Goal: Task Accomplishment & Management: Manage account settings

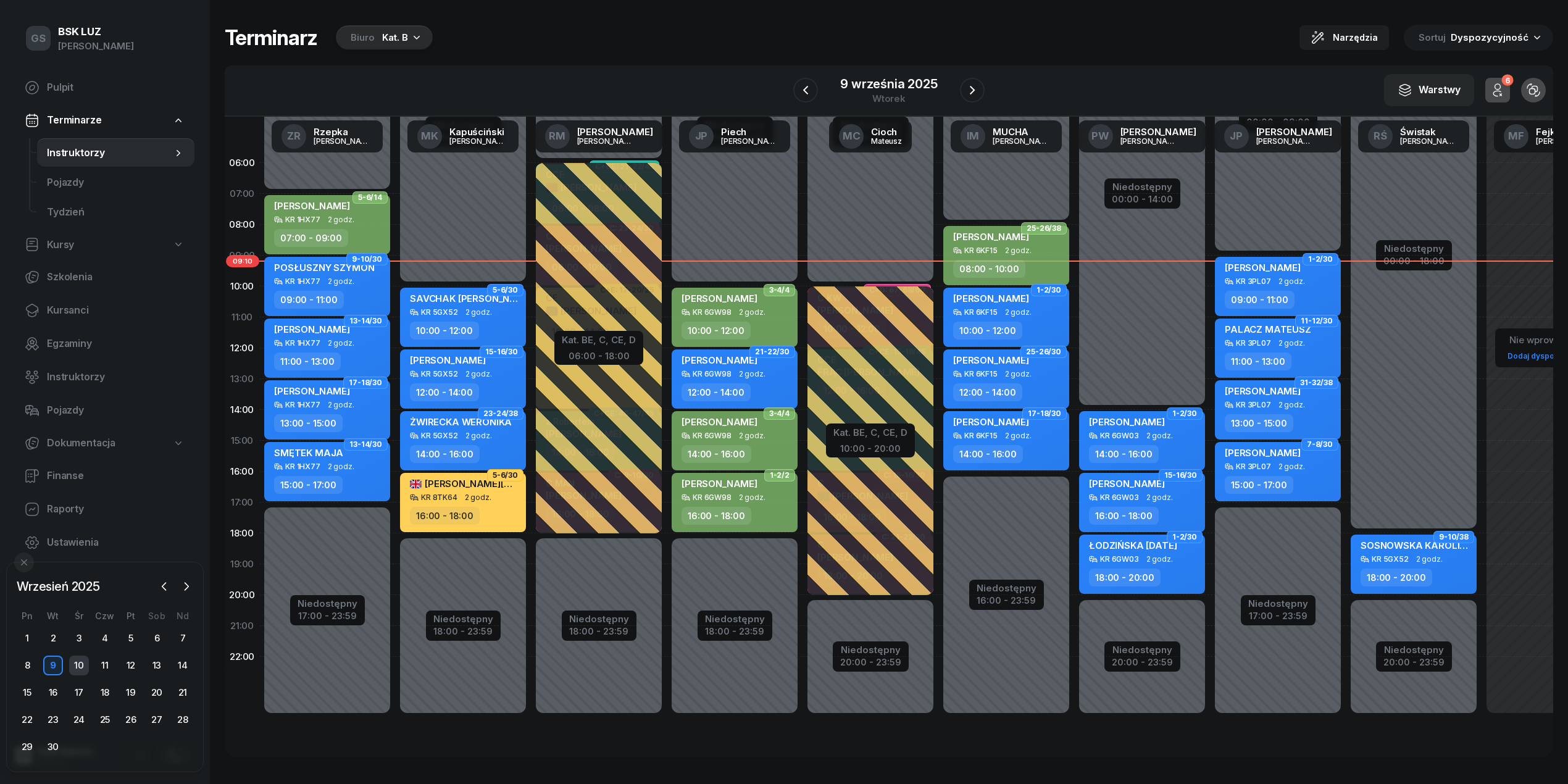
click at [75, 660] on div "10" at bounding box center [79, 665] width 20 height 20
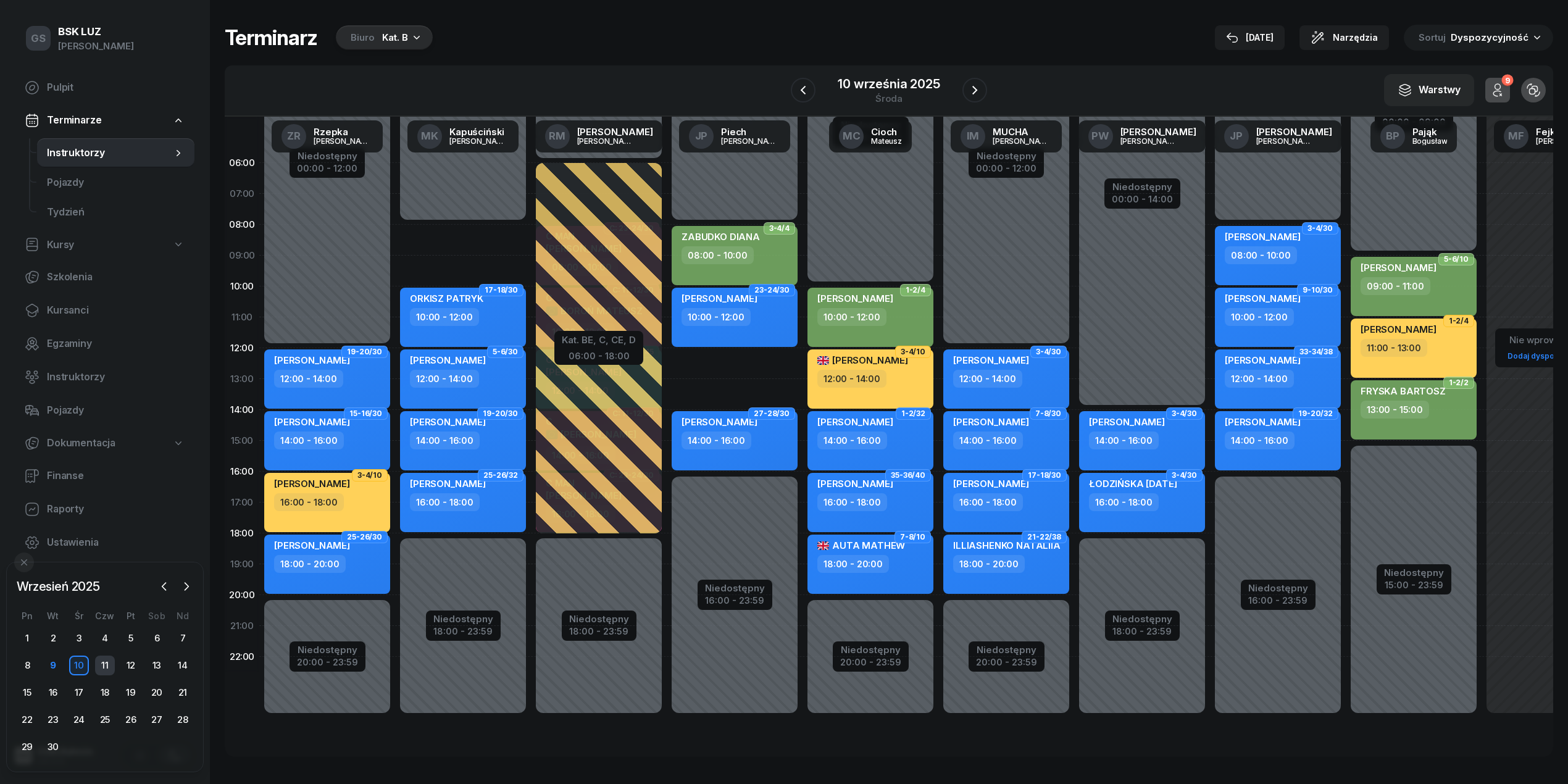
click at [110, 670] on div "11" at bounding box center [105, 665] width 20 height 20
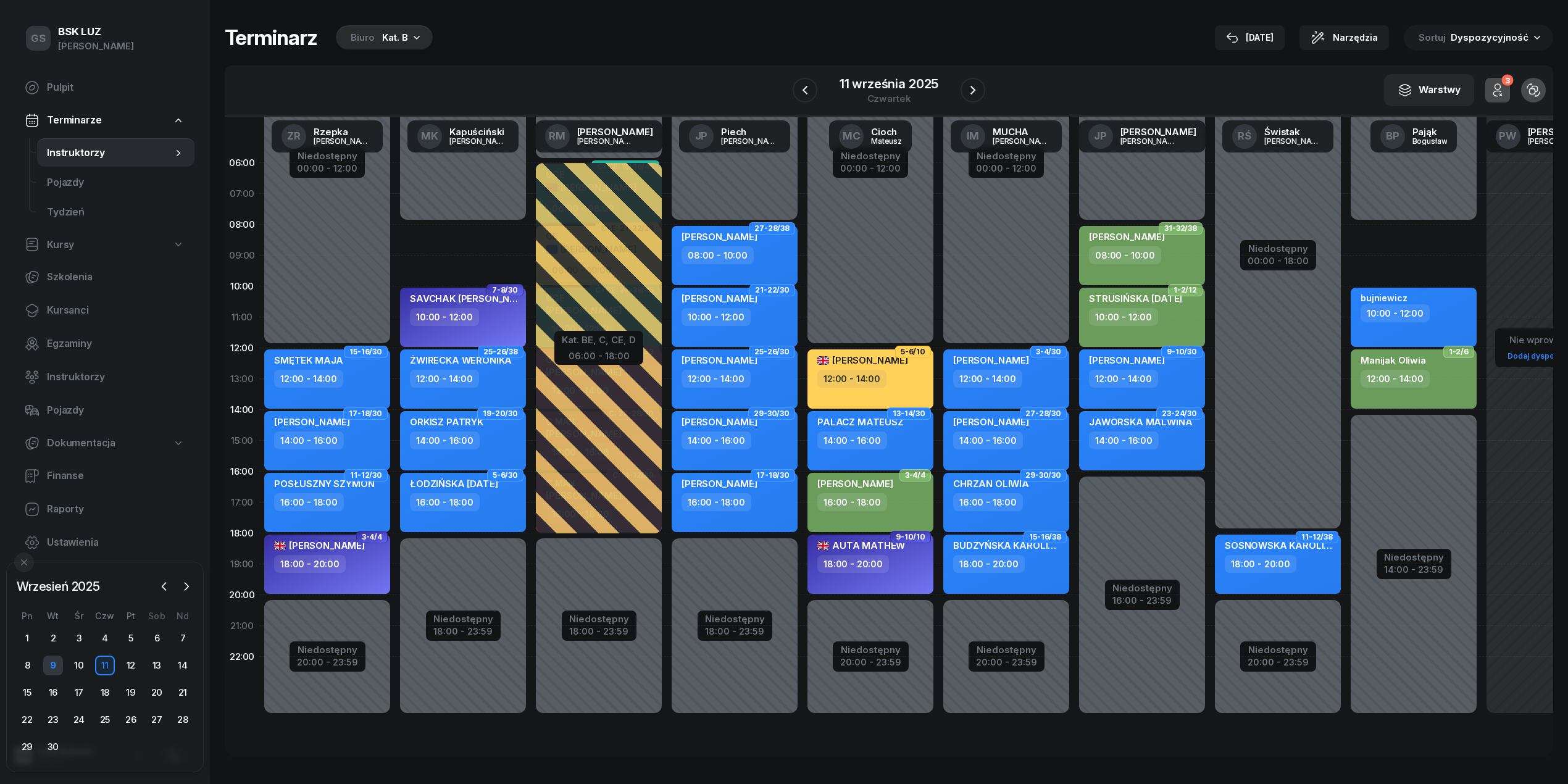
click at [48, 672] on div "9" at bounding box center [53, 665] width 20 height 20
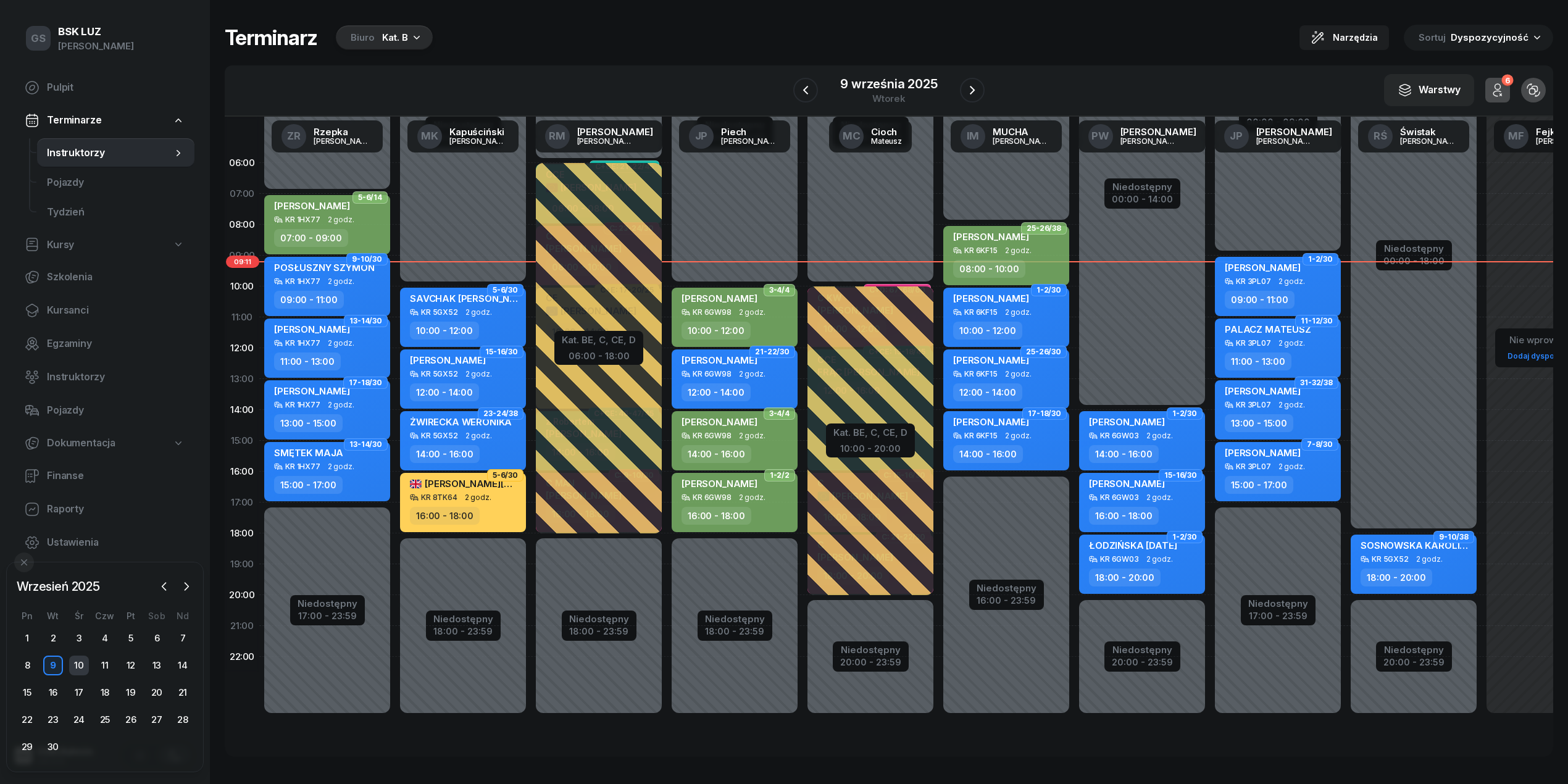
click at [79, 662] on div "10" at bounding box center [79, 665] width 20 height 20
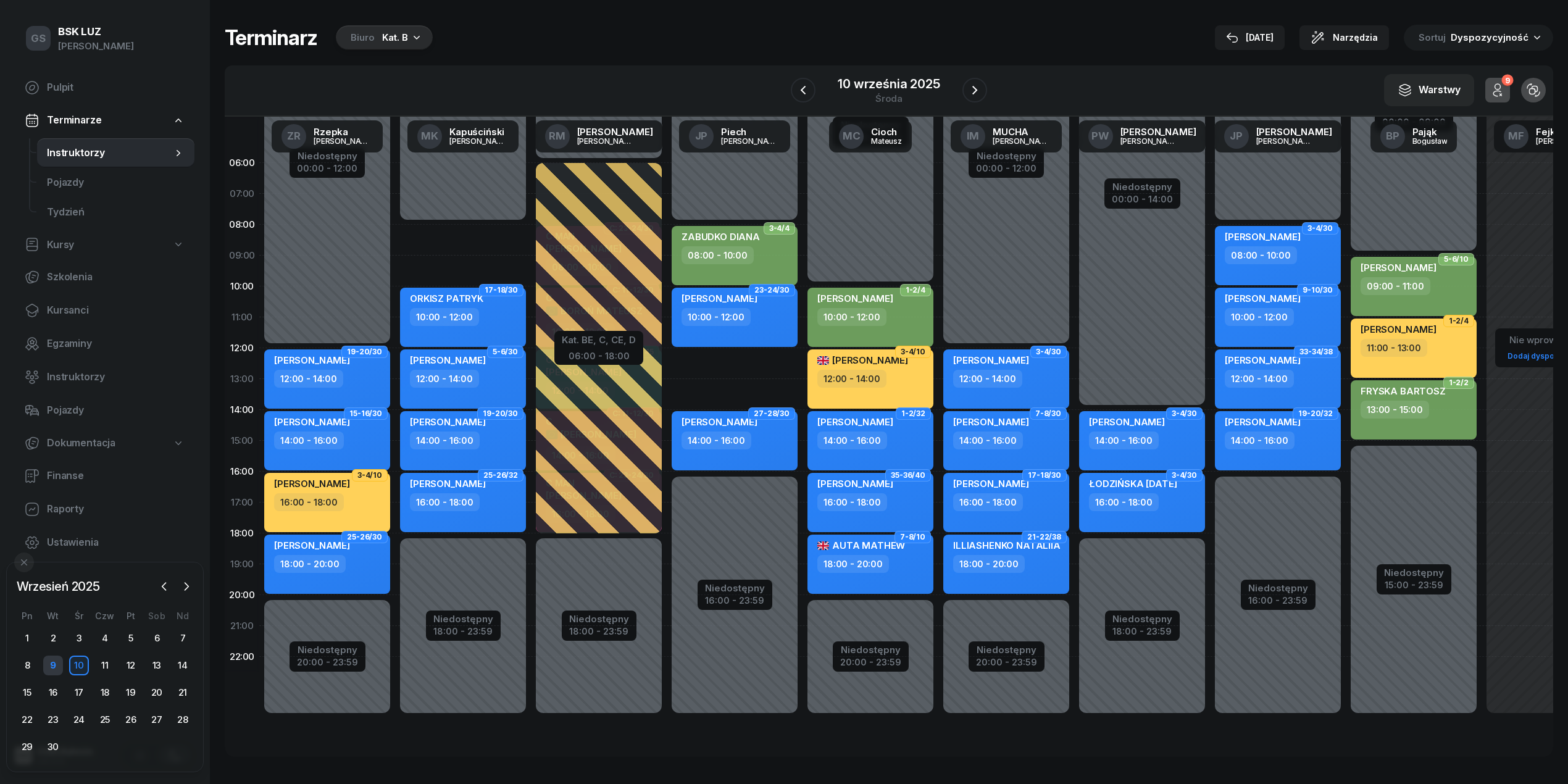
click at [60, 672] on div "9" at bounding box center [53, 665] width 20 height 20
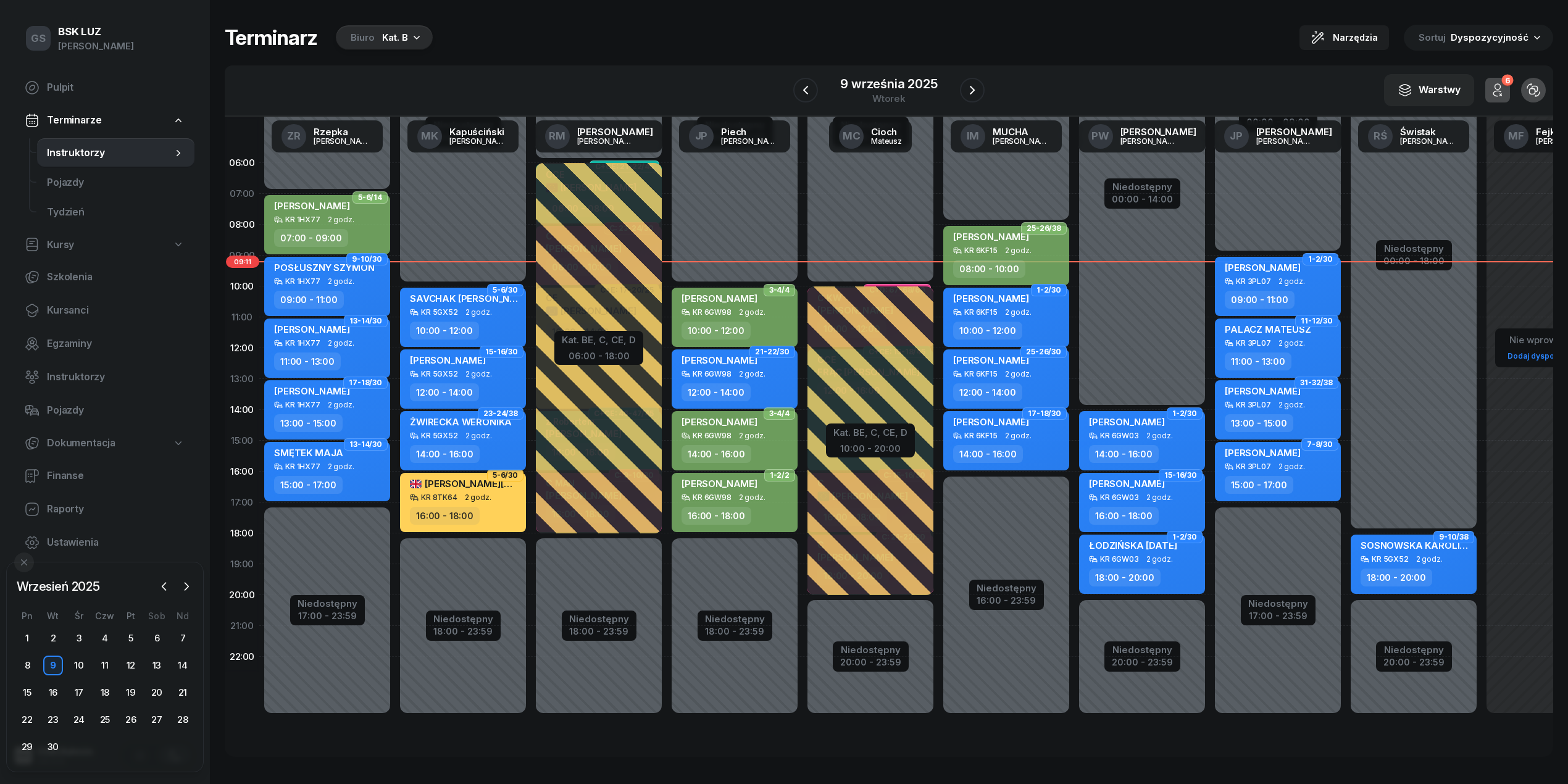
click at [452, 442] on div "[PERSON_NAME] KR 5GX52 2 godz. 14:00 - 16:00" at bounding box center [463, 440] width 126 height 59
select select "14"
select select "16"
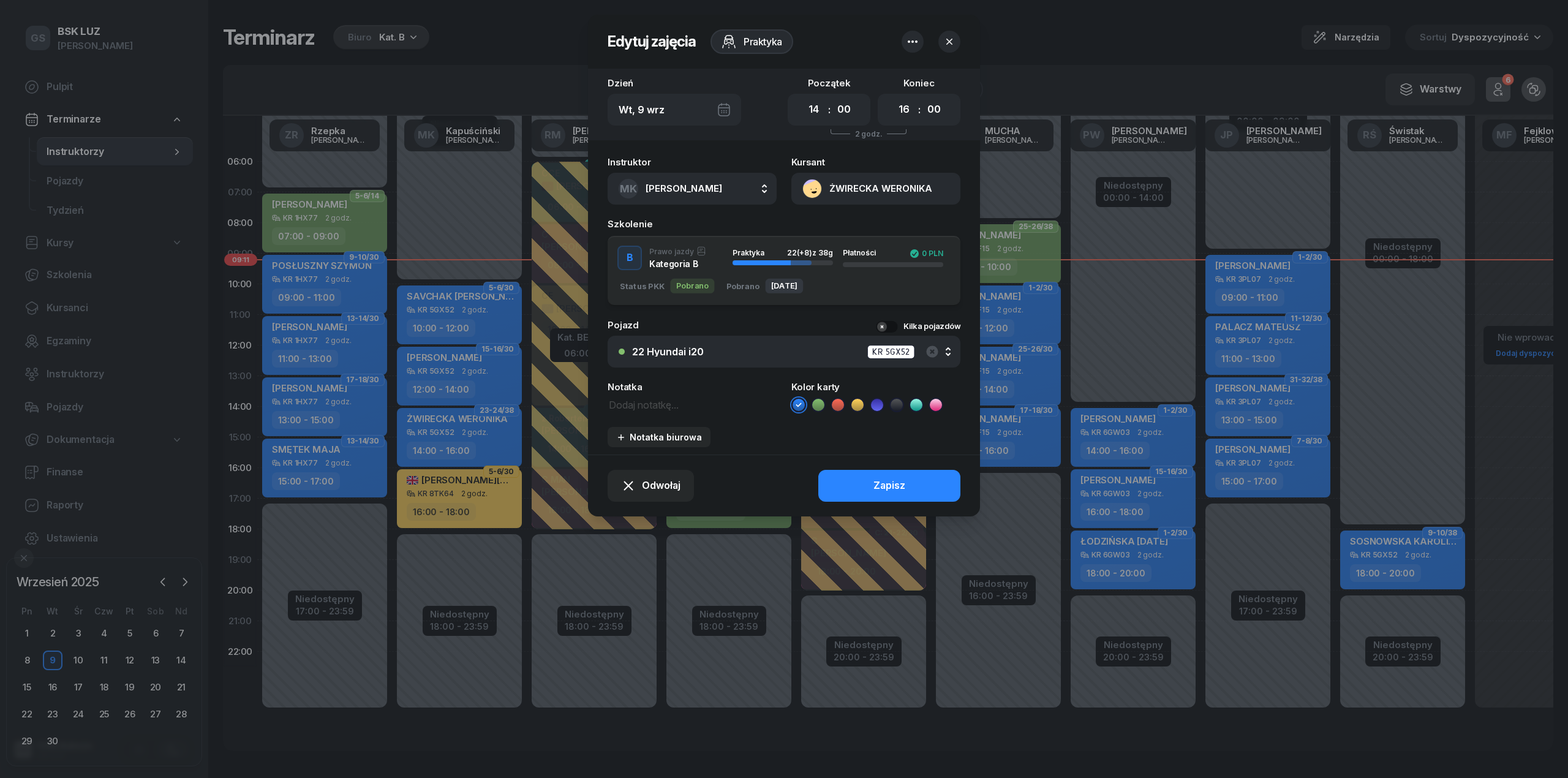
click at [958, 46] on button "button" at bounding box center [949, 42] width 22 height 22
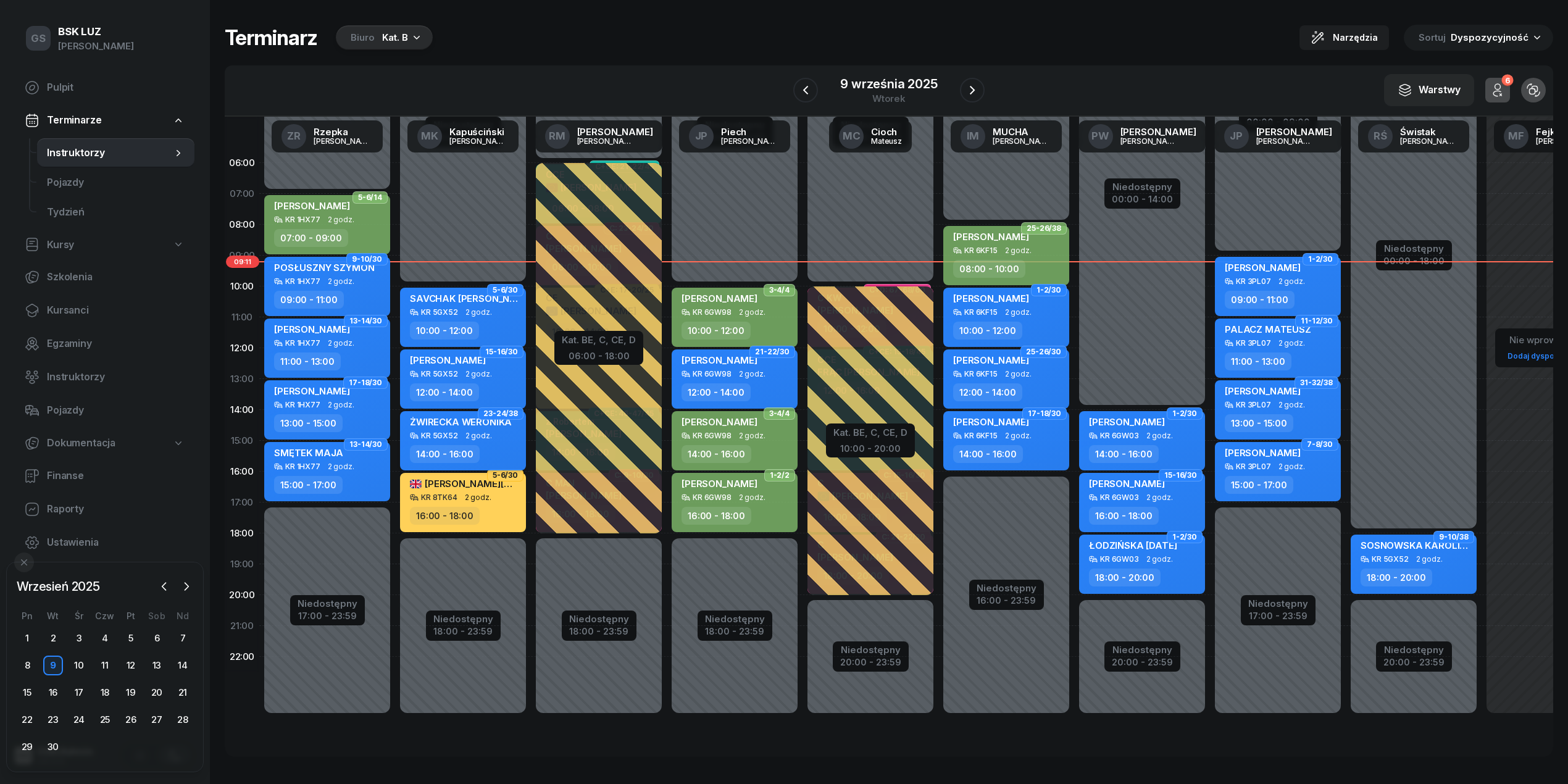
click at [493, 442] on div "[PERSON_NAME] KR 5GX52 2 godz. 14:00 - 16:00" at bounding box center [463, 440] width 126 height 59
select select "14"
select select "16"
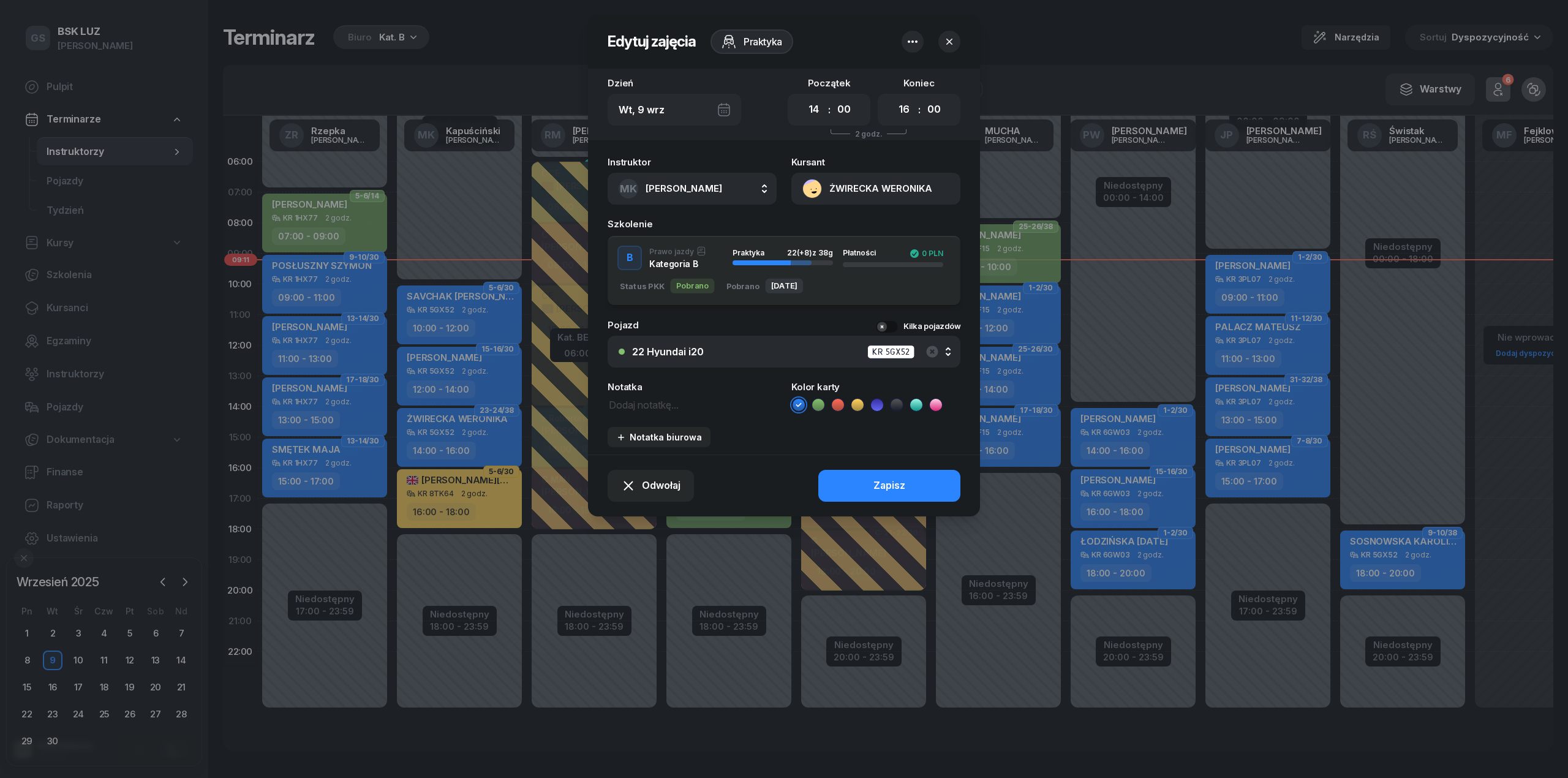
click at [949, 46] on icon "button" at bounding box center [949, 42] width 12 height 12
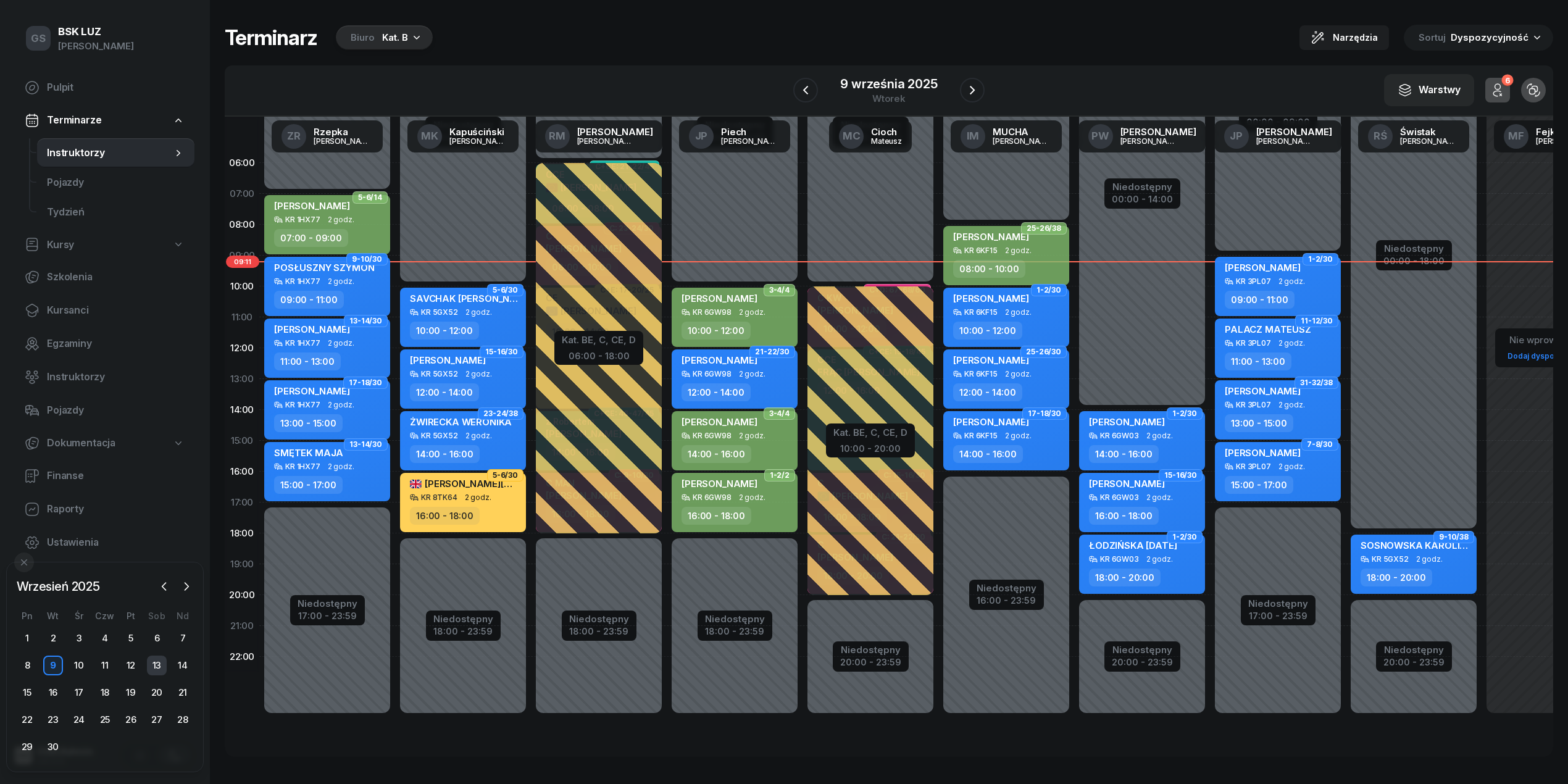
click at [154, 665] on div "13" at bounding box center [157, 665] width 20 height 20
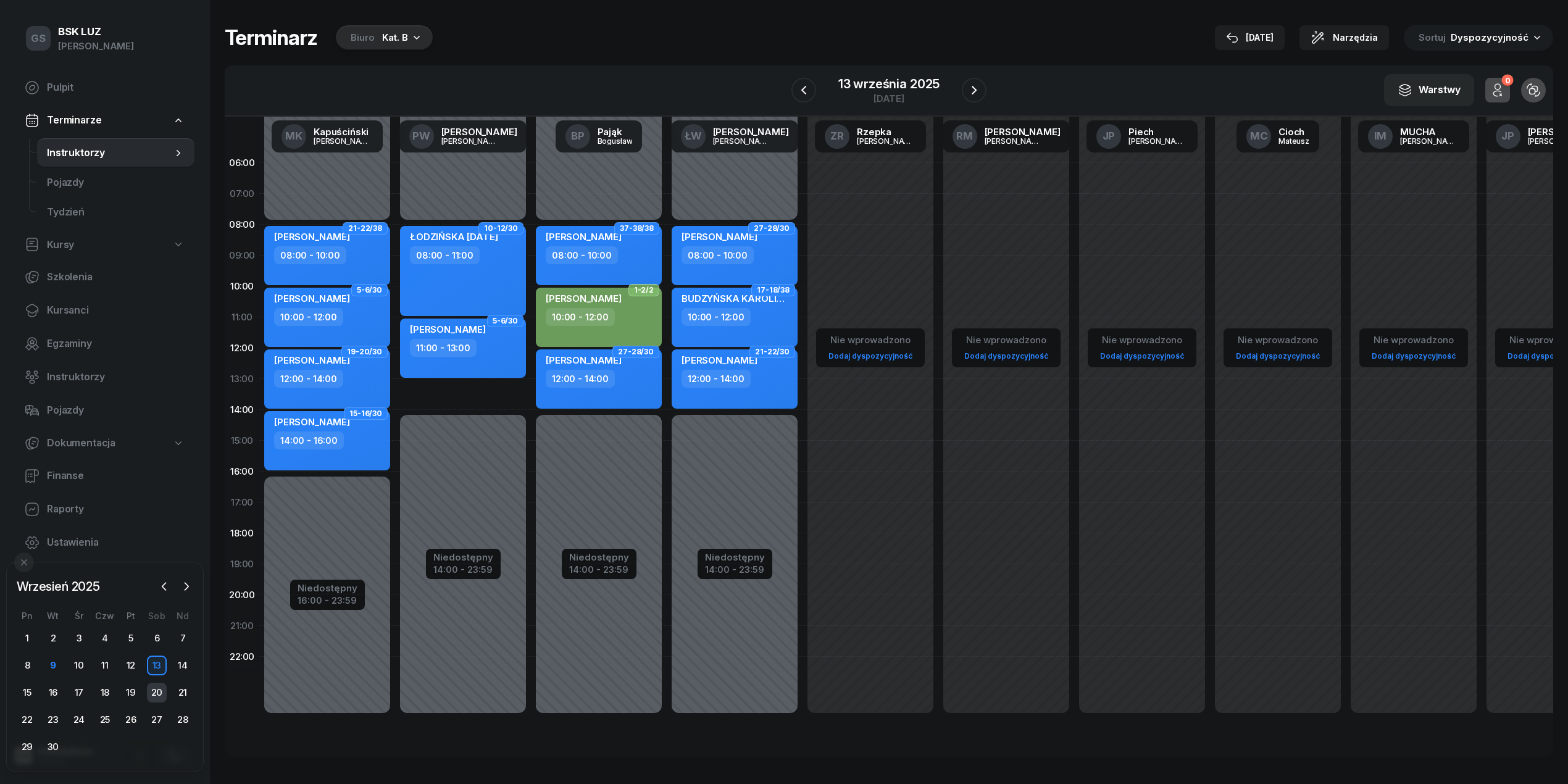
click at [156, 689] on div "20" at bounding box center [157, 692] width 20 height 20
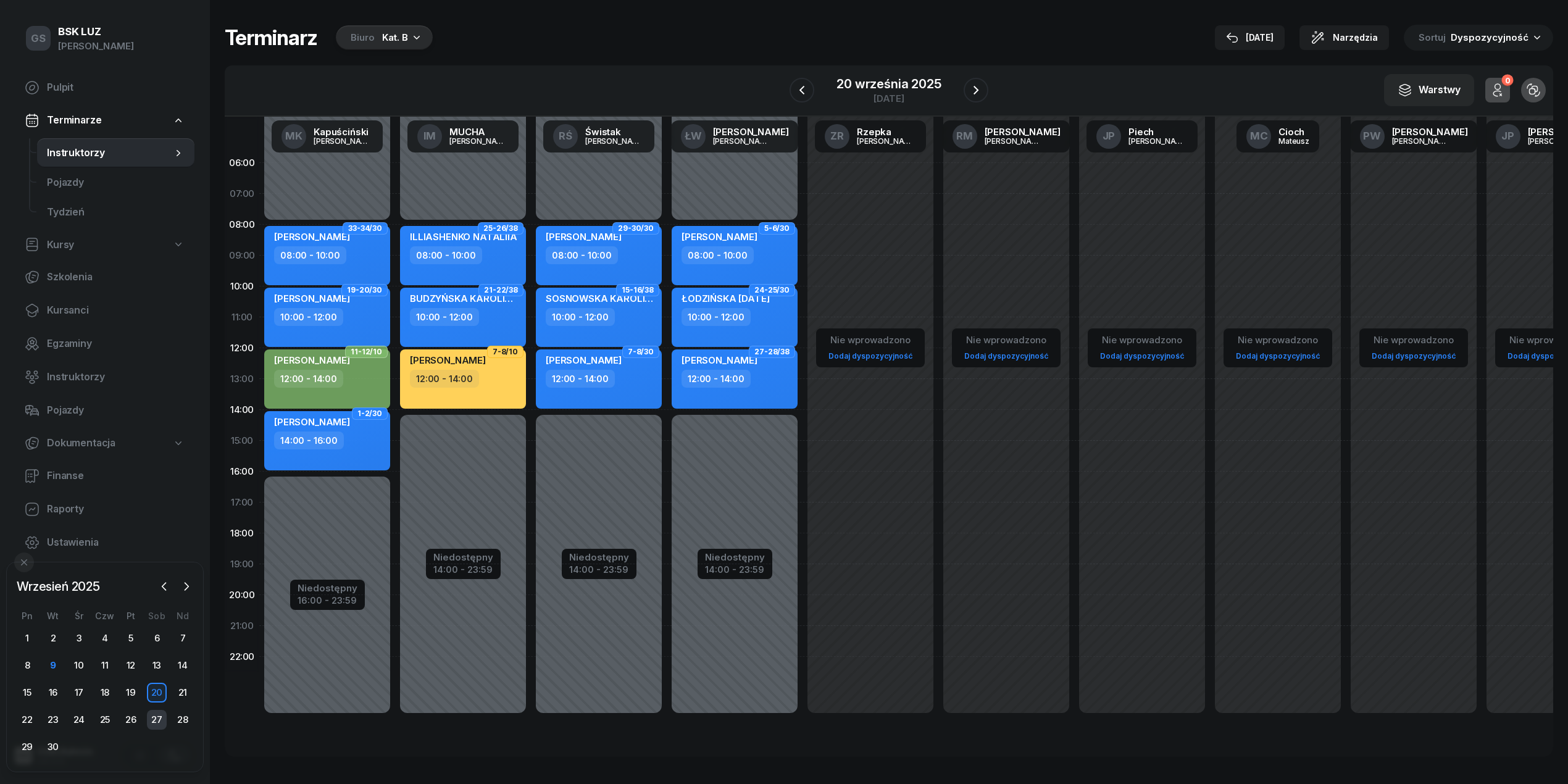
click at [152, 719] on div "27" at bounding box center [157, 720] width 20 height 20
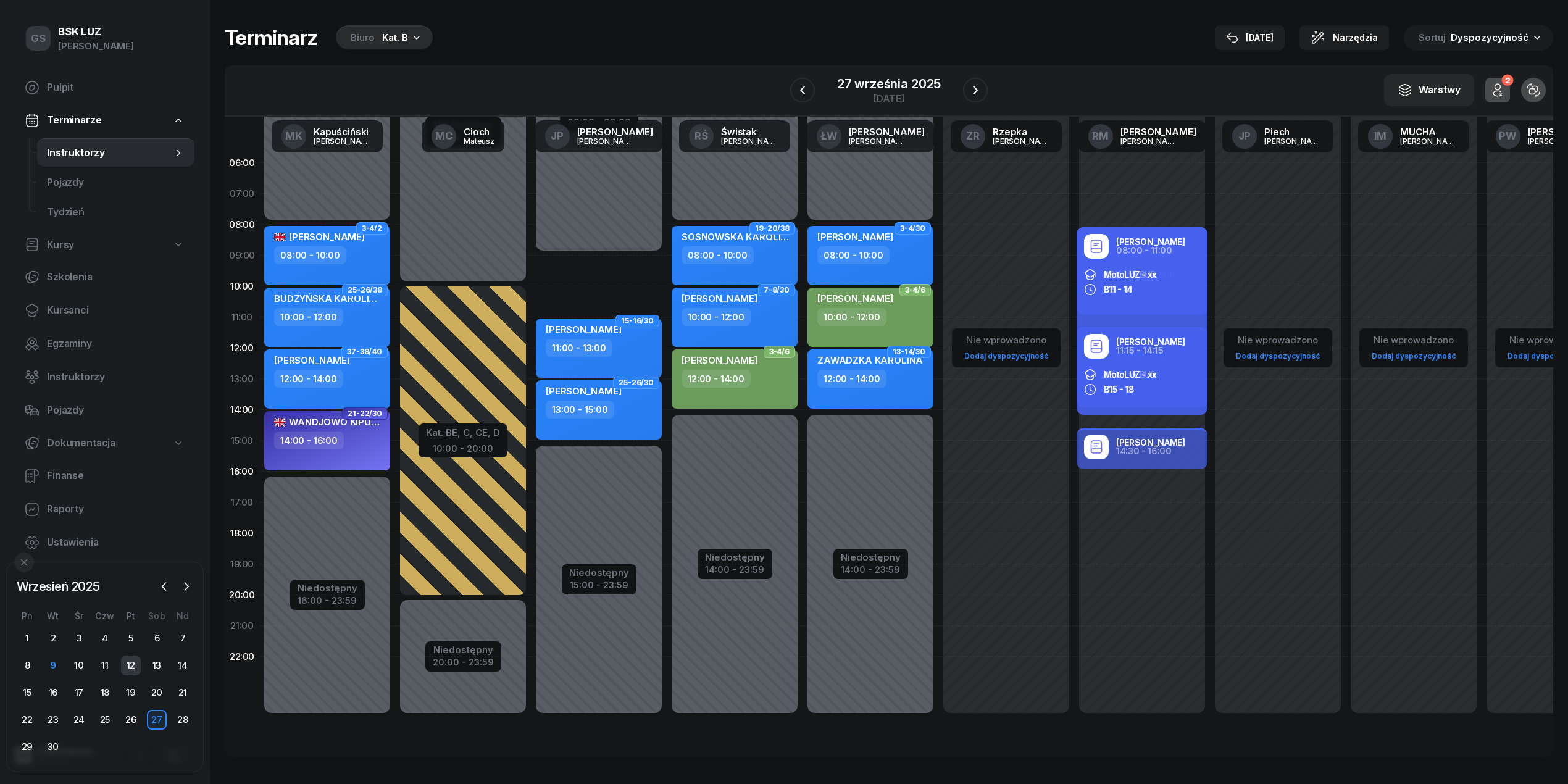
click at [135, 670] on div "12" at bounding box center [131, 665] width 20 height 20
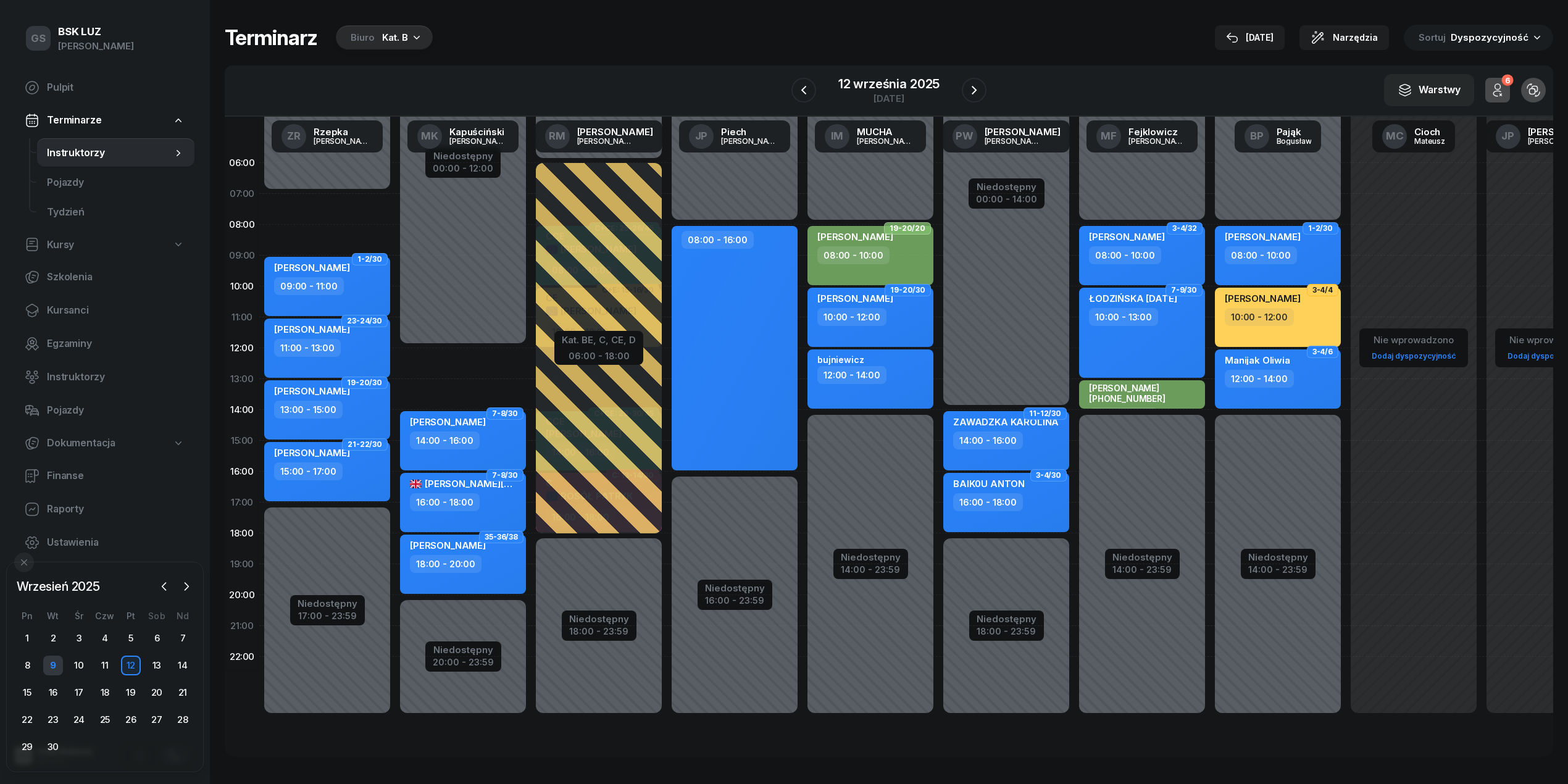
click at [54, 661] on div "9" at bounding box center [53, 665] width 20 height 20
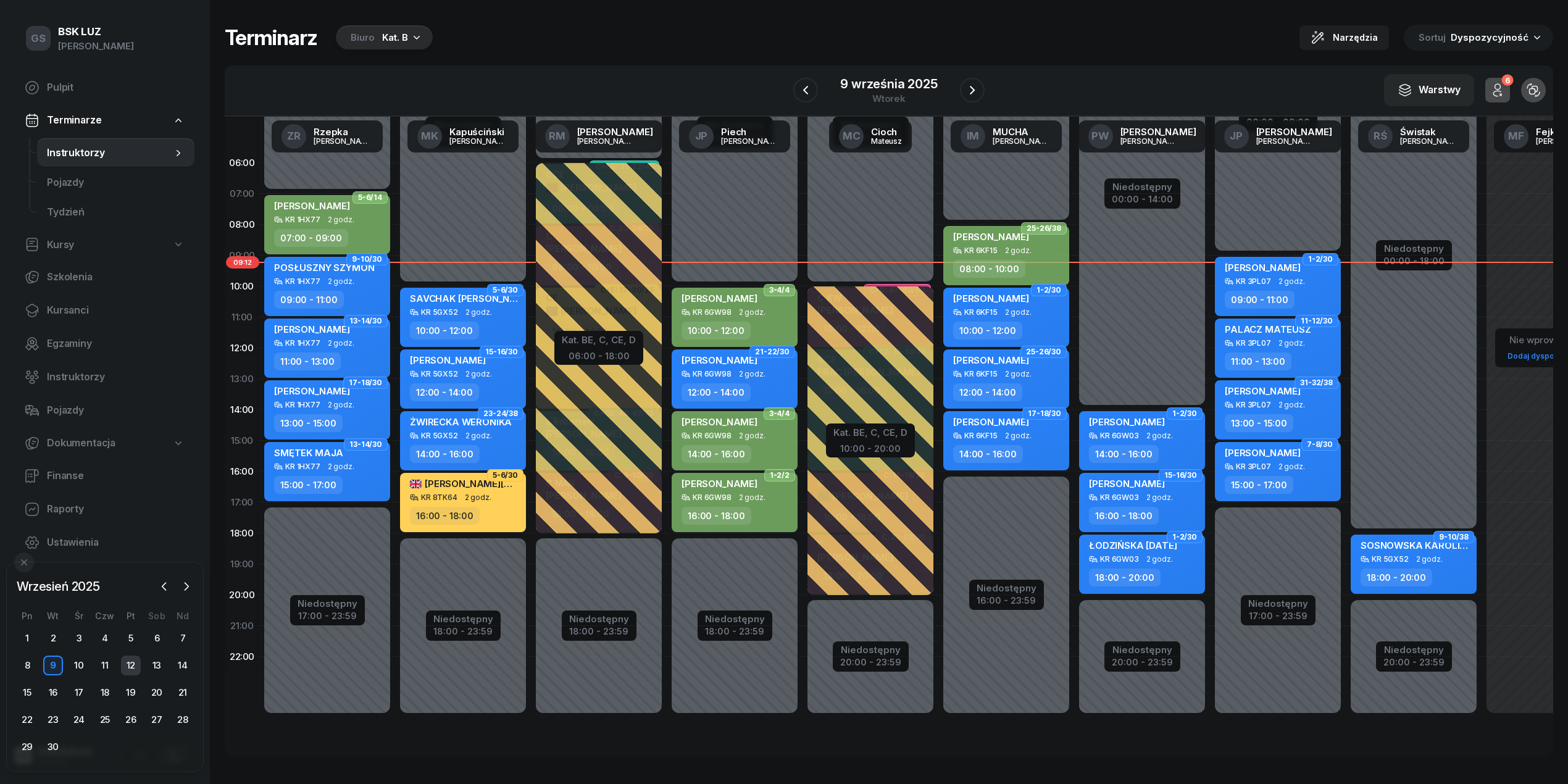
click at [129, 667] on div "12" at bounding box center [131, 665] width 20 height 20
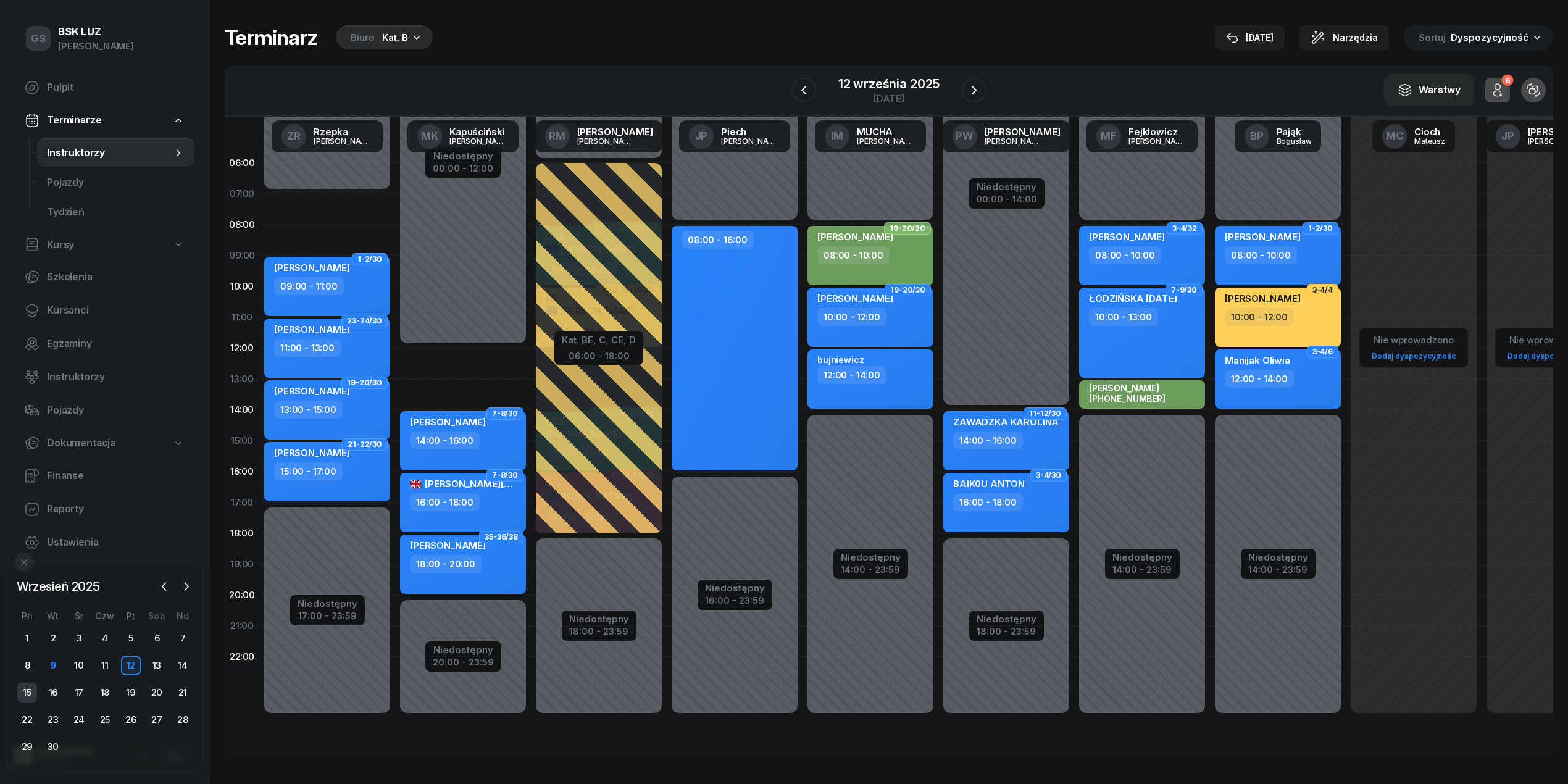
click at [28, 697] on div "15" at bounding box center [27, 692] width 20 height 20
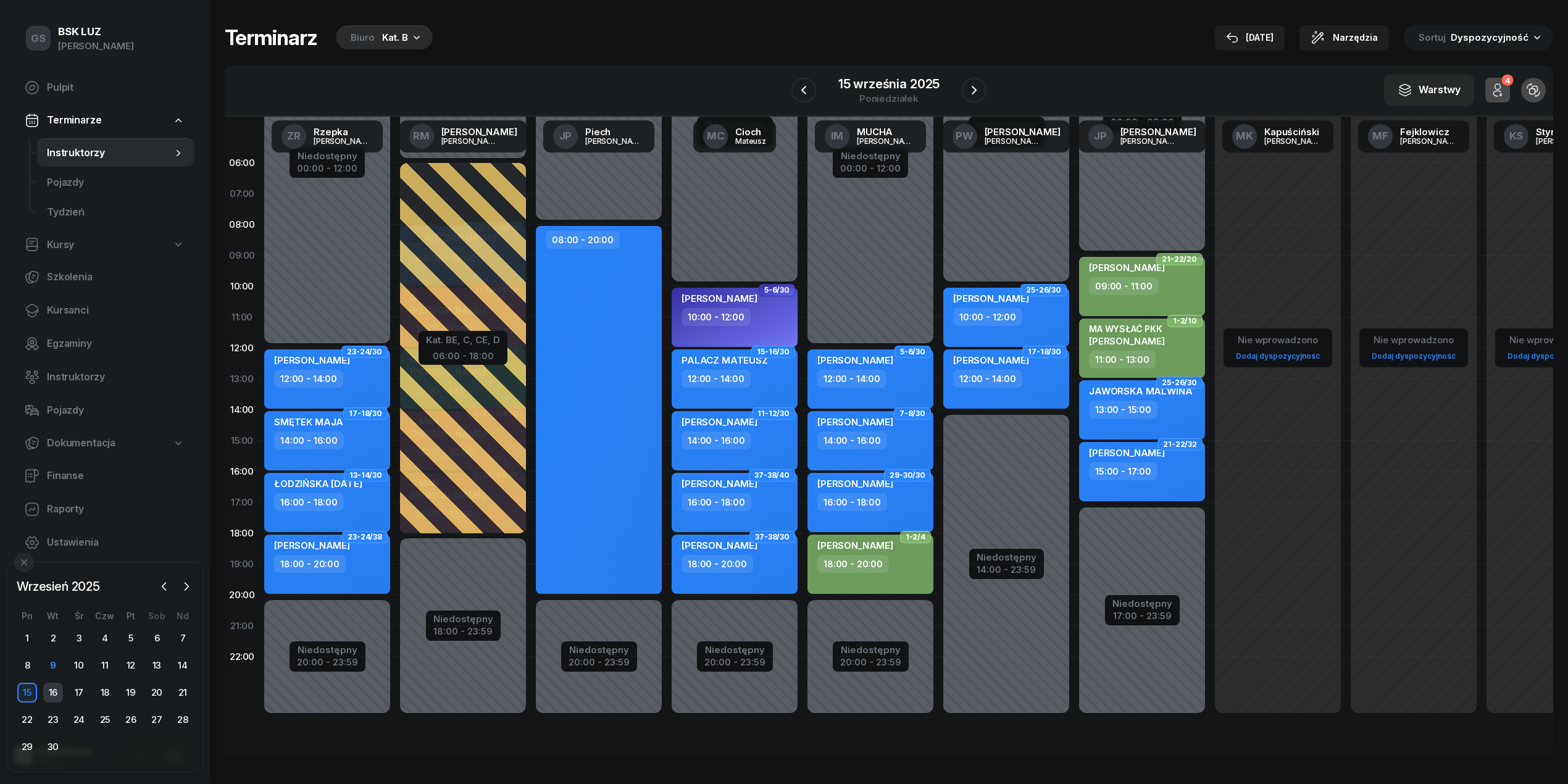
drag, startPoint x: 48, startPoint y: 697, endPoint x: 68, endPoint y: 694, distance: 20.2
click at [49, 696] on div "16" at bounding box center [53, 692] width 20 height 20
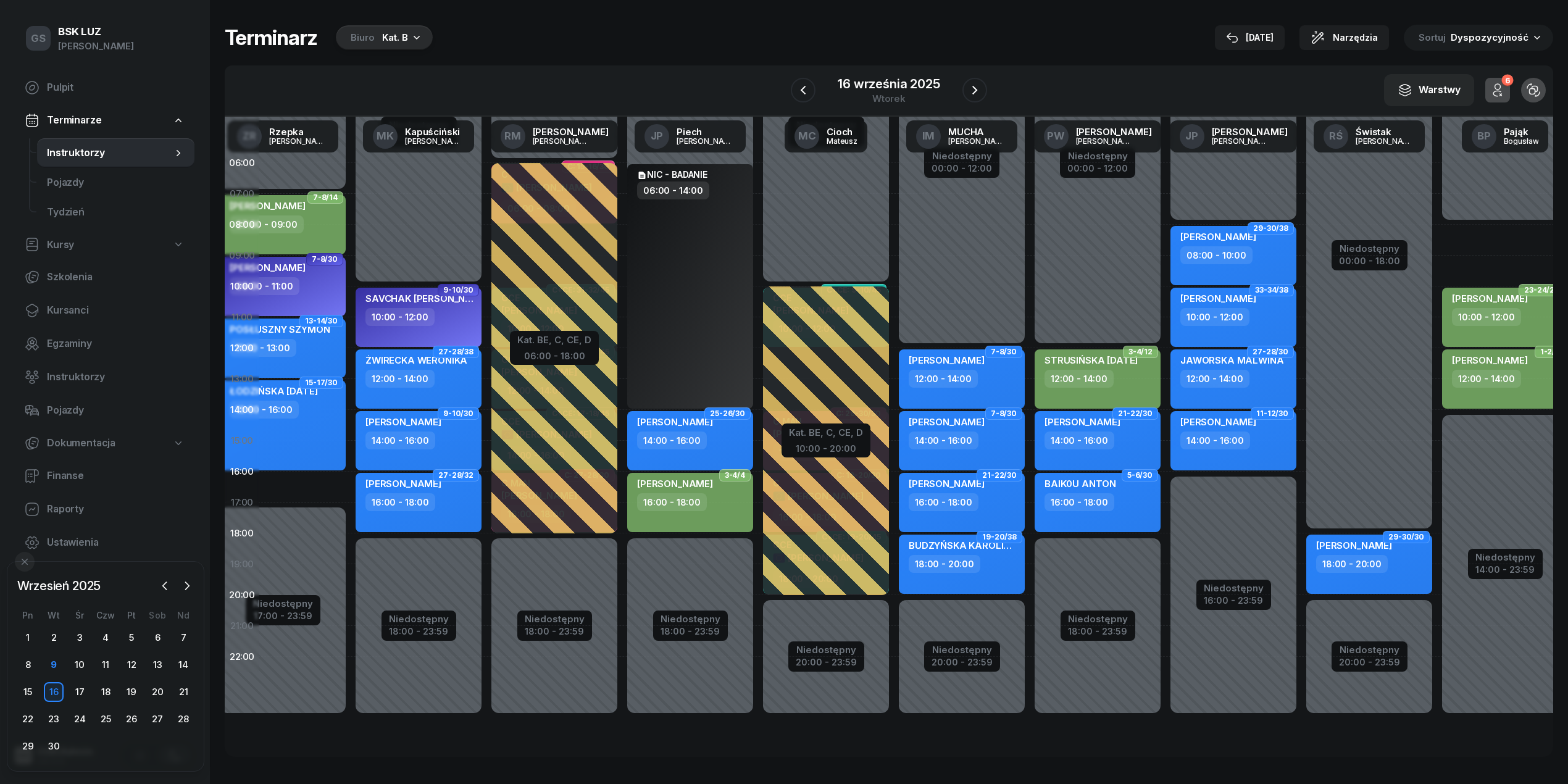
scroll to position [0, 22]
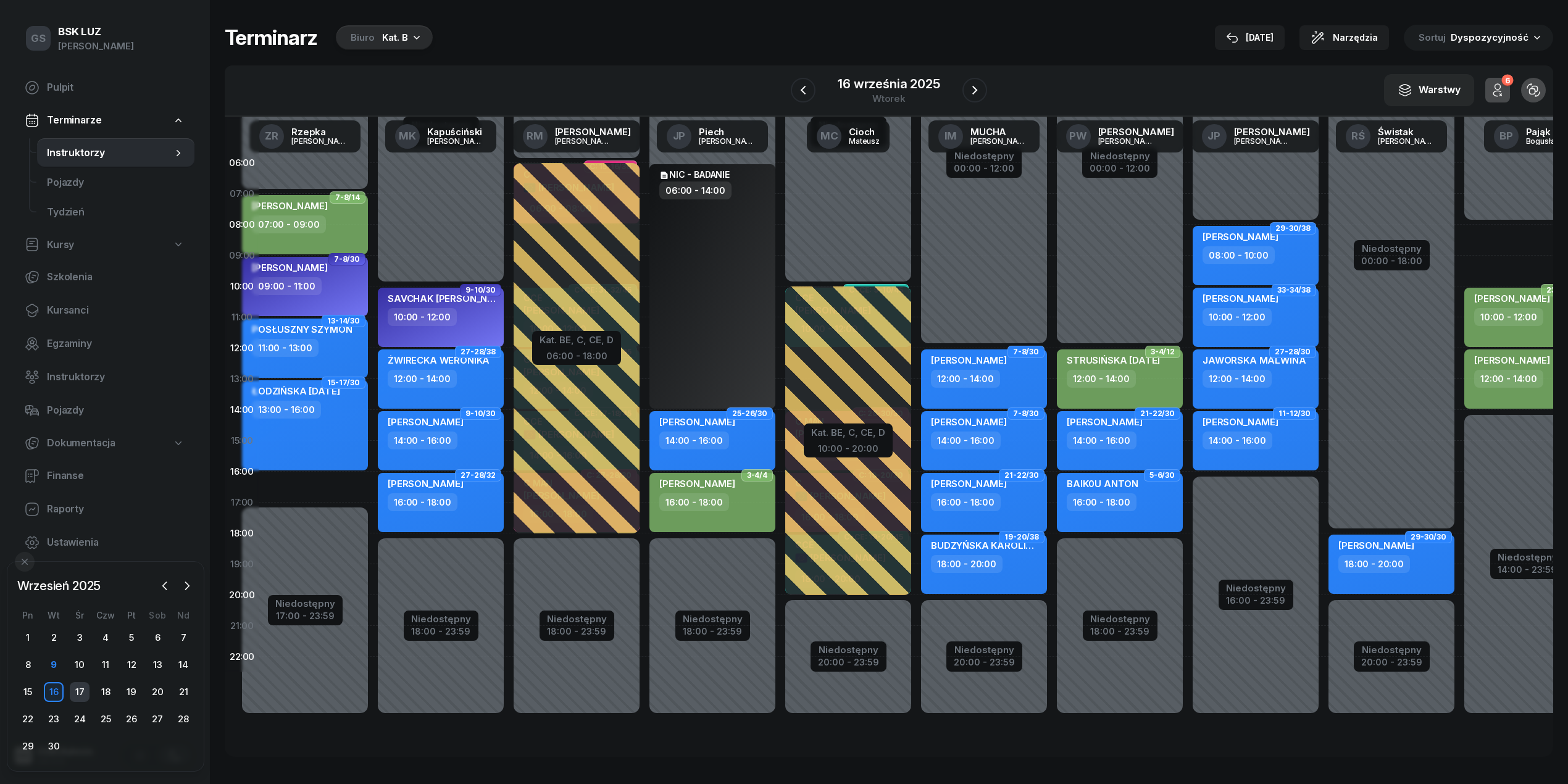
click at [79, 686] on div "17" at bounding box center [79, 691] width 20 height 20
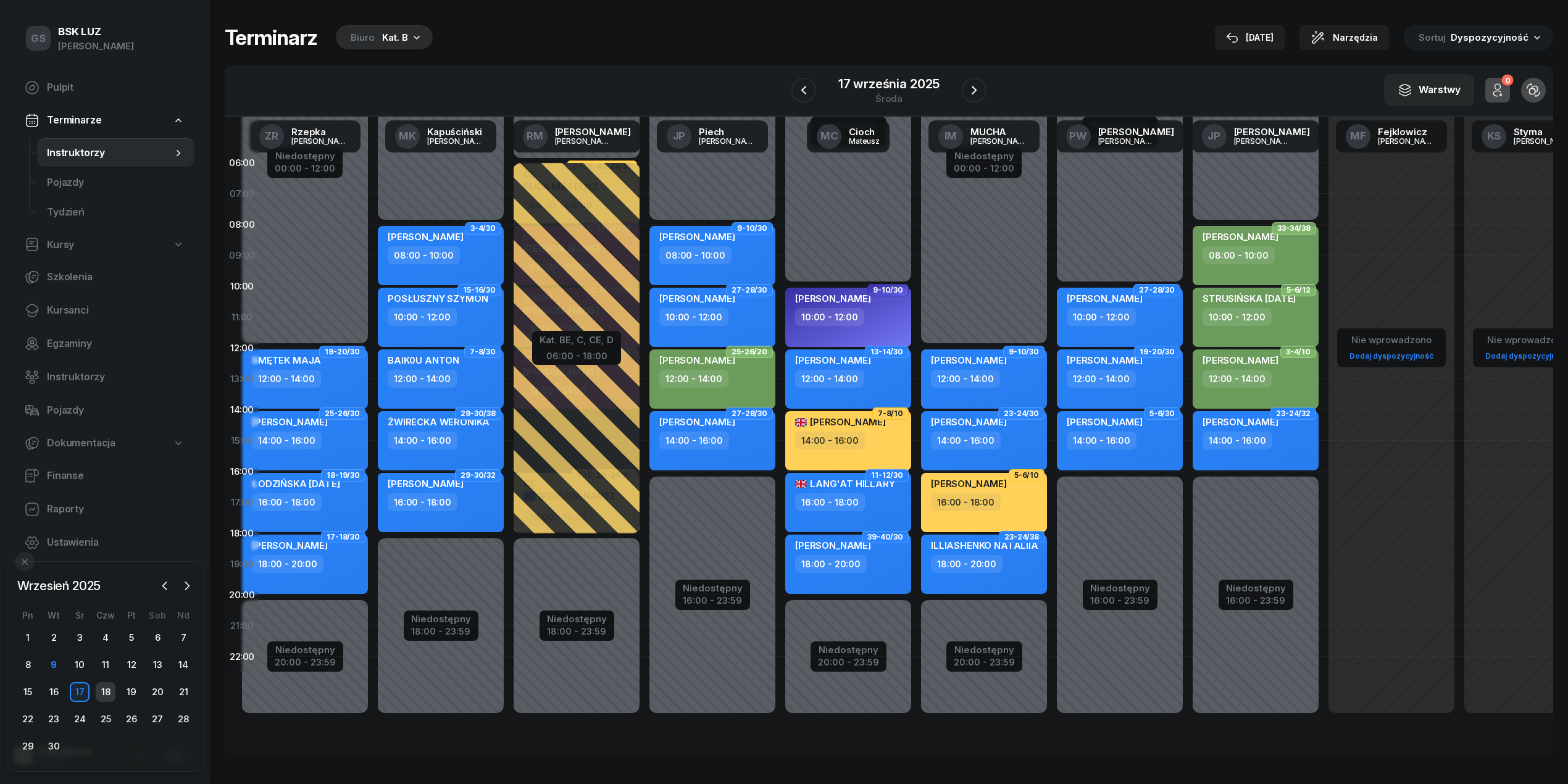
click at [101, 693] on div "18" at bounding box center [106, 691] width 20 height 20
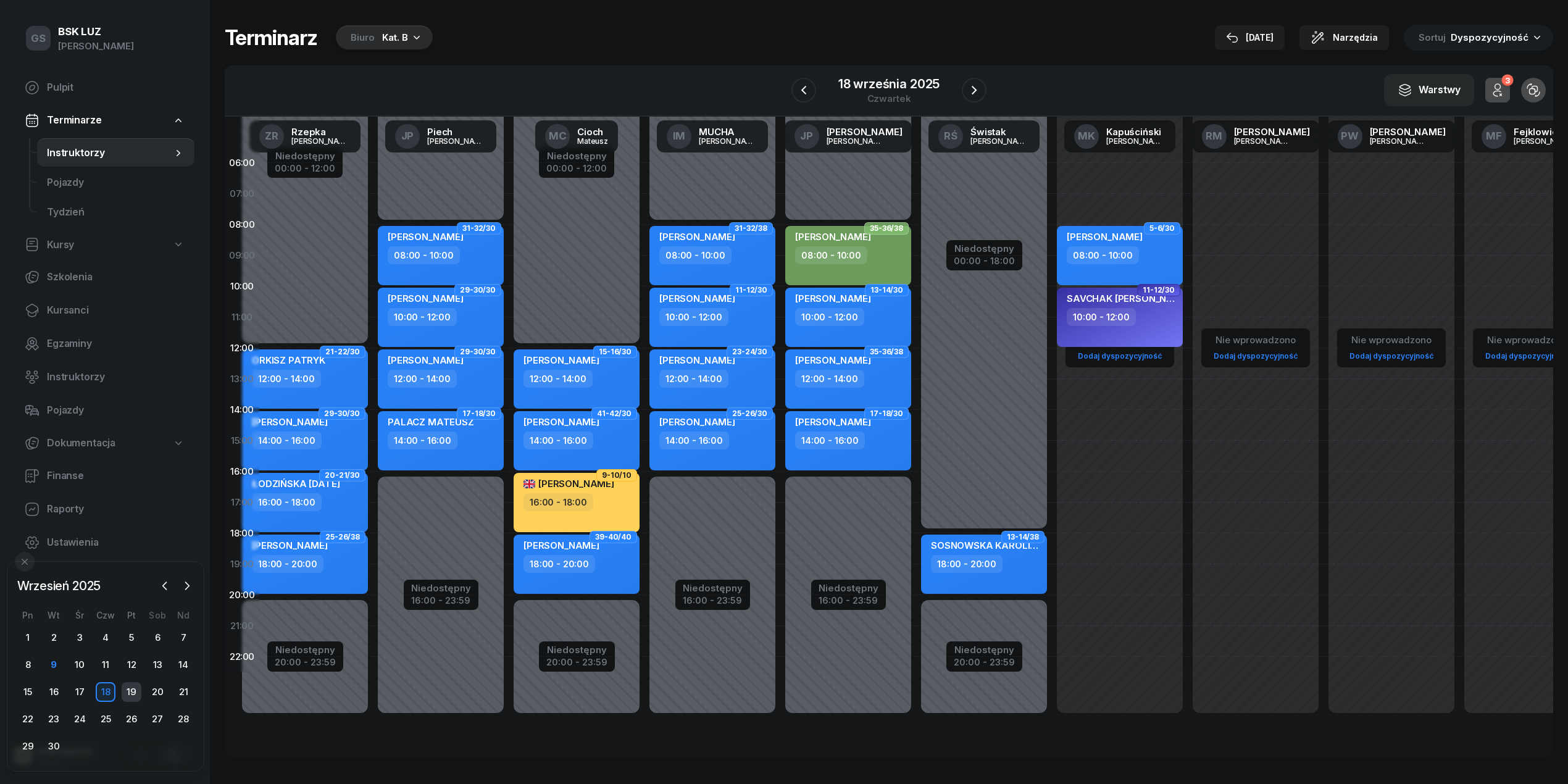
click at [129, 697] on div "19" at bounding box center [131, 691] width 20 height 20
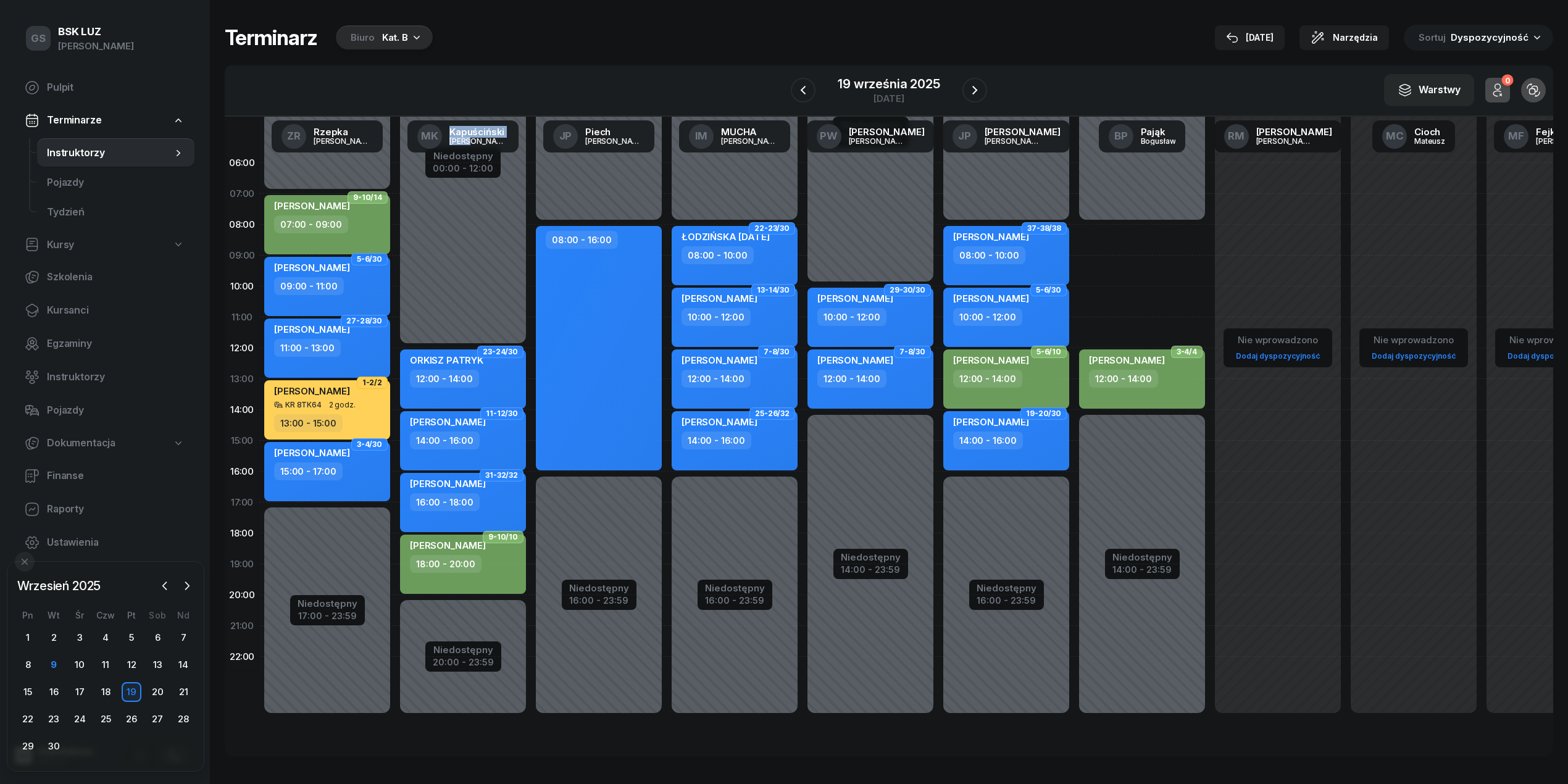
drag, startPoint x: 429, startPoint y: 756, endPoint x: 528, endPoint y: 766, distance: 99.5
click at [528, 766] on div "Terminarz Biuro Kat. B [DATE] Narzędzia Sortuj Dyspozycyjność W Wybierz AK [PER…" at bounding box center [889, 390] width 1328 height 781
click at [1092, 299] on div "Niedostępny 00:00 - 08:00 Niedostępny 14:00 - 23:59 2 godz. 08:00 - 10:00 2 god…" at bounding box center [1142, 441] width 136 height 587
select select "10"
select select "12"
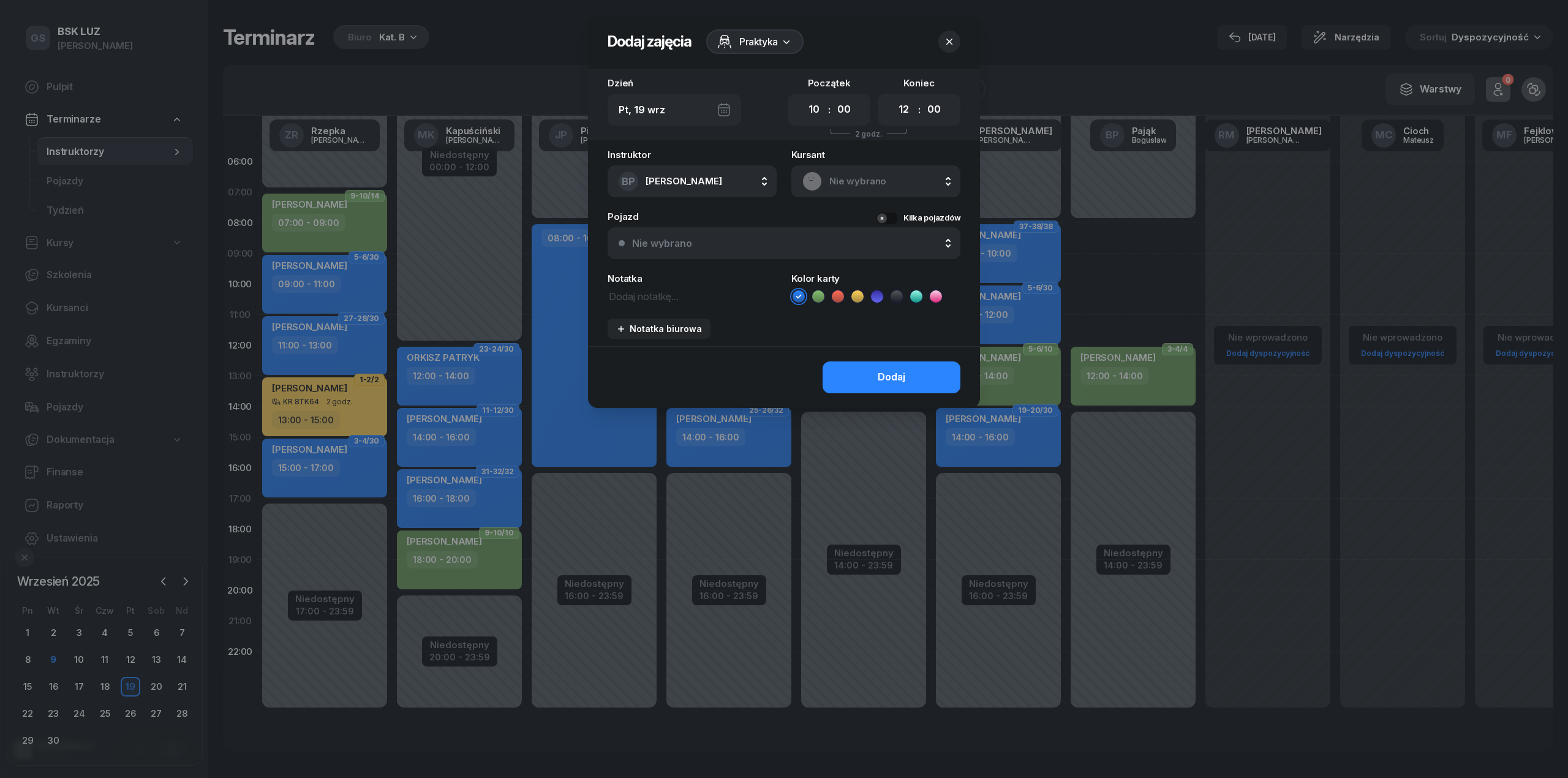
click at [892, 173] on span "Nie wybrano" at bounding box center [889, 181] width 120 height 16
type input "z"
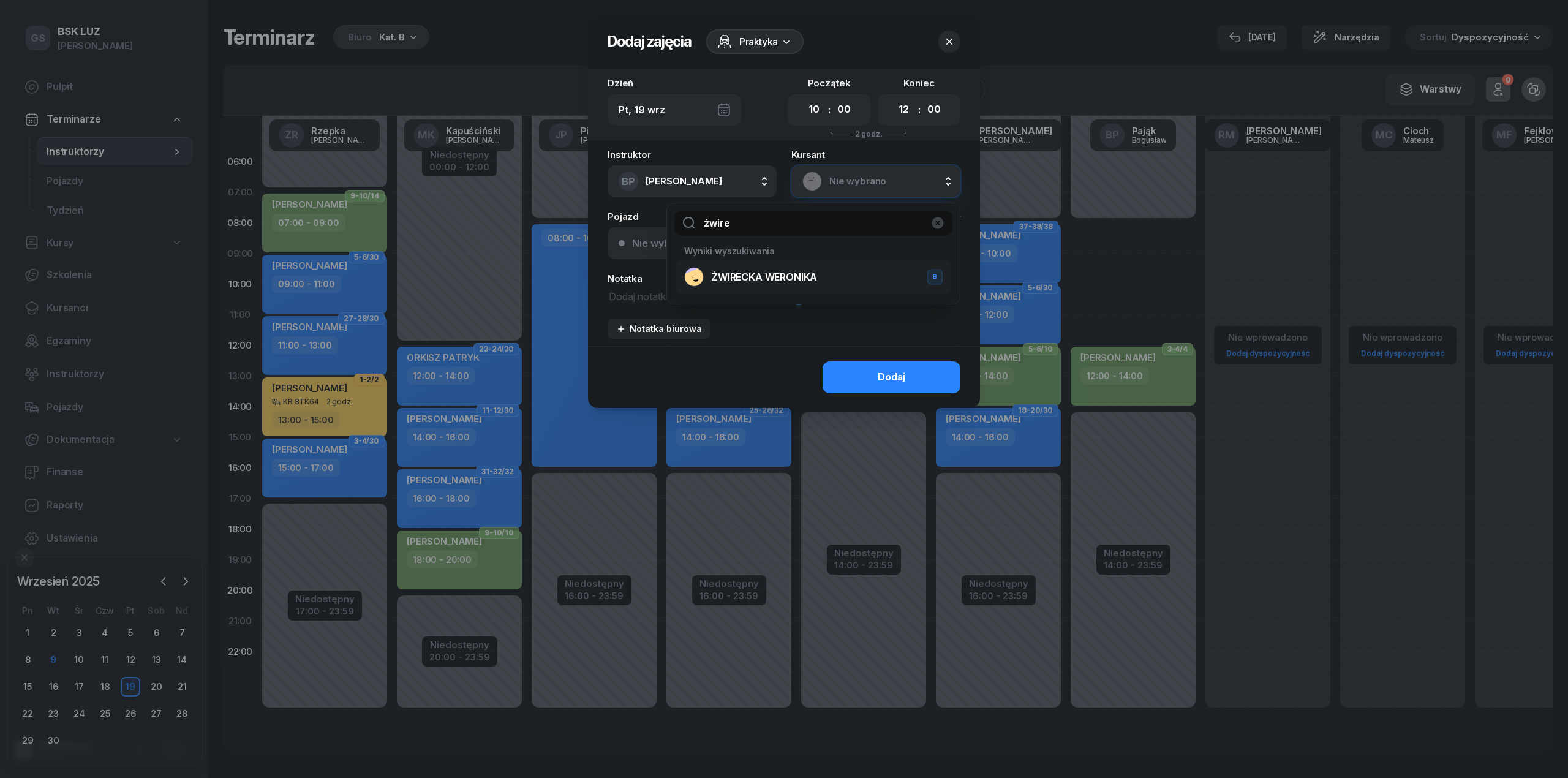
type input "żwire"
click at [811, 263] on li "[PERSON_NAME] B" at bounding box center [813, 277] width 273 height 35
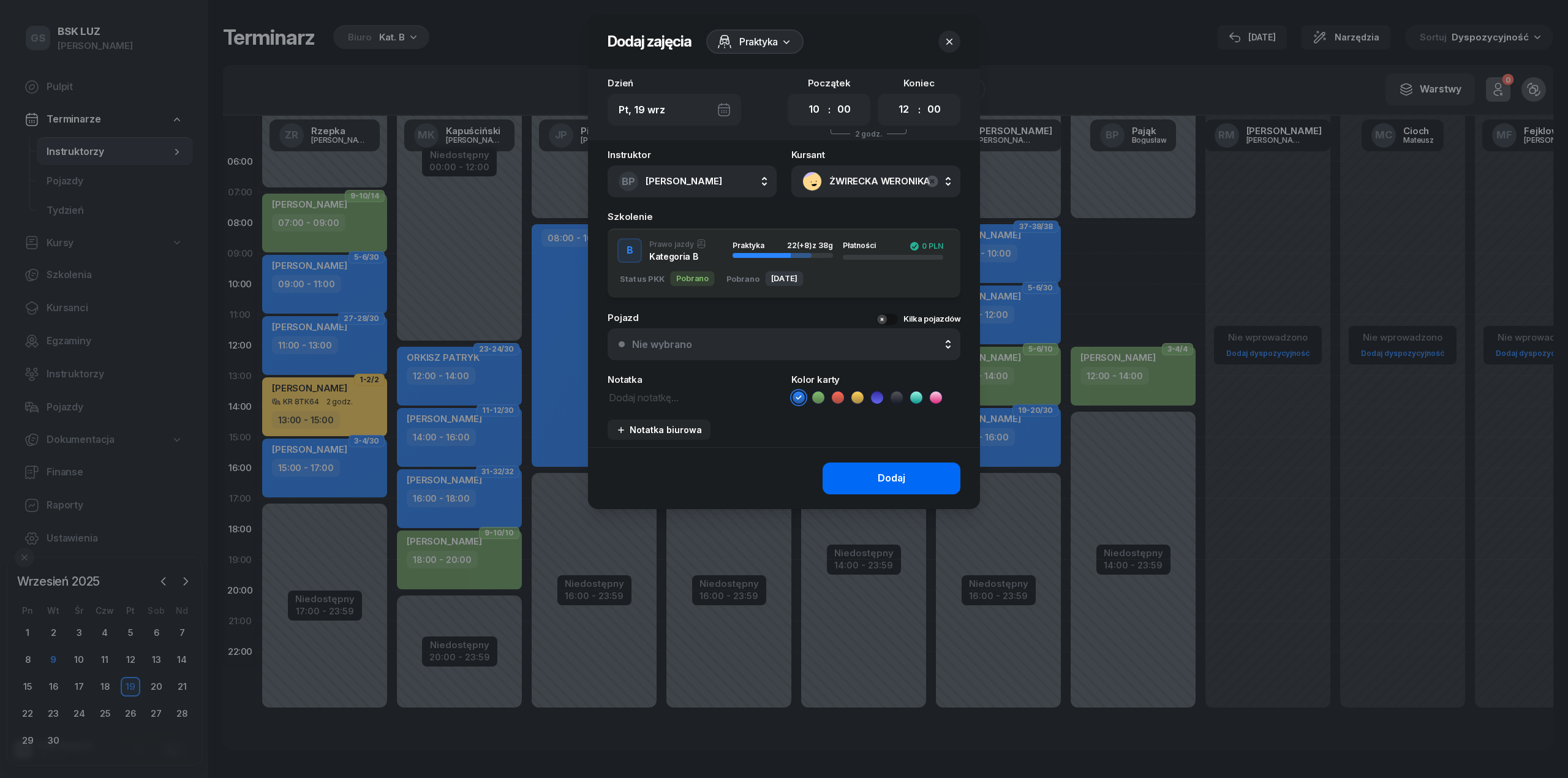
click at [895, 462] on button "Dodaj" at bounding box center [891, 478] width 138 height 32
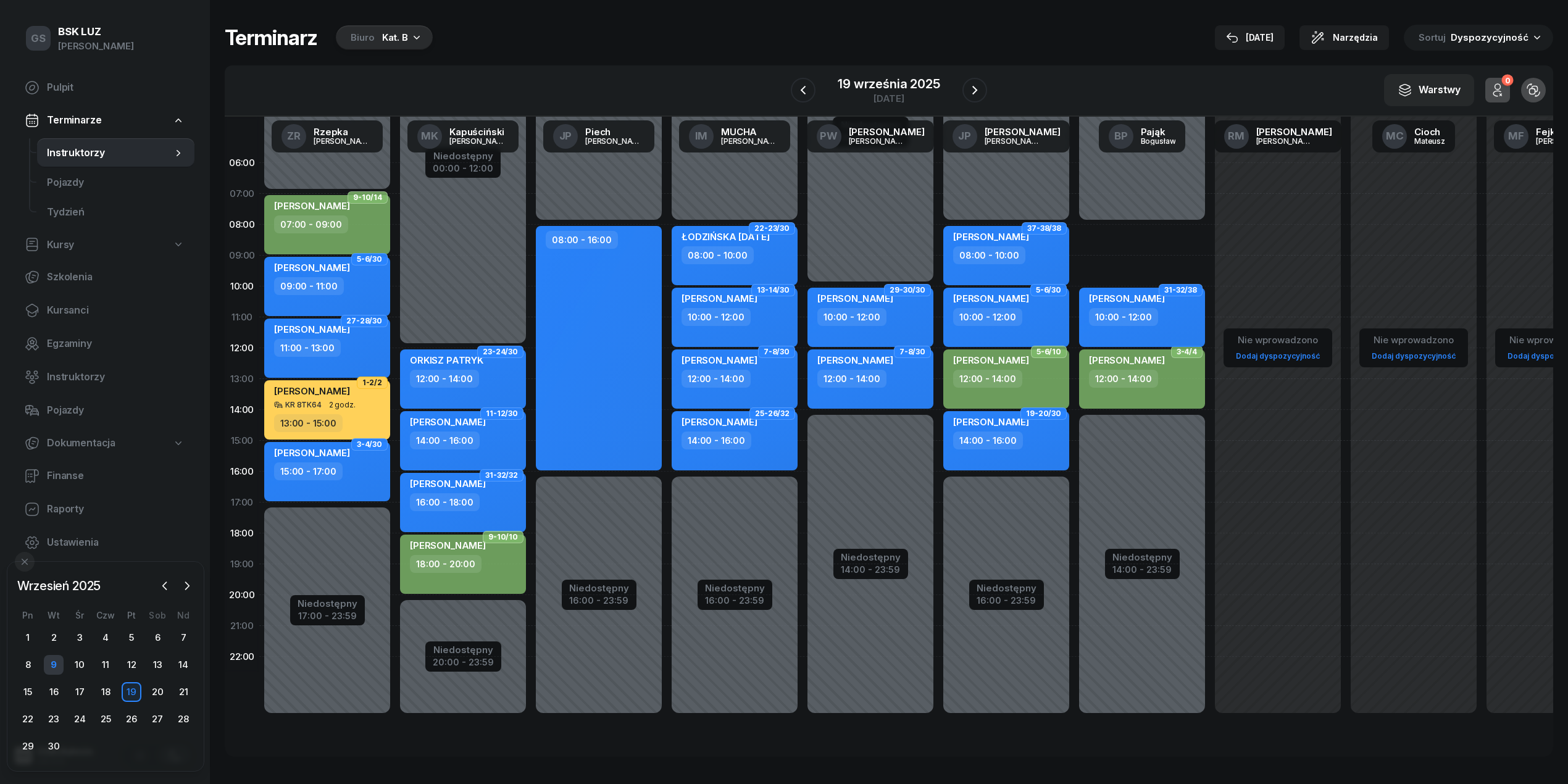
click at [58, 664] on div "9" at bounding box center [54, 665] width 20 height 20
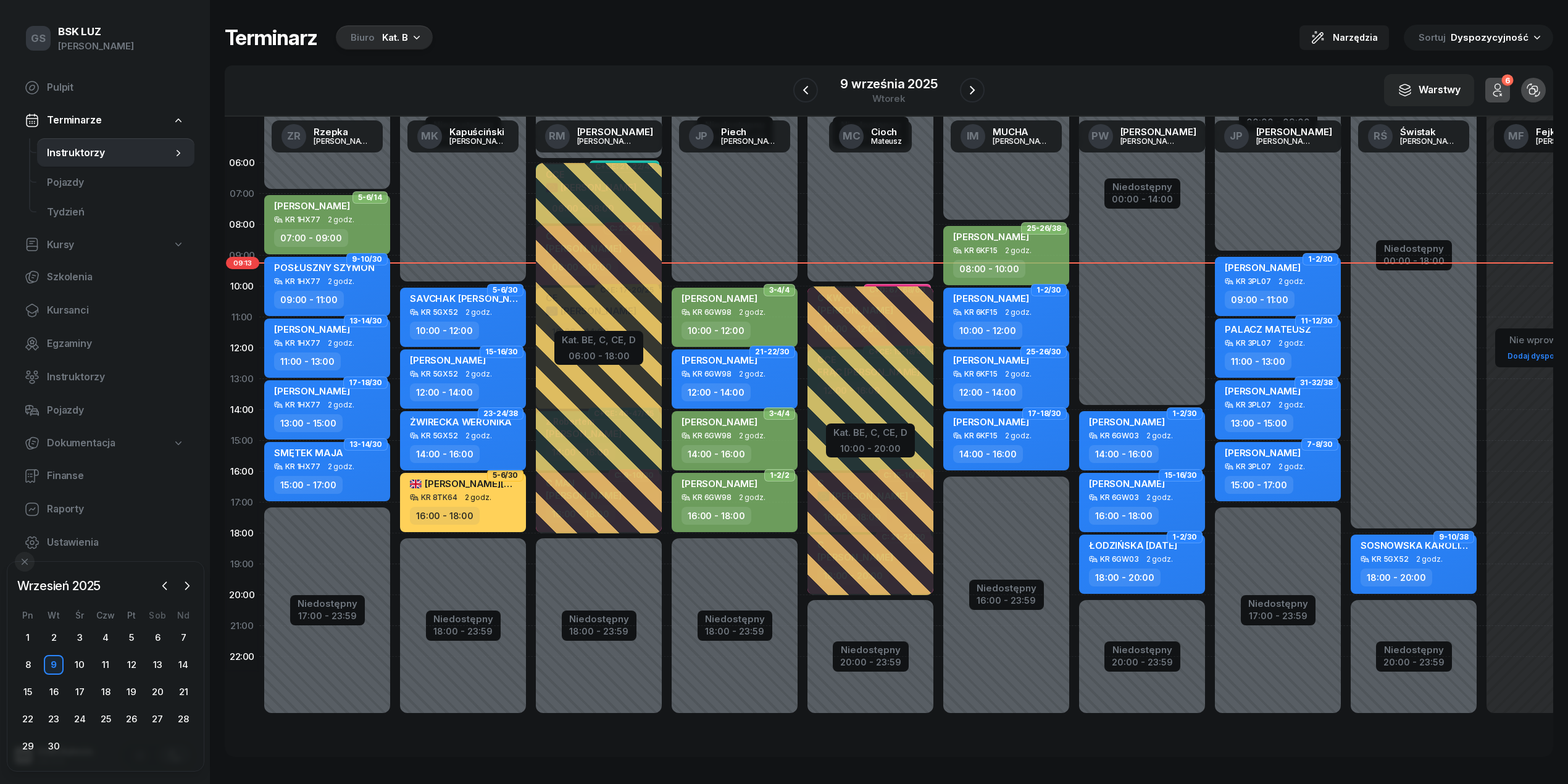
click at [443, 455] on div "14:00 - 16:00" at bounding box center [445, 453] width 70 height 18
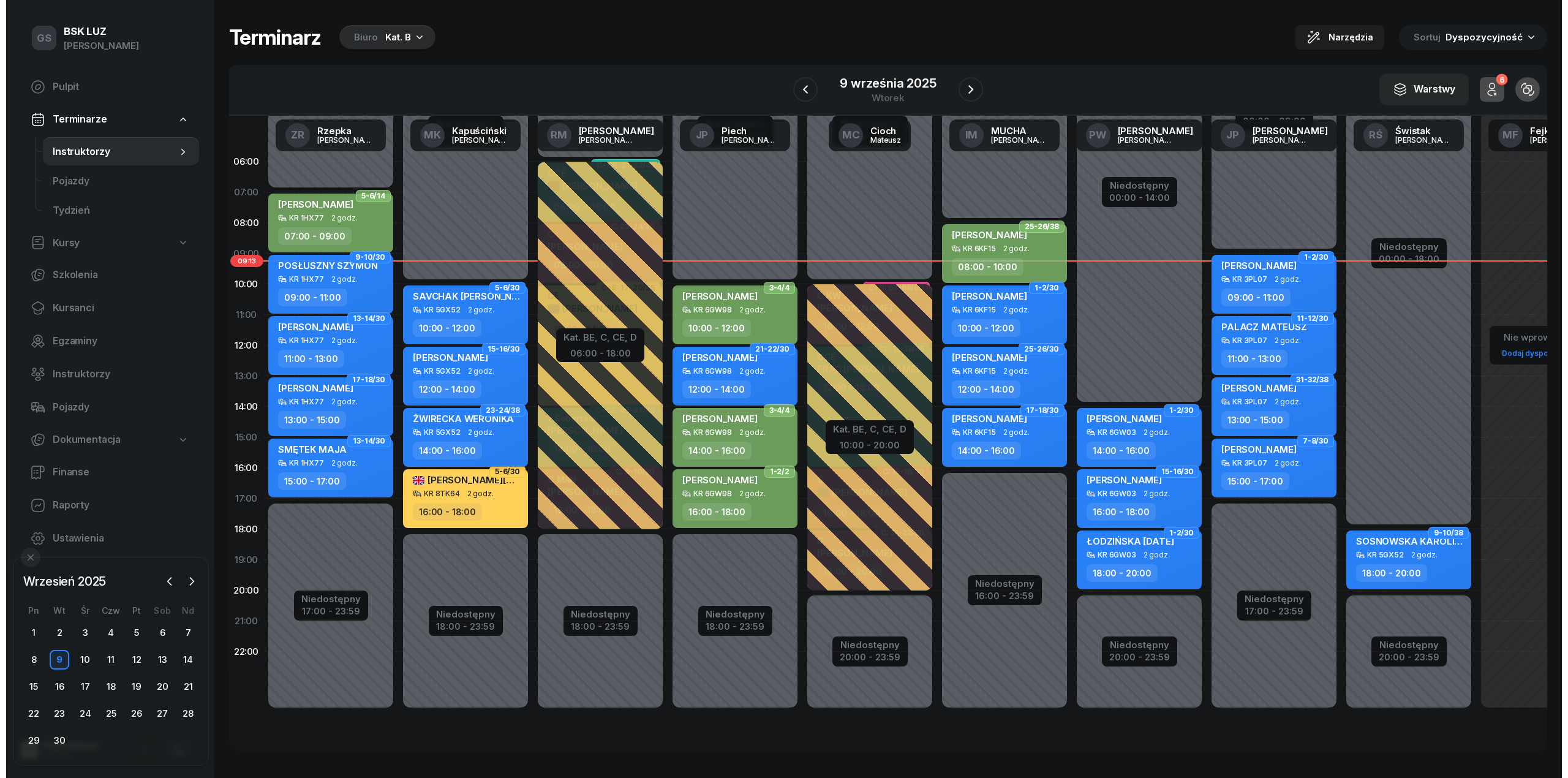
select select "14"
select select "16"
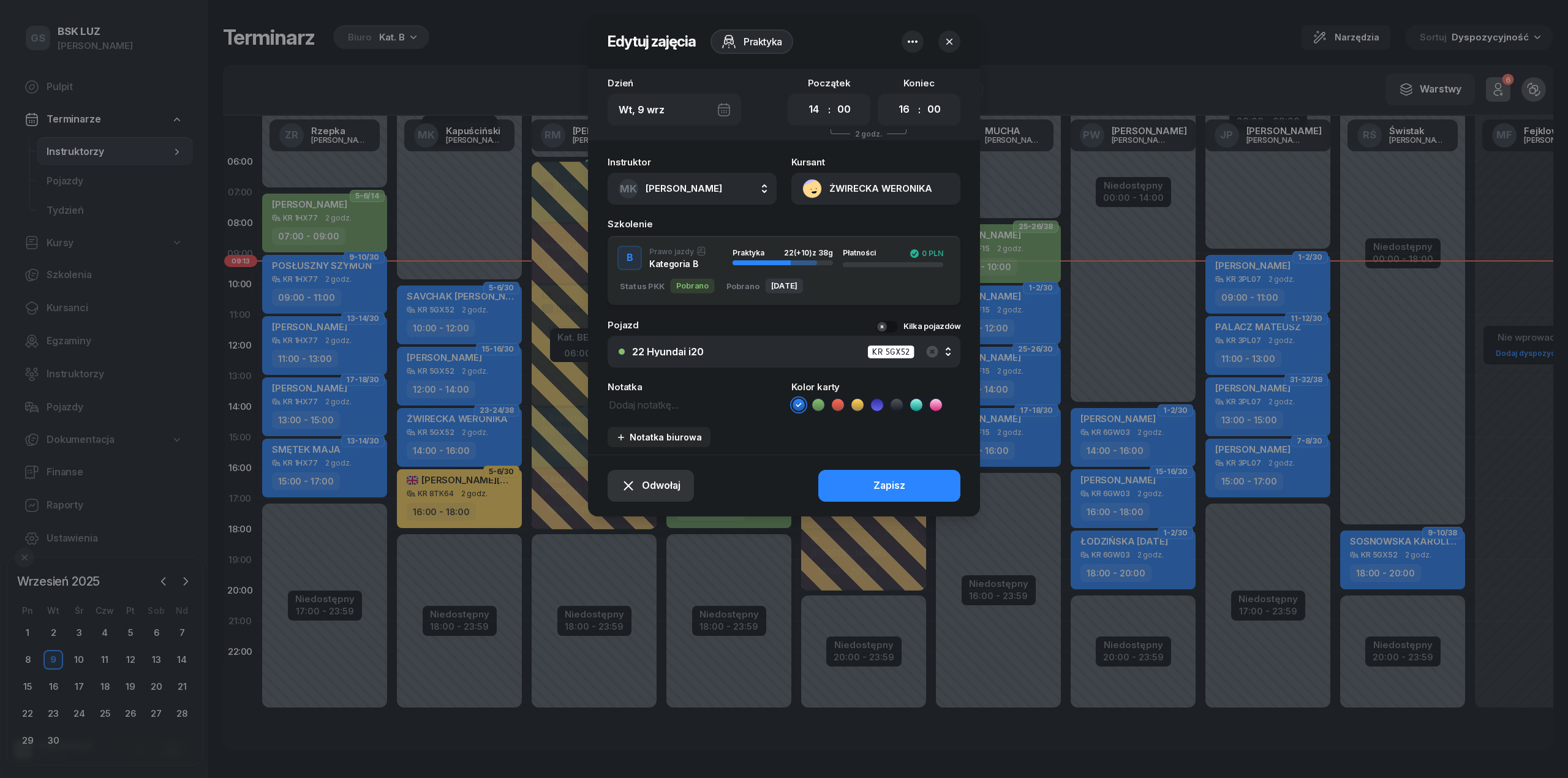
click at [692, 489] on button "Odwołaj" at bounding box center [651, 485] width 87 height 32
click at [663, 438] on div "Kursant nie przyszedł" at bounding box center [642, 441] width 98 height 16
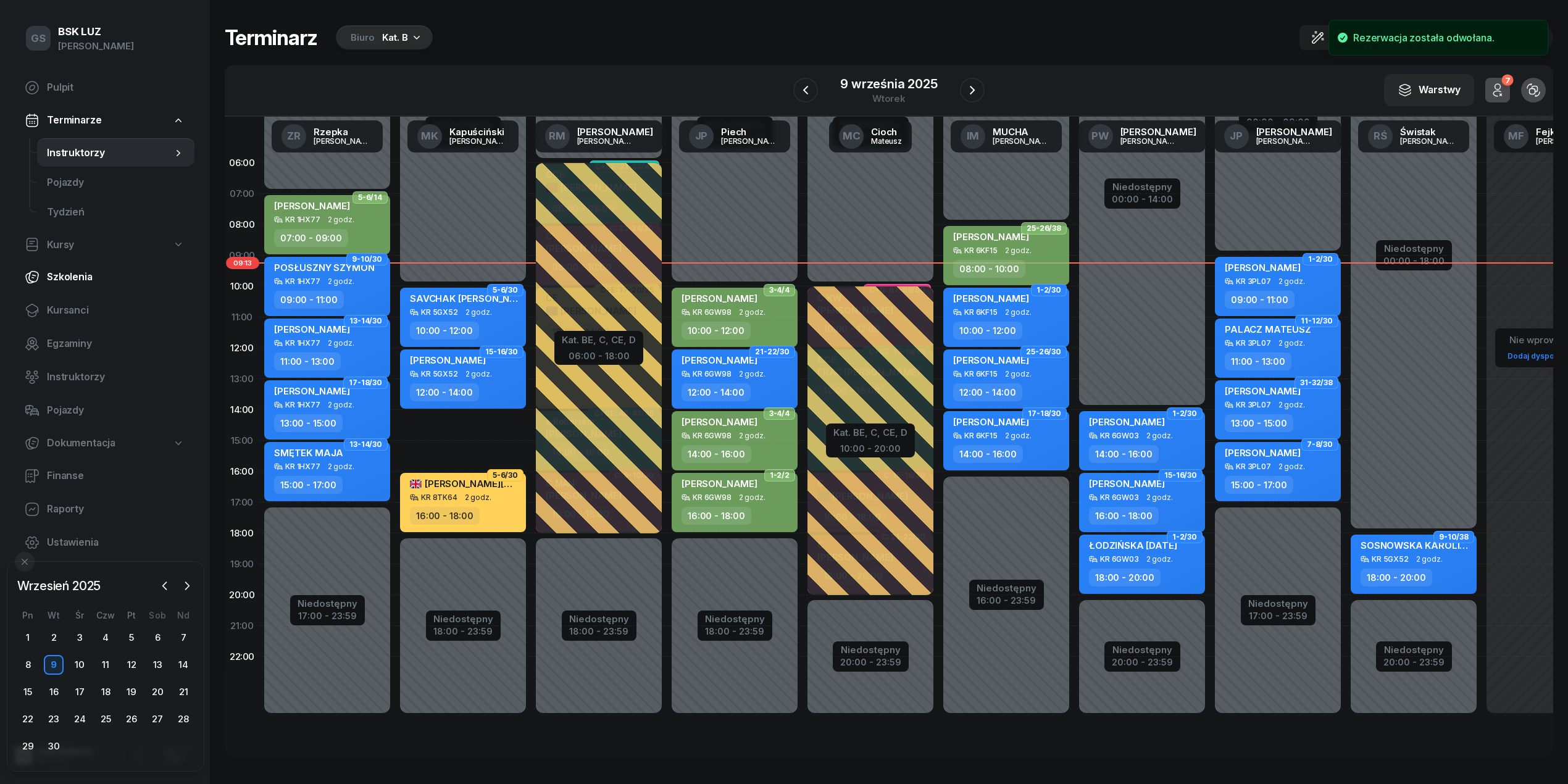
click at [75, 287] on link "Szkolenia" at bounding box center [105, 277] width 180 height 30
select select "createdAt-desc"
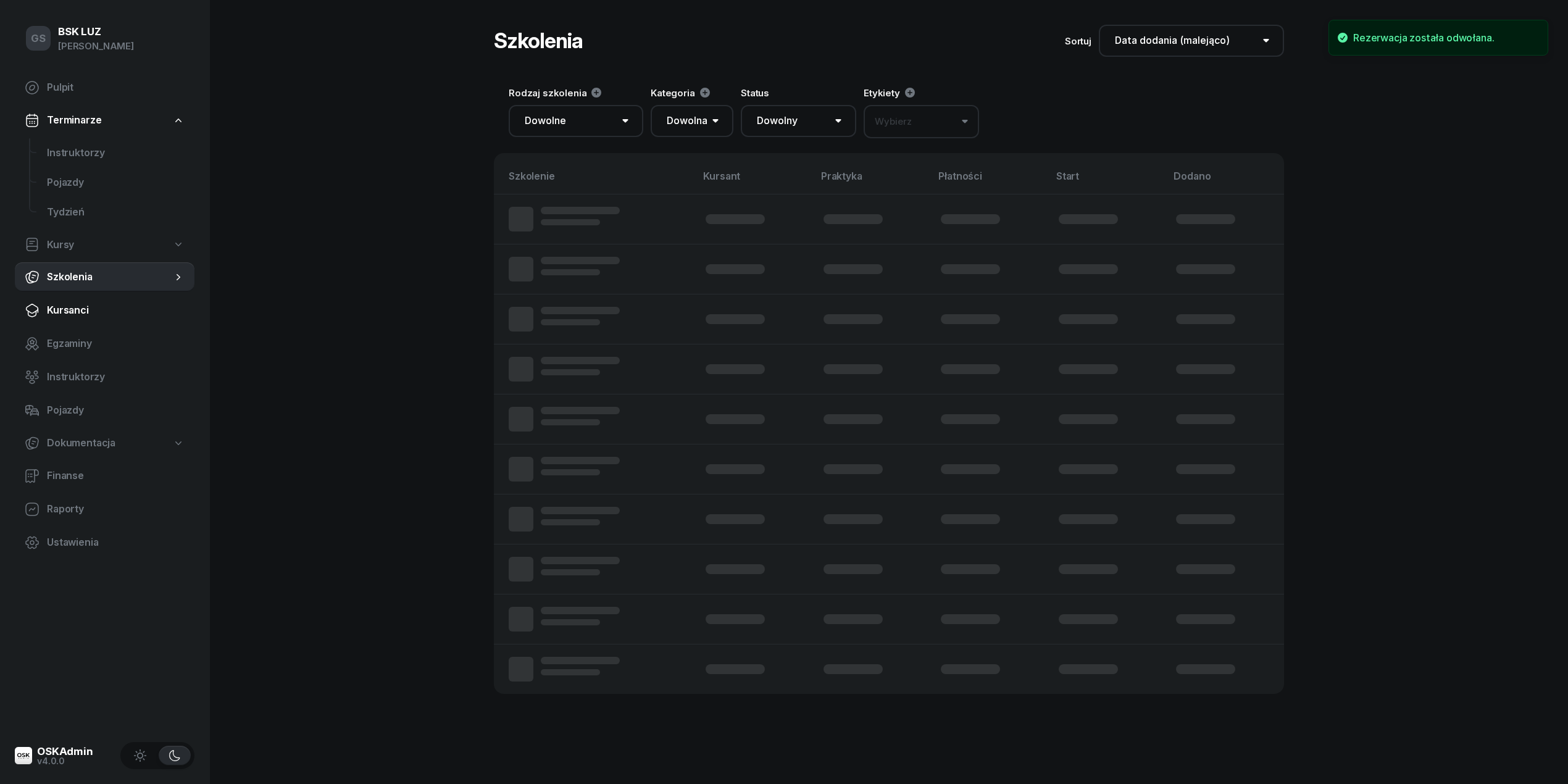
click at [74, 305] on span "Kursanci" at bounding box center [116, 310] width 138 height 16
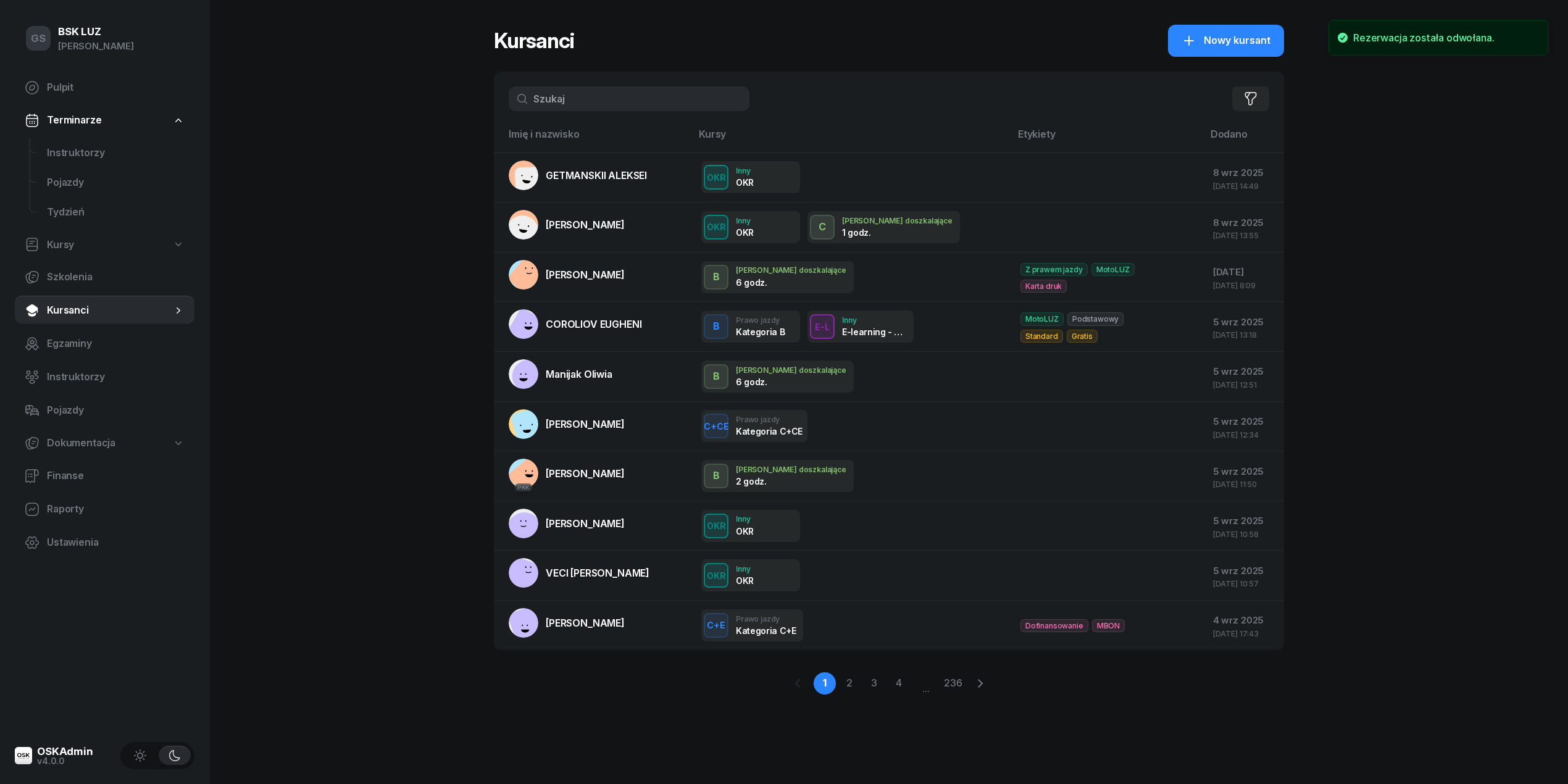
click at [620, 112] on div "Filtruj" at bounding box center [889, 98] width 790 height 54
click at [627, 104] on input "text" at bounding box center [629, 99] width 241 height 25
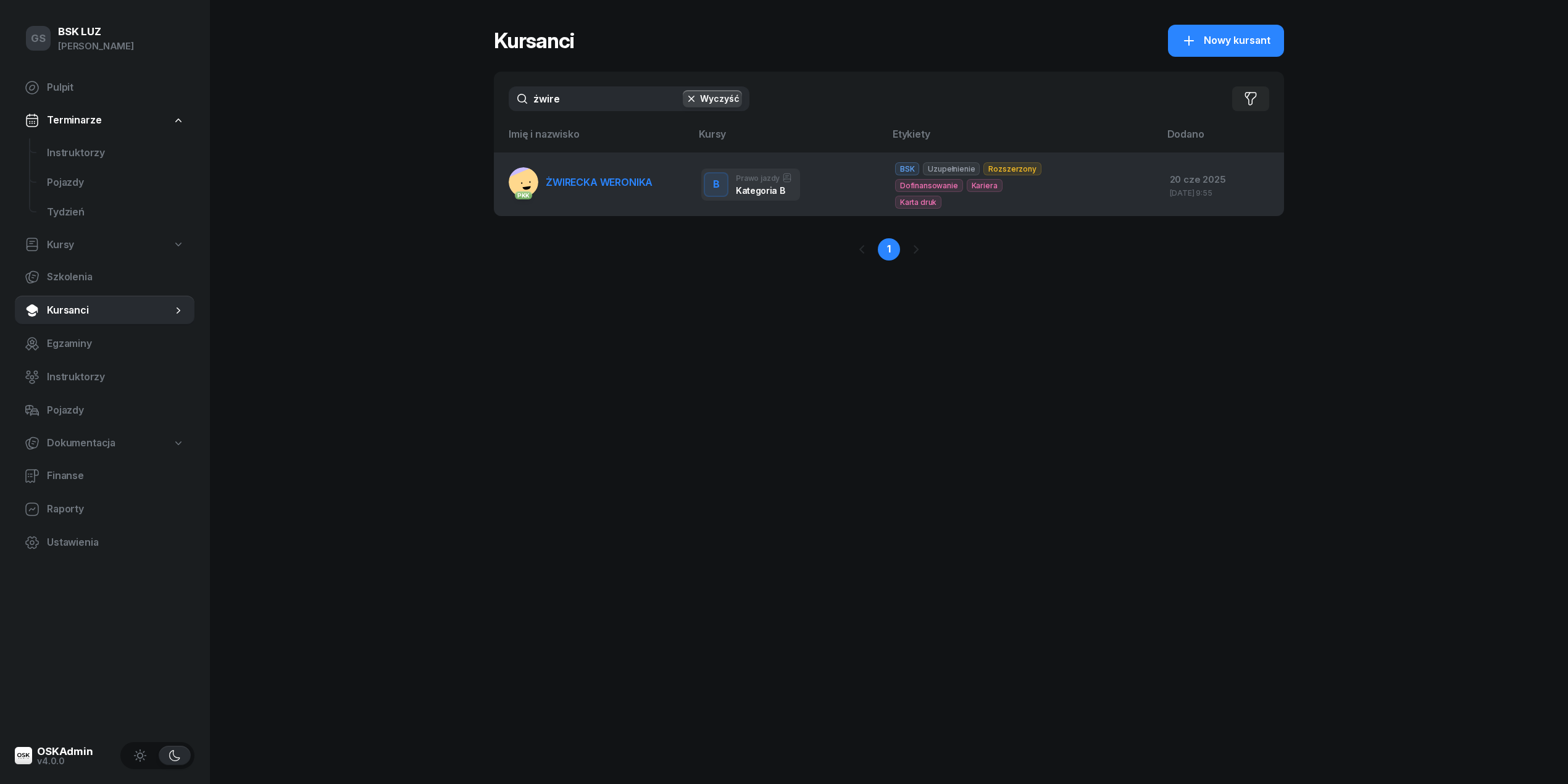
type input "żwire"
click at [650, 169] on link "PKK [PERSON_NAME]" at bounding box center [580, 182] width 144 height 30
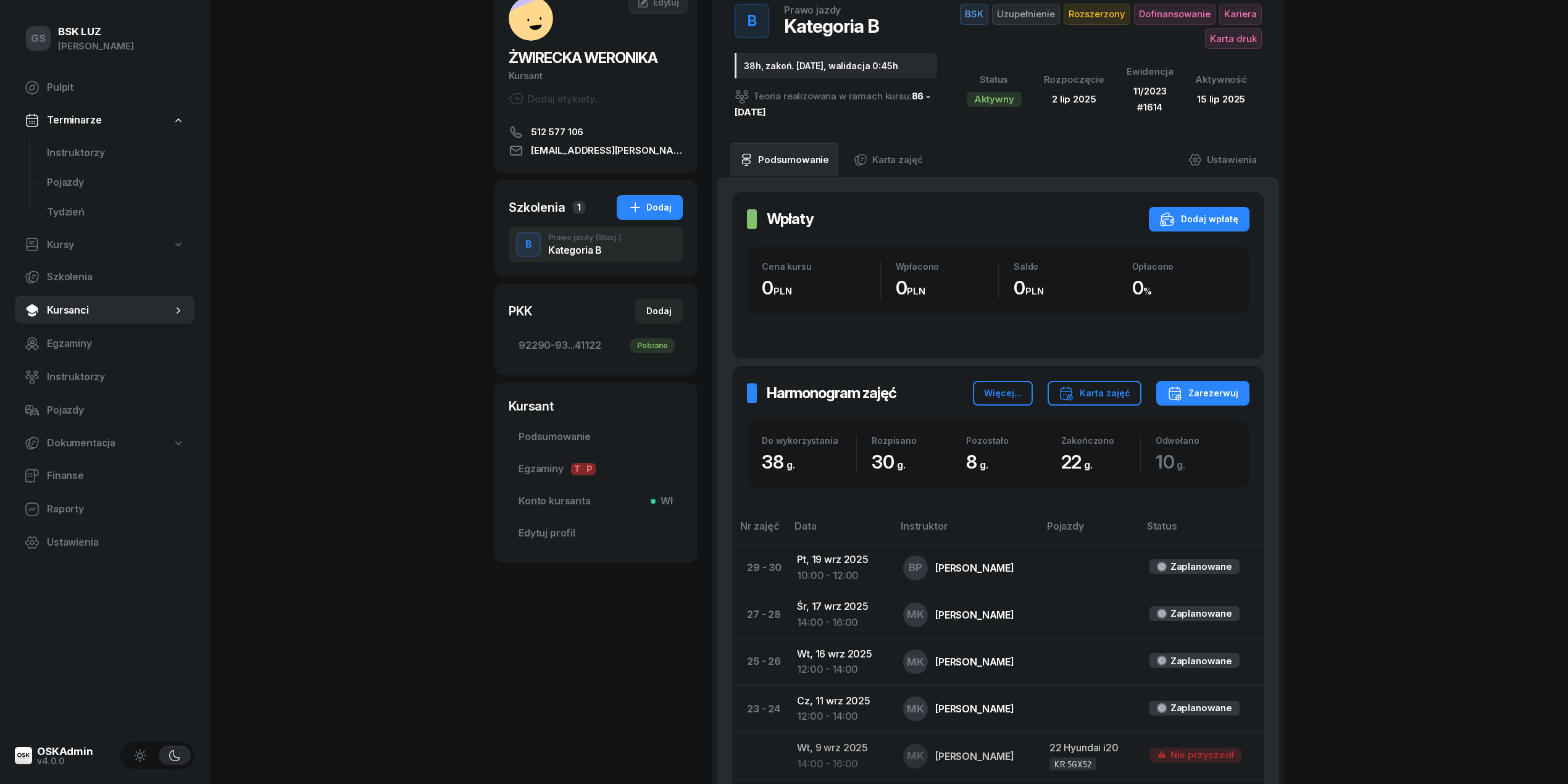
scroll to position [82, 0]
click at [667, 208] on div "Dodaj" at bounding box center [650, 208] width 44 height 15
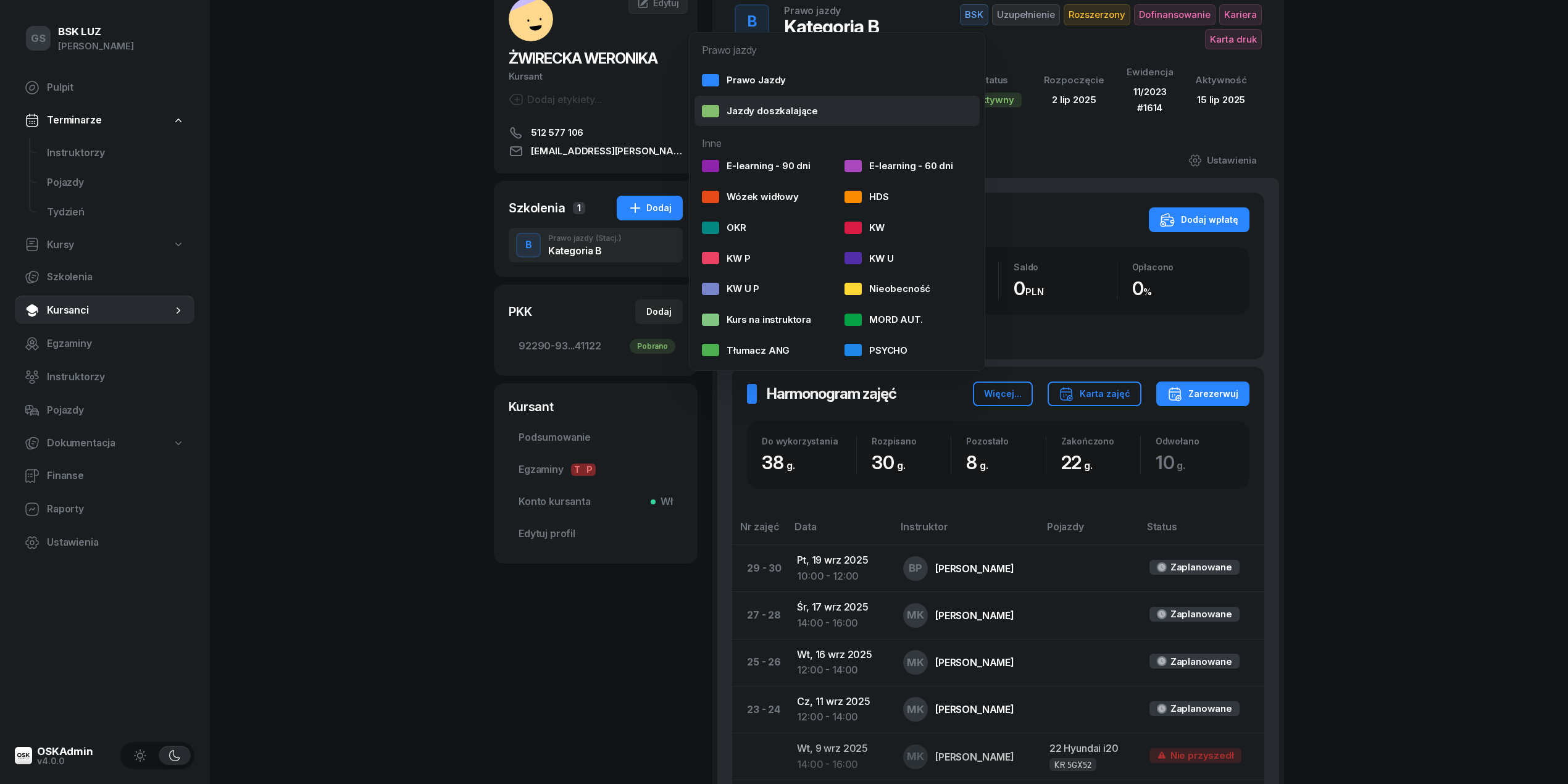
click at [778, 117] on div "Jazdy doszkalające" at bounding box center [759, 111] width 116 height 16
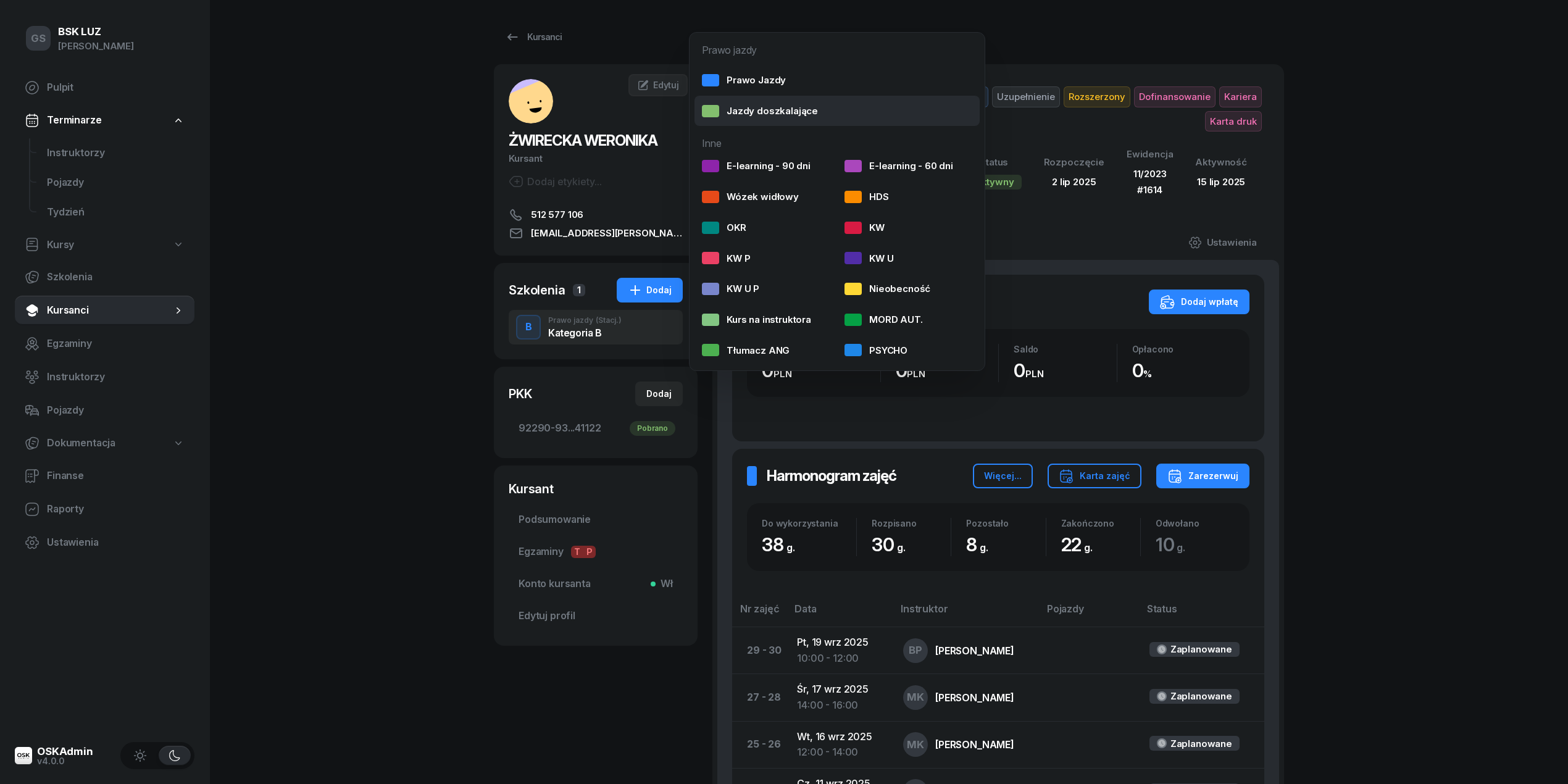
select select "B"
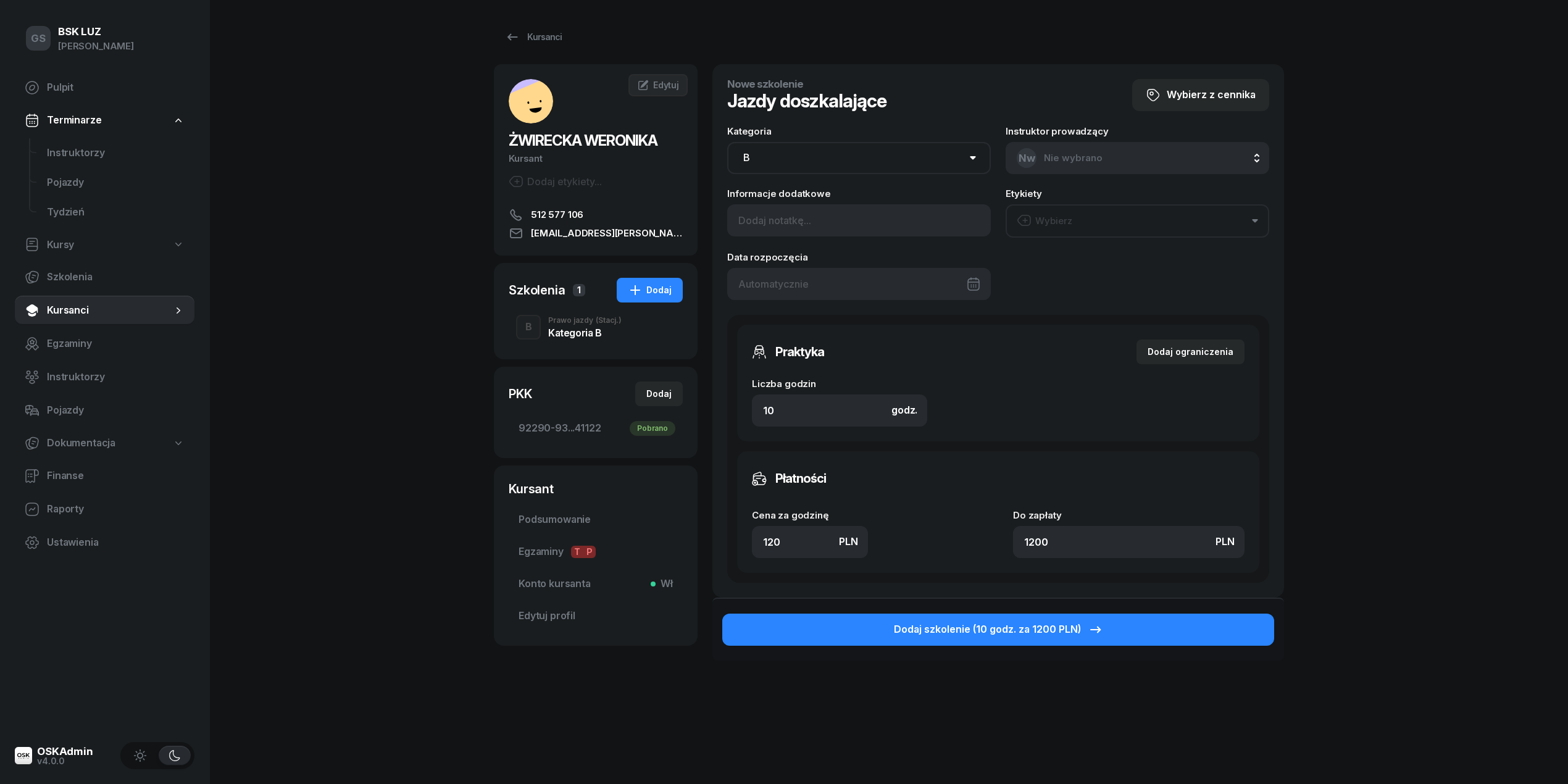
click at [601, 337] on div "Kategoria B" at bounding box center [585, 332] width 74 height 10
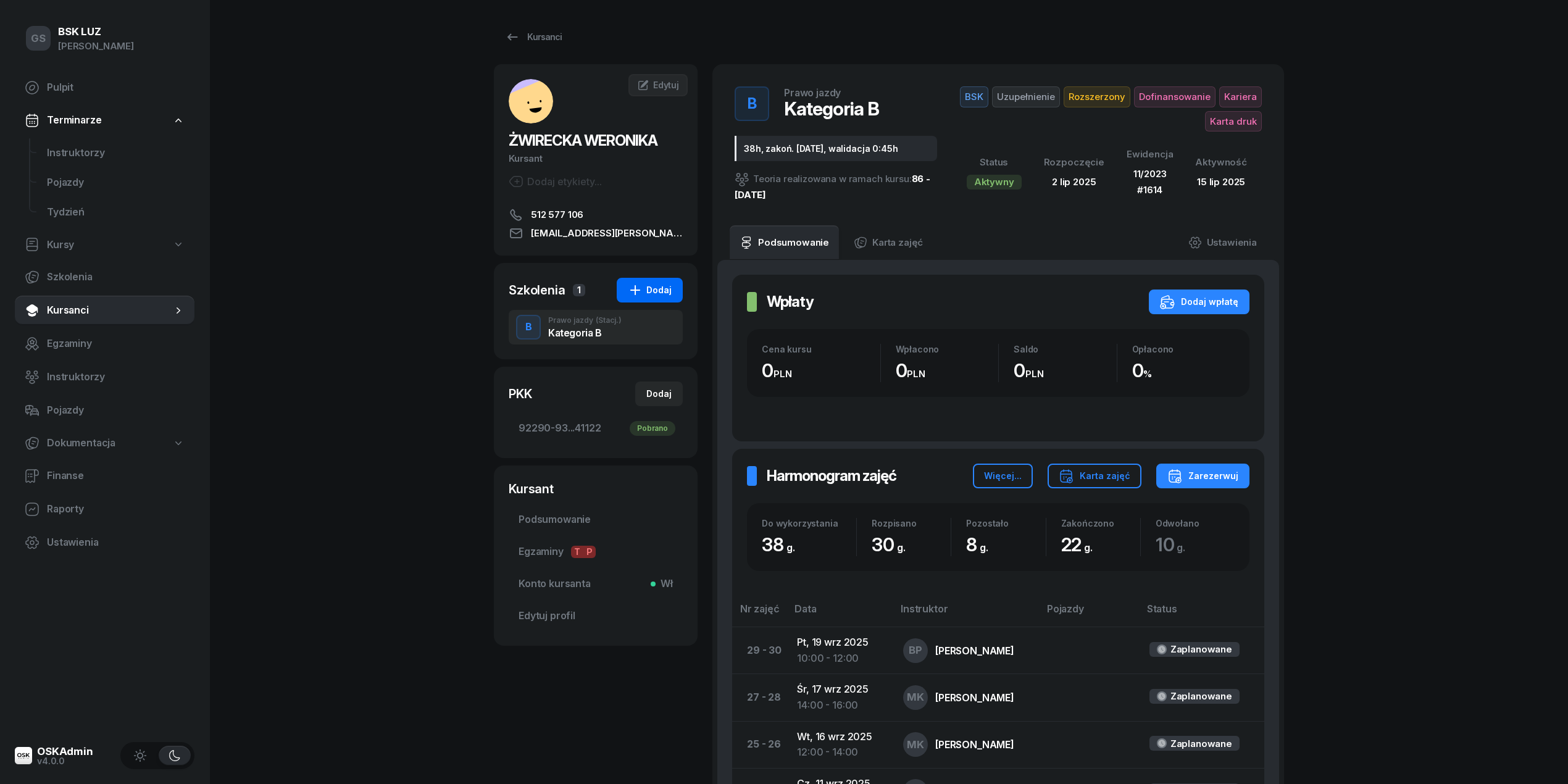
click at [648, 285] on div "Dodaj" at bounding box center [650, 290] width 44 height 15
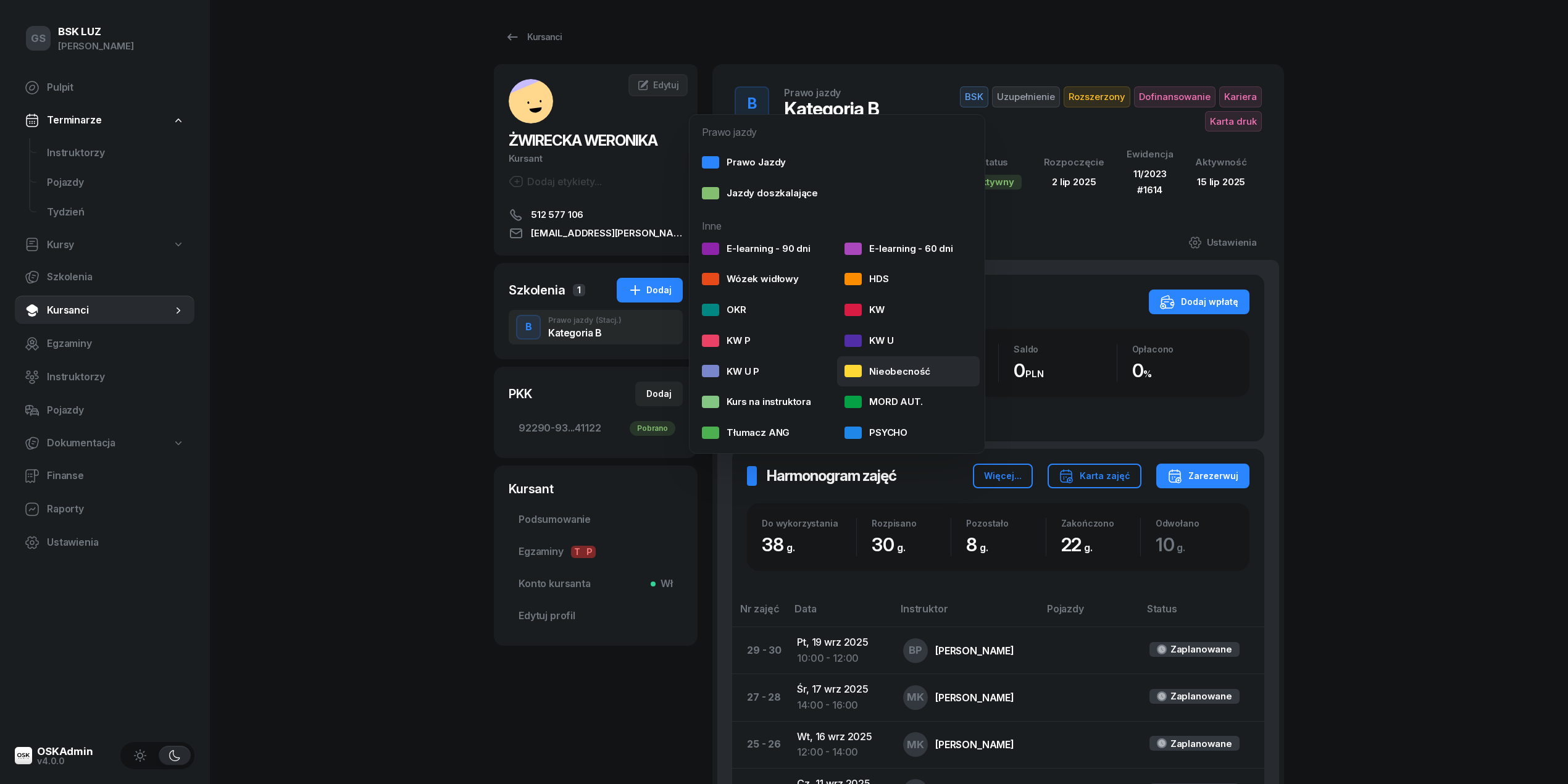
click at [873, 368] on div "Nieobecność" at bounding box center [887, 371] width 86 height 16
select select
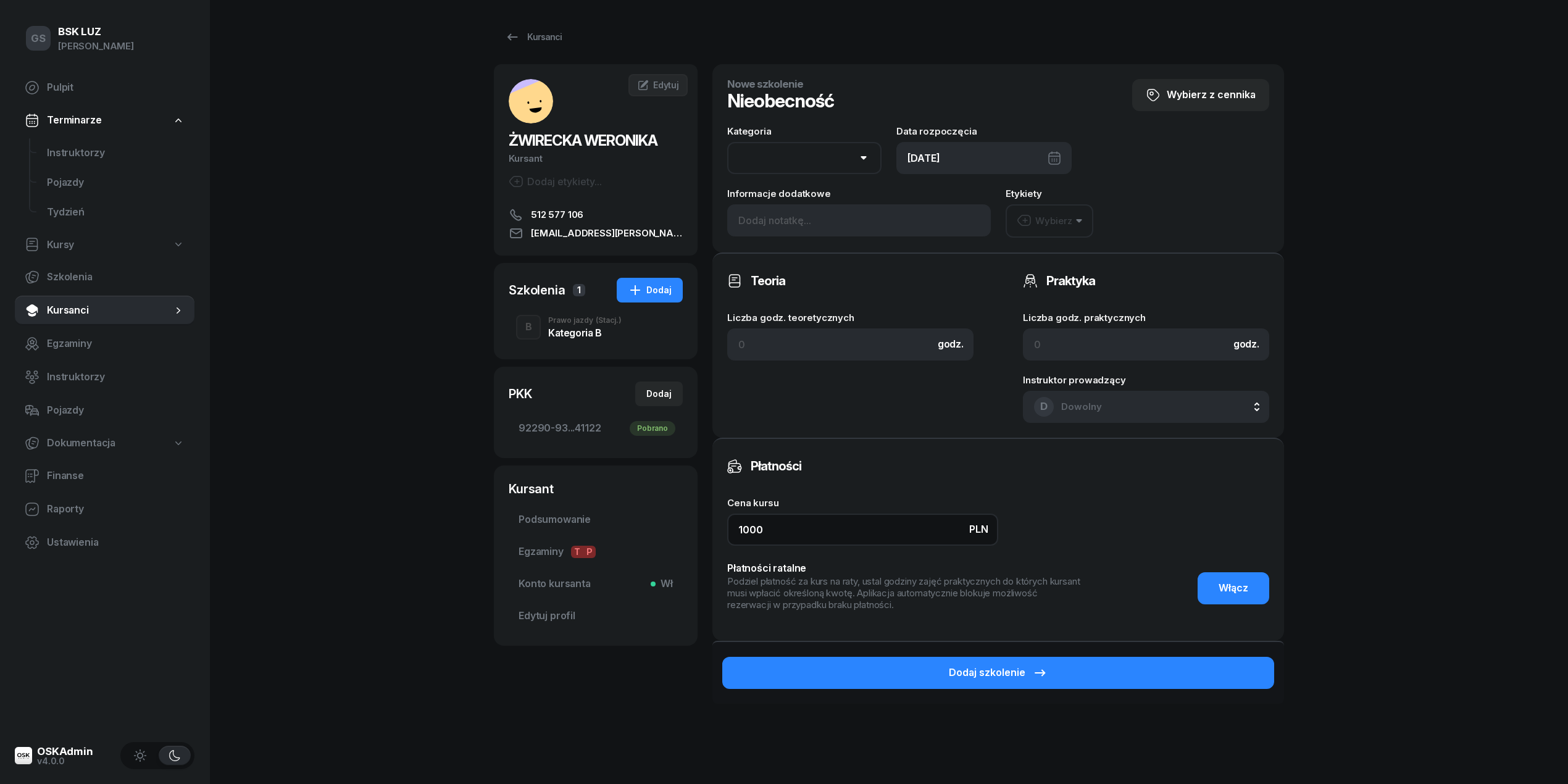
click at [799, 521] on input "1000" at bounding box center [862, 529] width 271 height 32
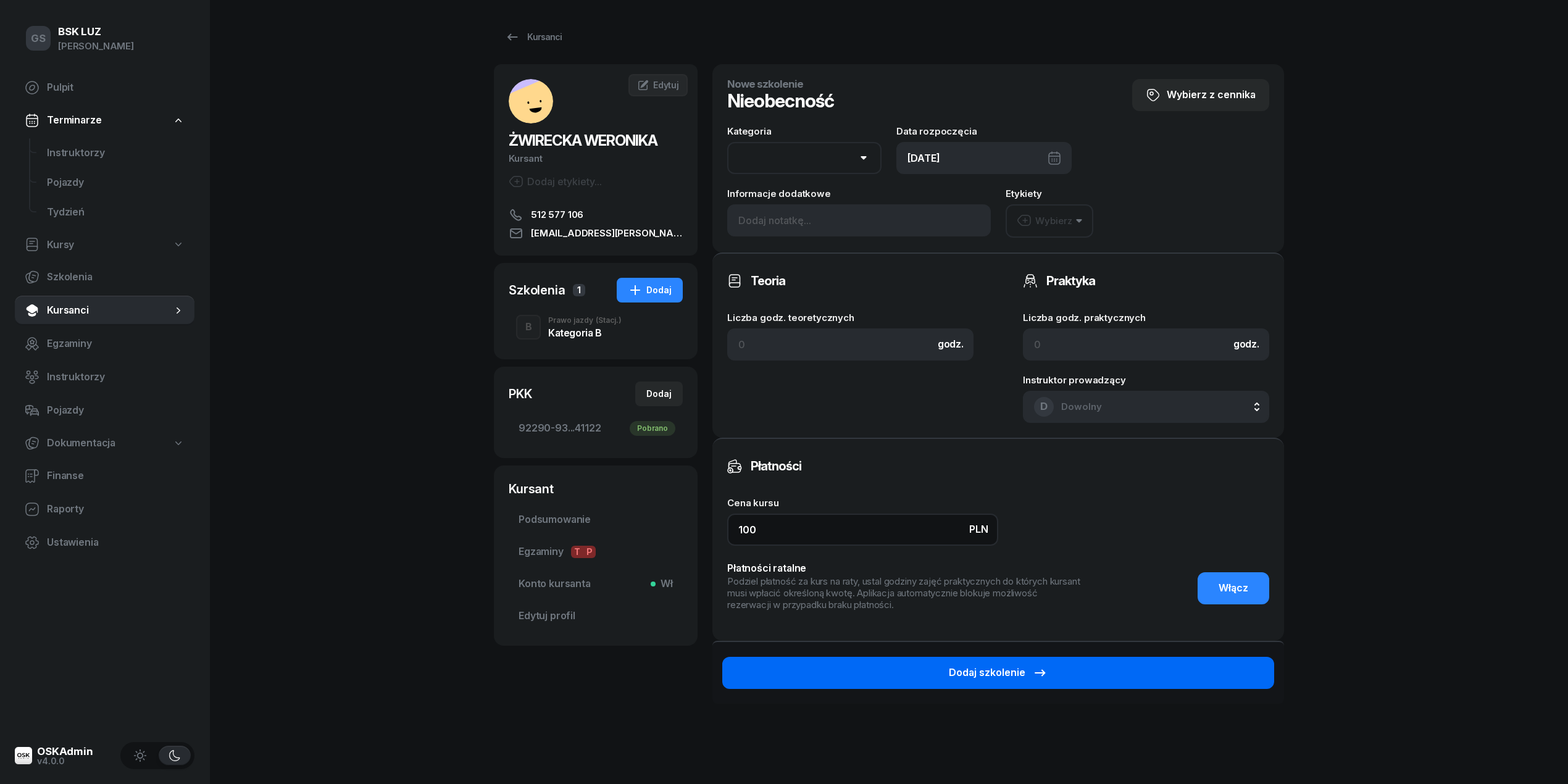
type input "100"
click at [942, 657] on button "Dodaj szkolenie" at bounding box center [998, 672] width 552 height 32
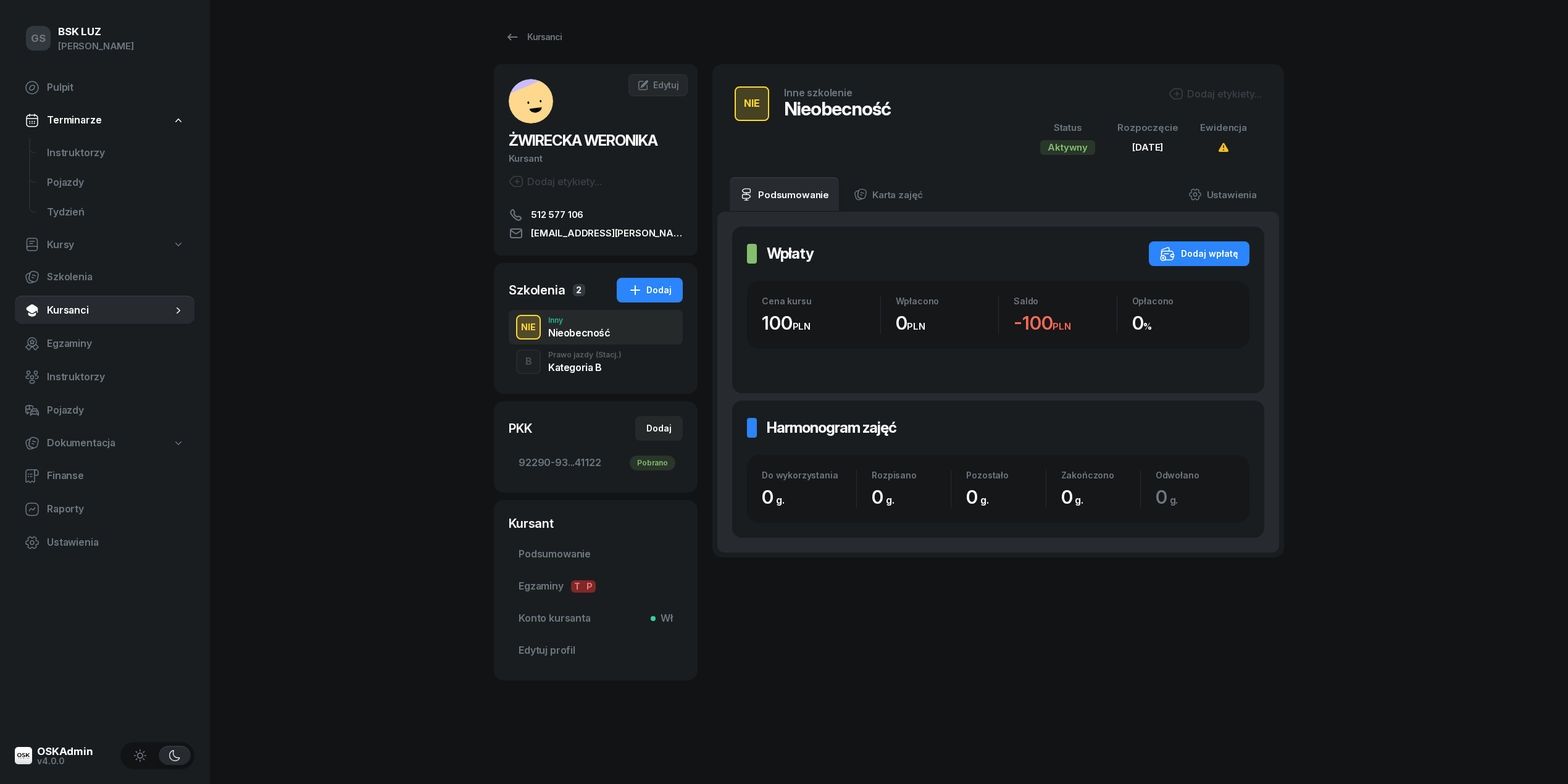
click at [58, 111] on link "Terminarze" at bounding box center [105, 120] width 180 height 28
click at [51, 143] on link "Instruktorzy" at bounding box center [116, 153] width 158 height 30
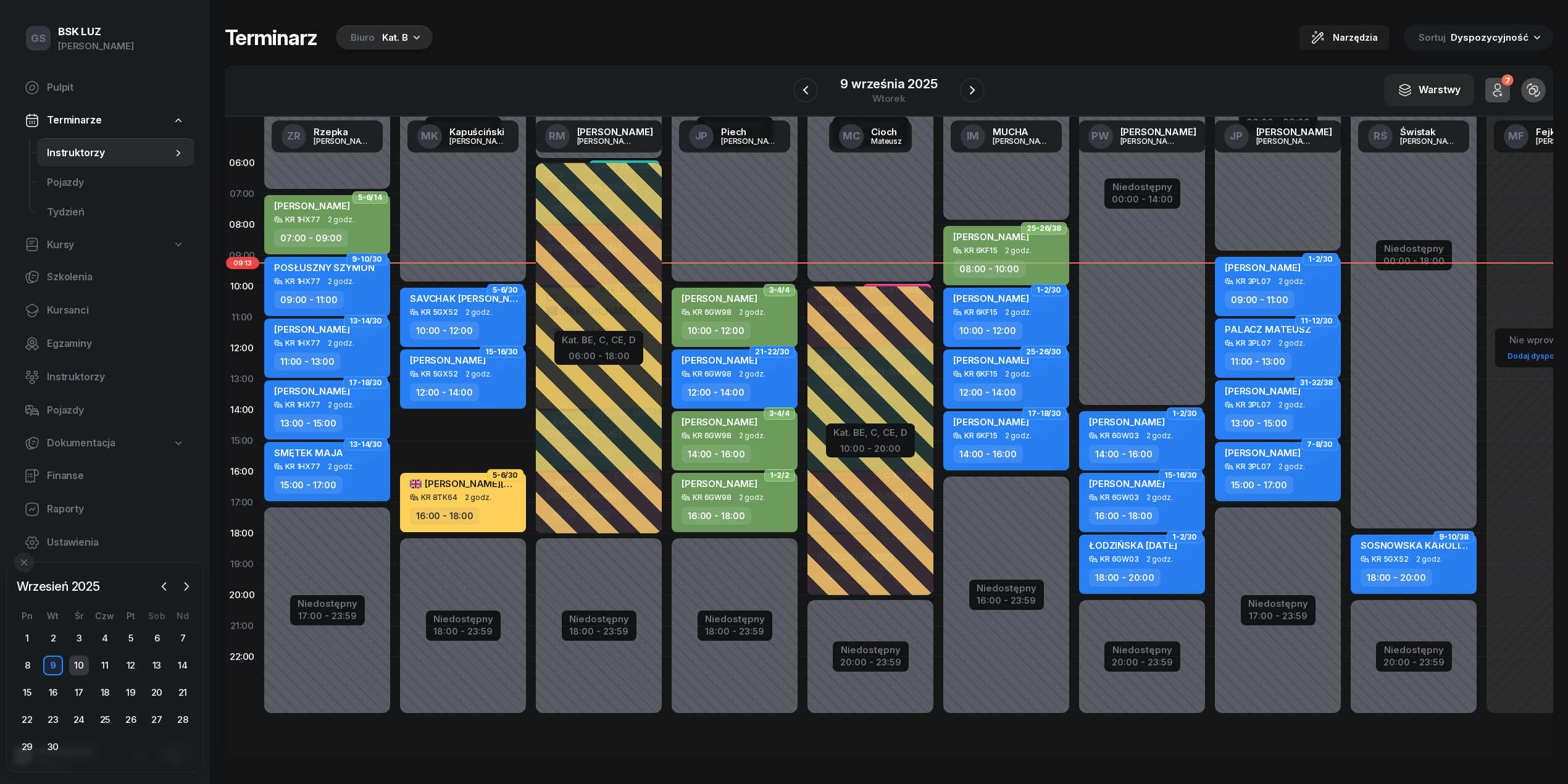
click at [75, 660] on div "10" at bounding box center [79, 665] width 20 height 20
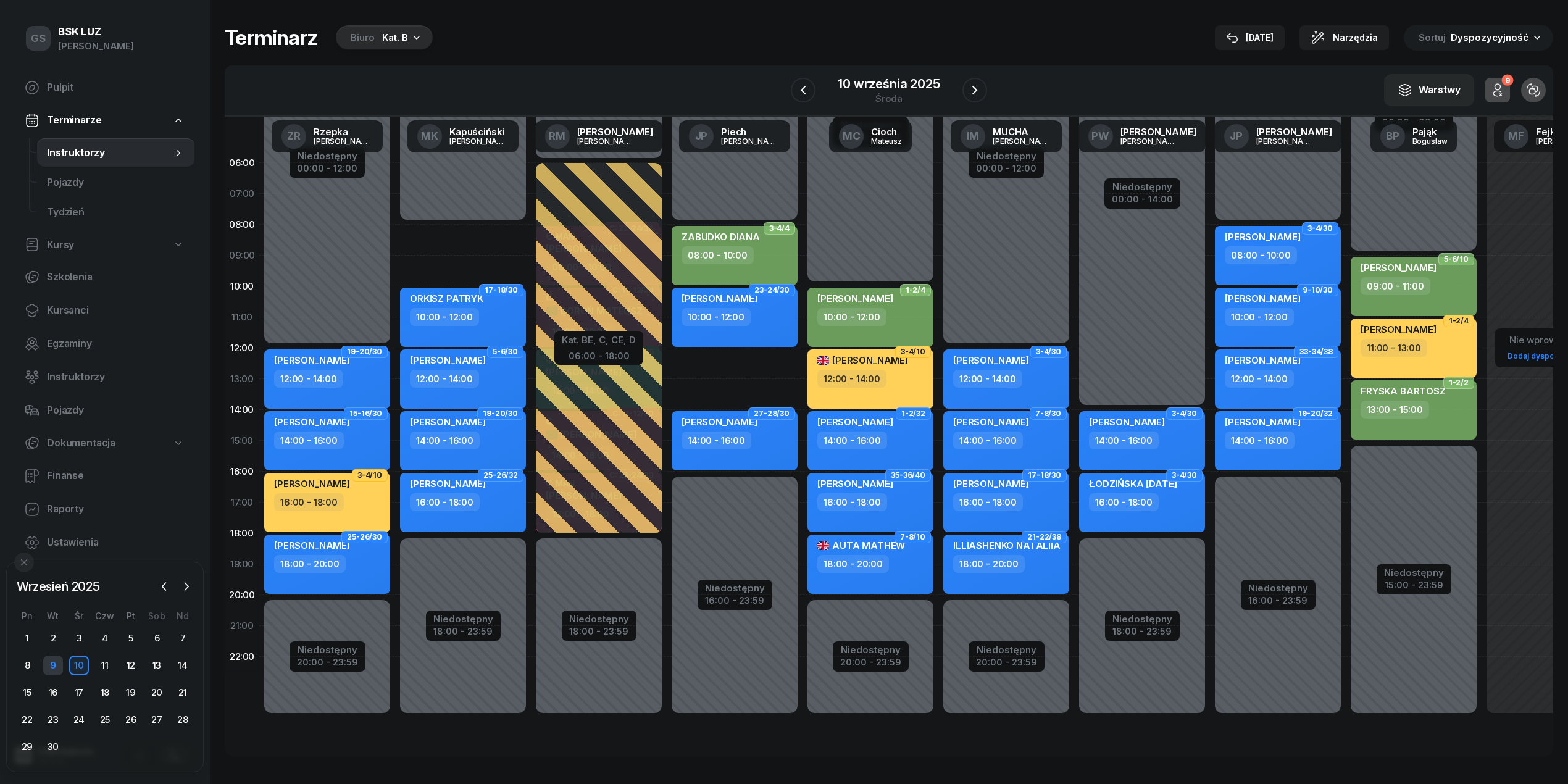
click at [60, 670] on div "9" at bounding box center [53, 665] width 20 height 20
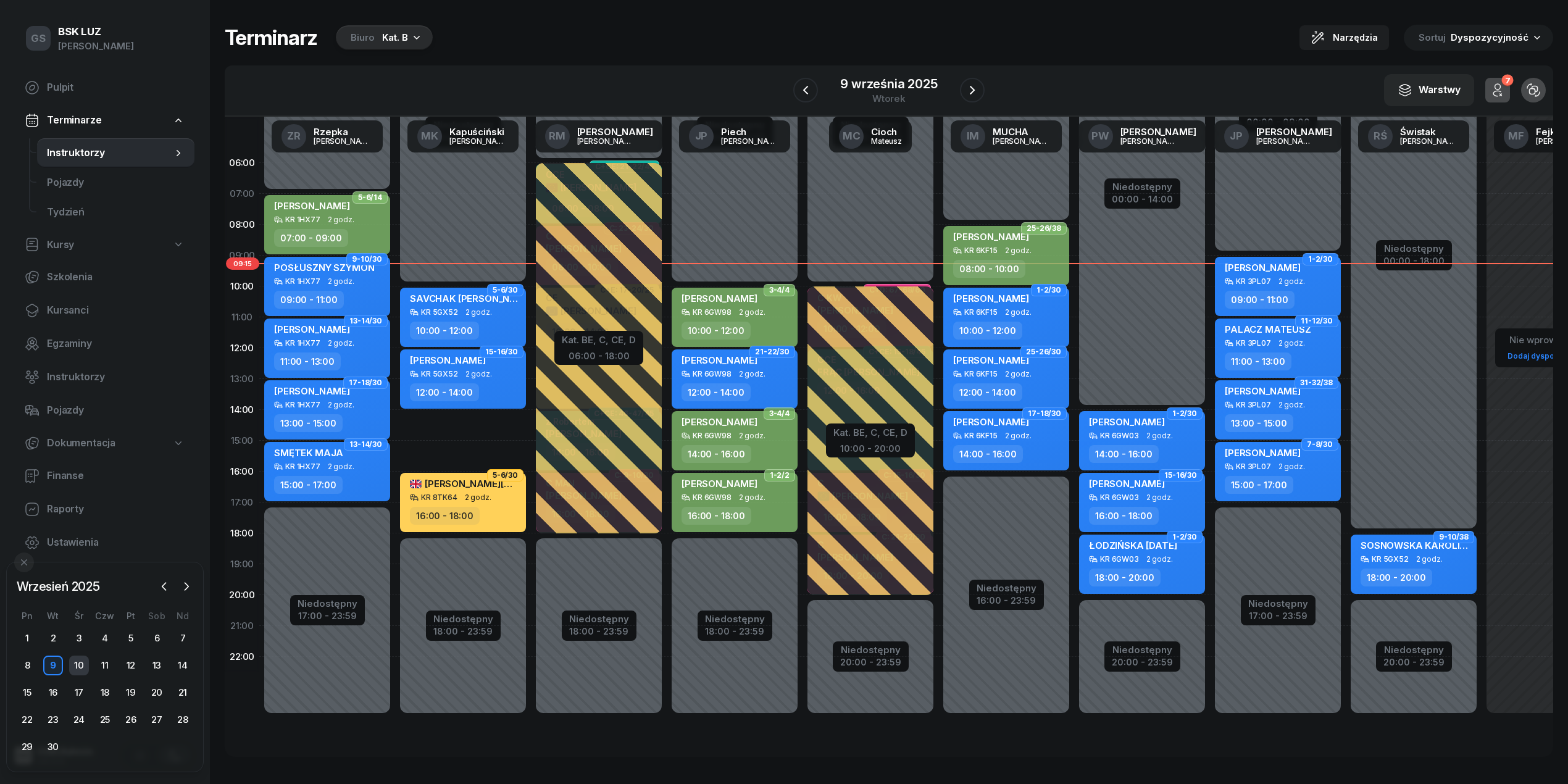
click at [87, 665] on div "10" at bounding box center [79, 665] width 20 height 20
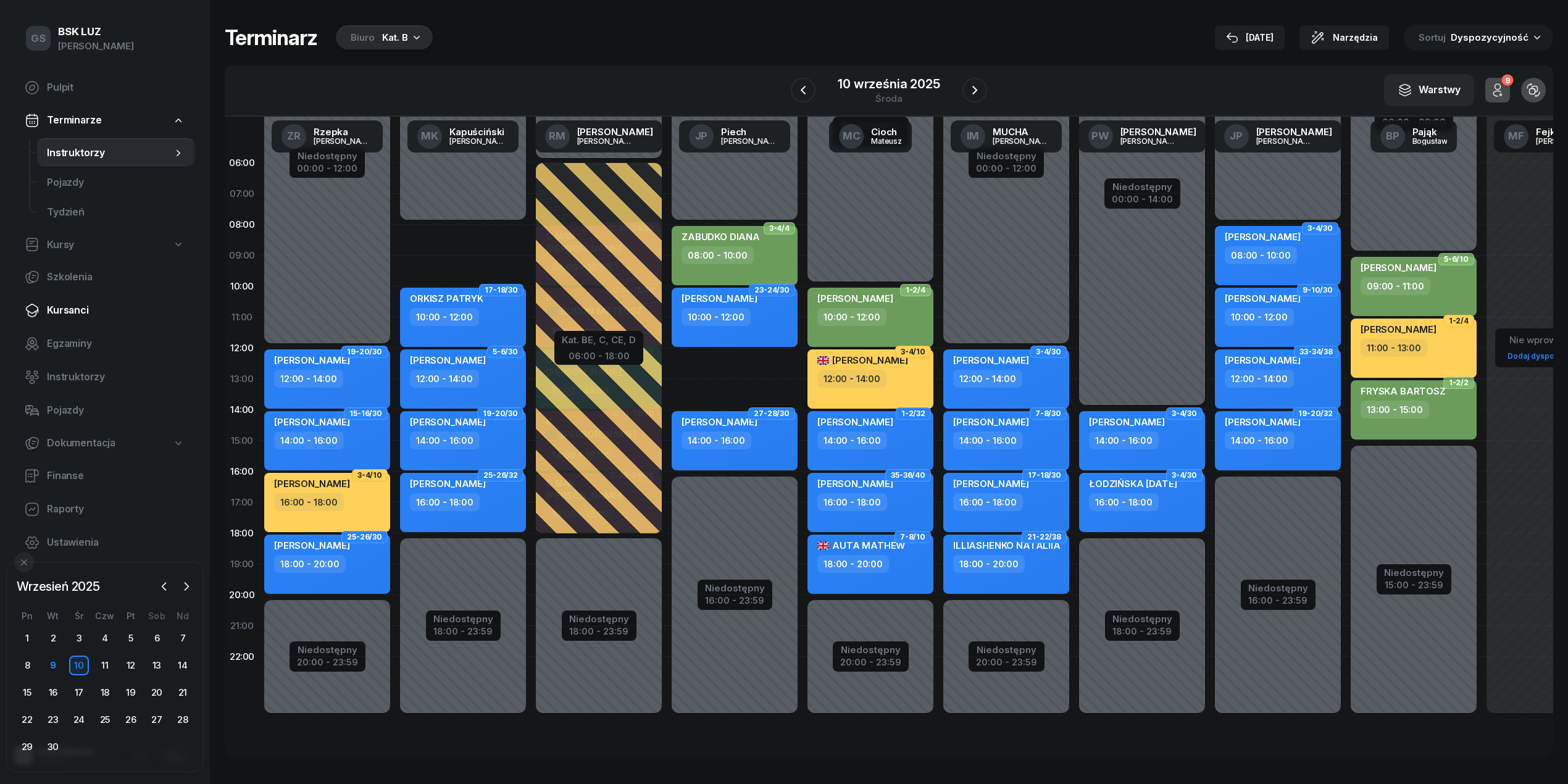
click at [51, 318] on link "Kursanci" at bounding box center [105, 310] width 180 height 30
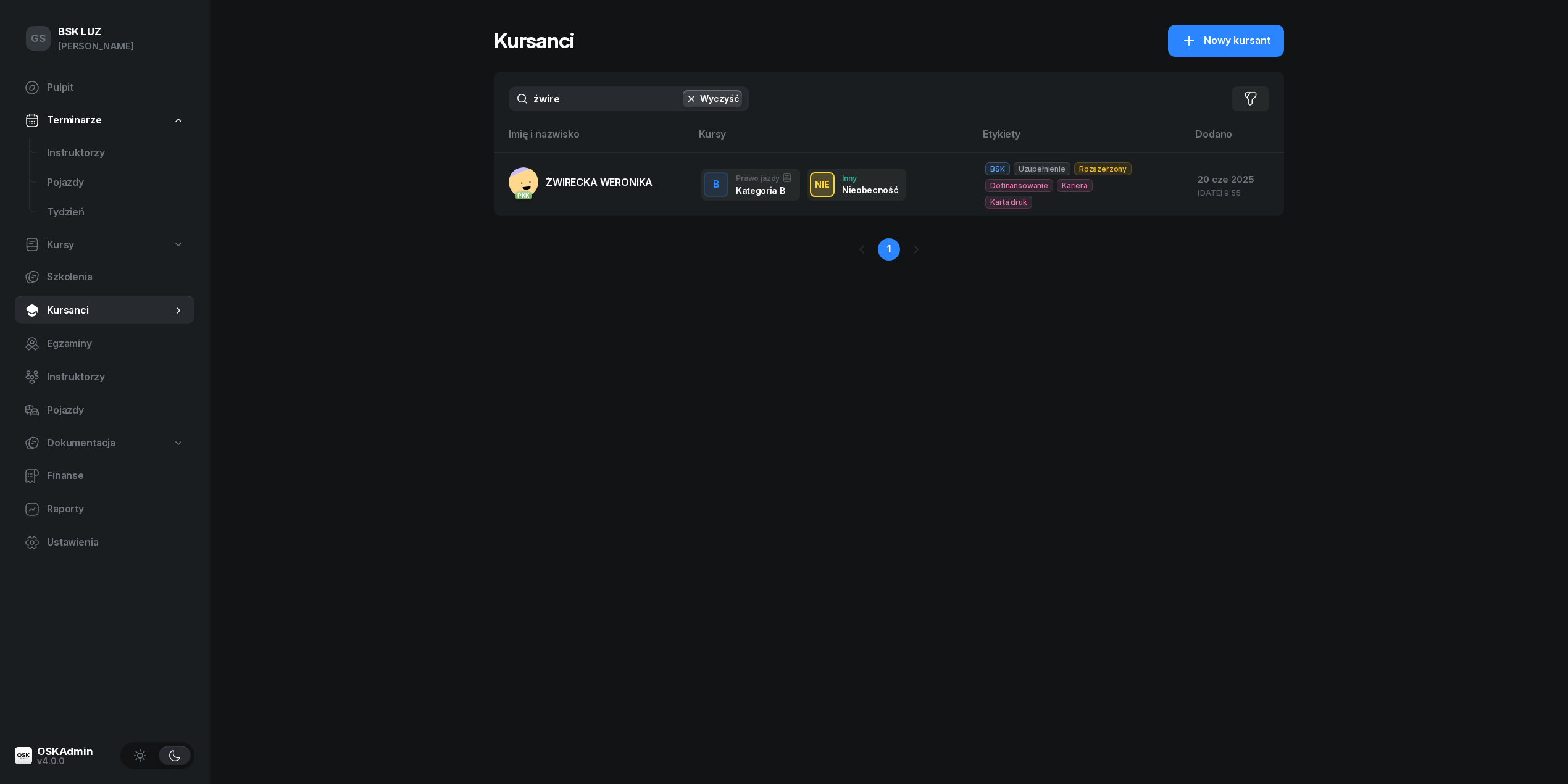
click at [638, 114] on div "żwire Wyczyść Filtruj" at bounding box center [889, 98] width 790 height 54
click at [631, 100] on input "żwire" at bounding box center [629, 99] width 241 height 25
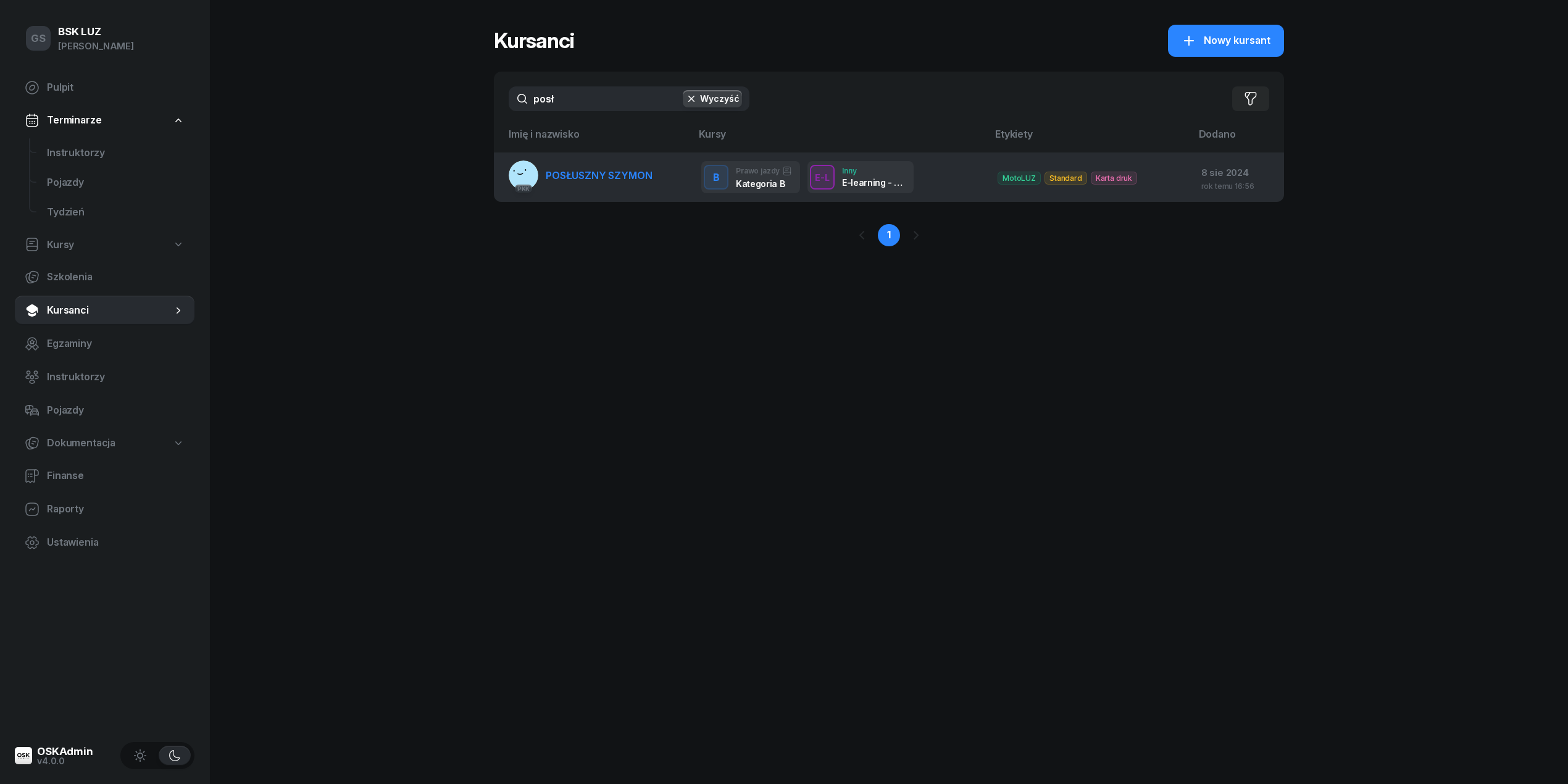
type input "posł"
click at [645, 159] on td "PKK POSŁUSZNY SZYMON" at bounding box center [593, 176] width 198 height 49
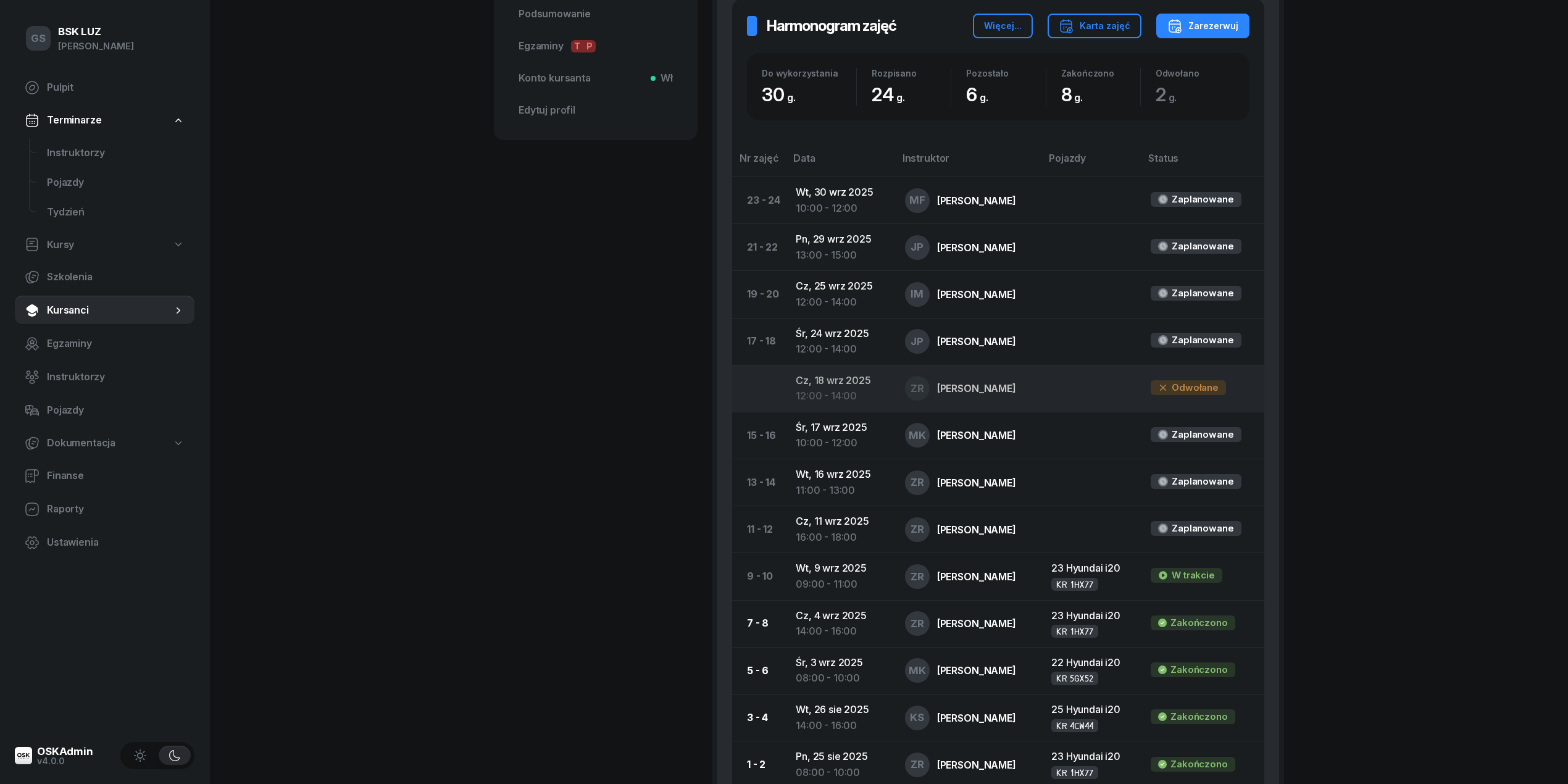
scroll to position [574, 0]
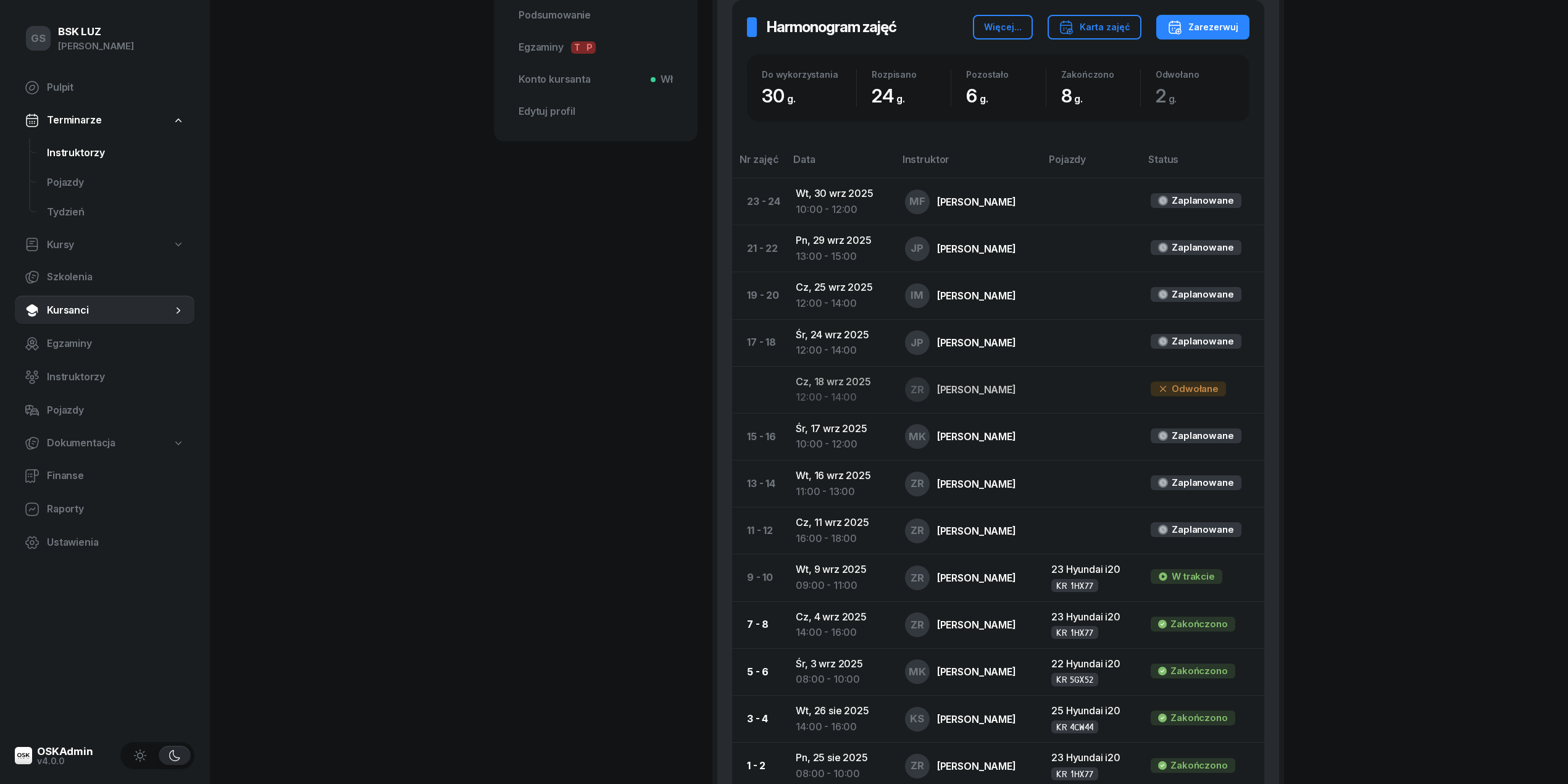
click at [72, 155] on span "Instruktorzy" at bounding box center [116, 153] width 138 height 16
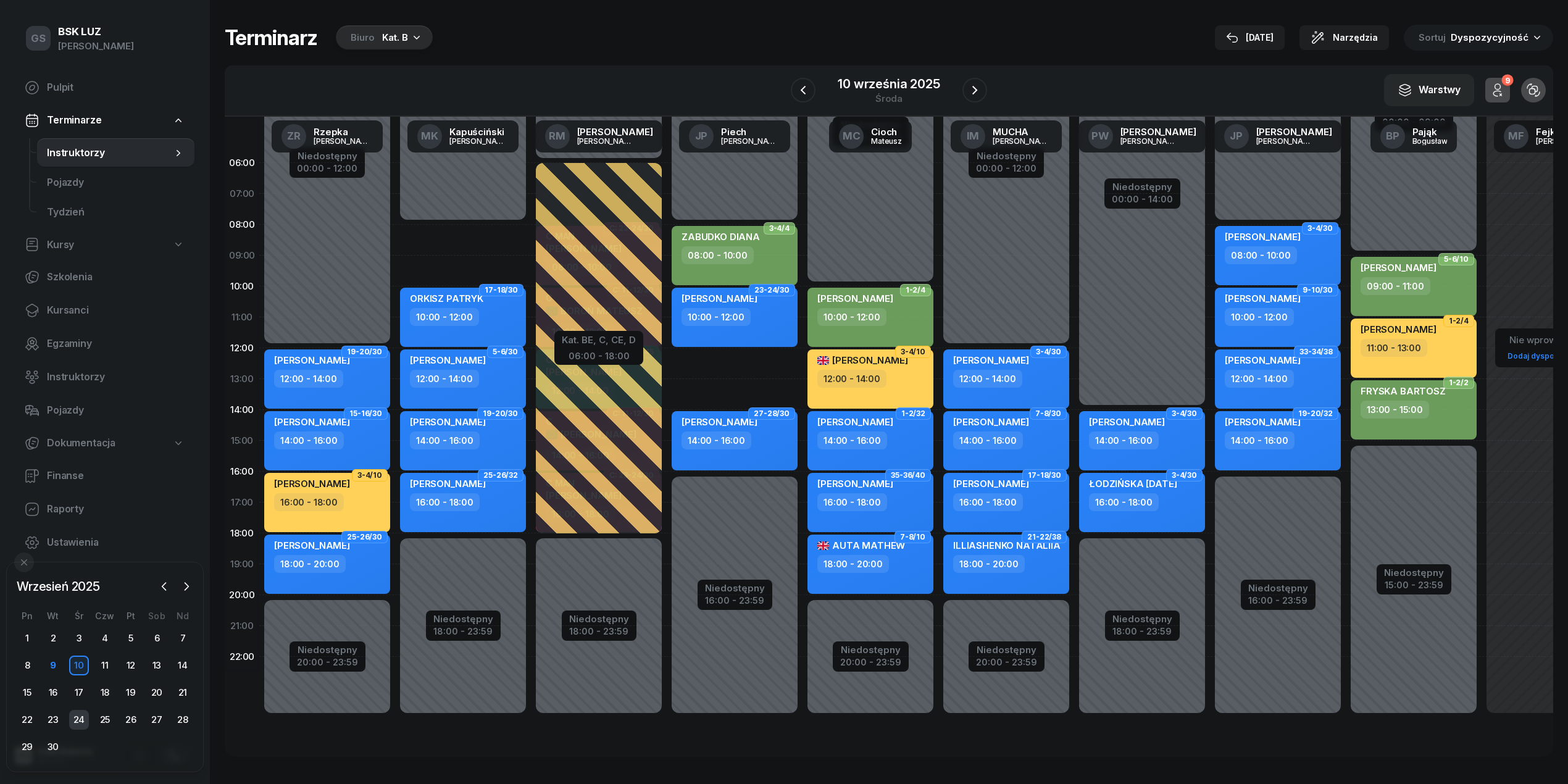
click at [79, 716] on div "24" at bounding box center [79, 720] width 20 height 20
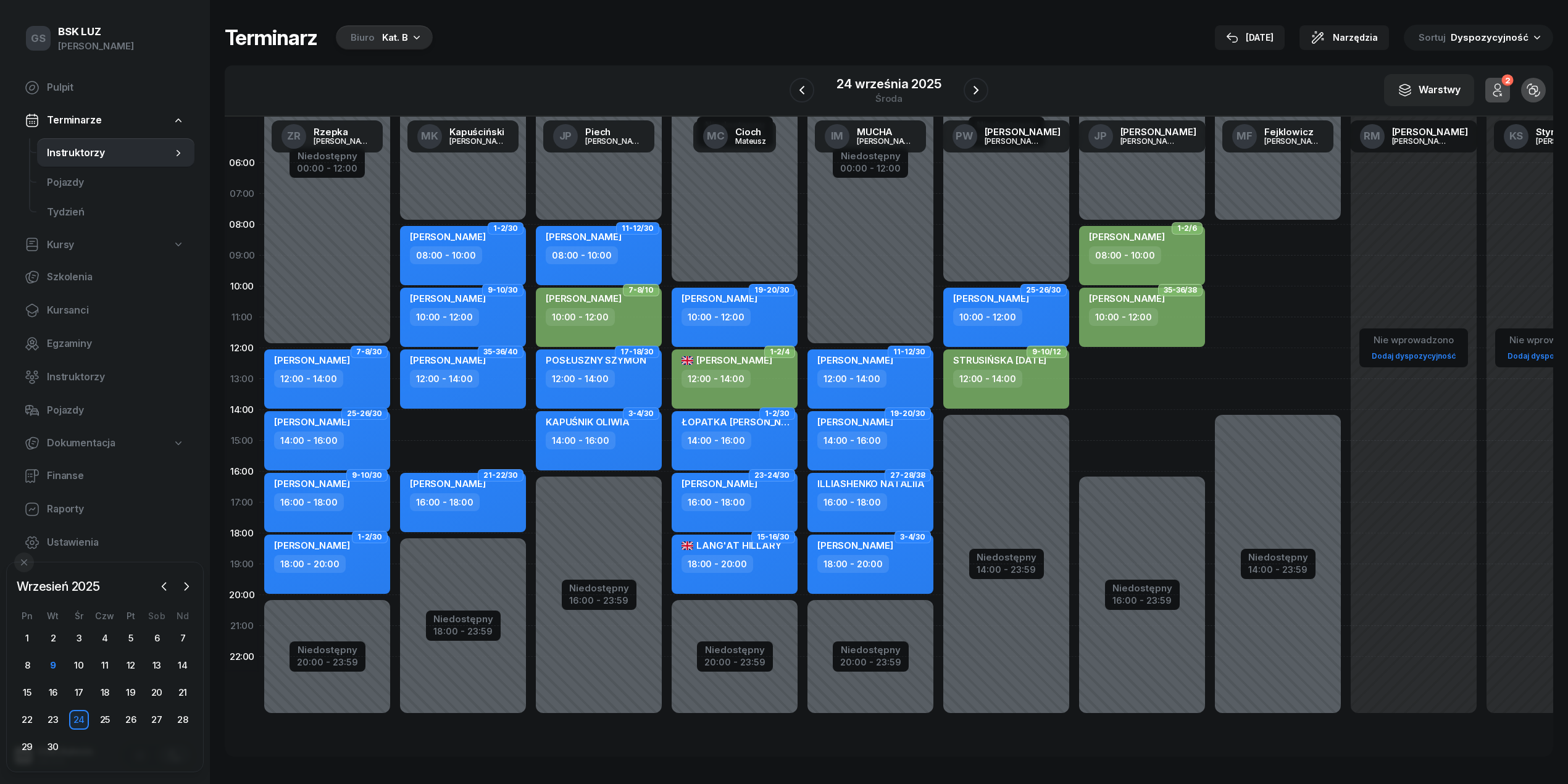
click at [347, 370] on div "12:00 - 14:00" at bounding box center [329, 378] width 109 height 18
select select "12"
select select "14"
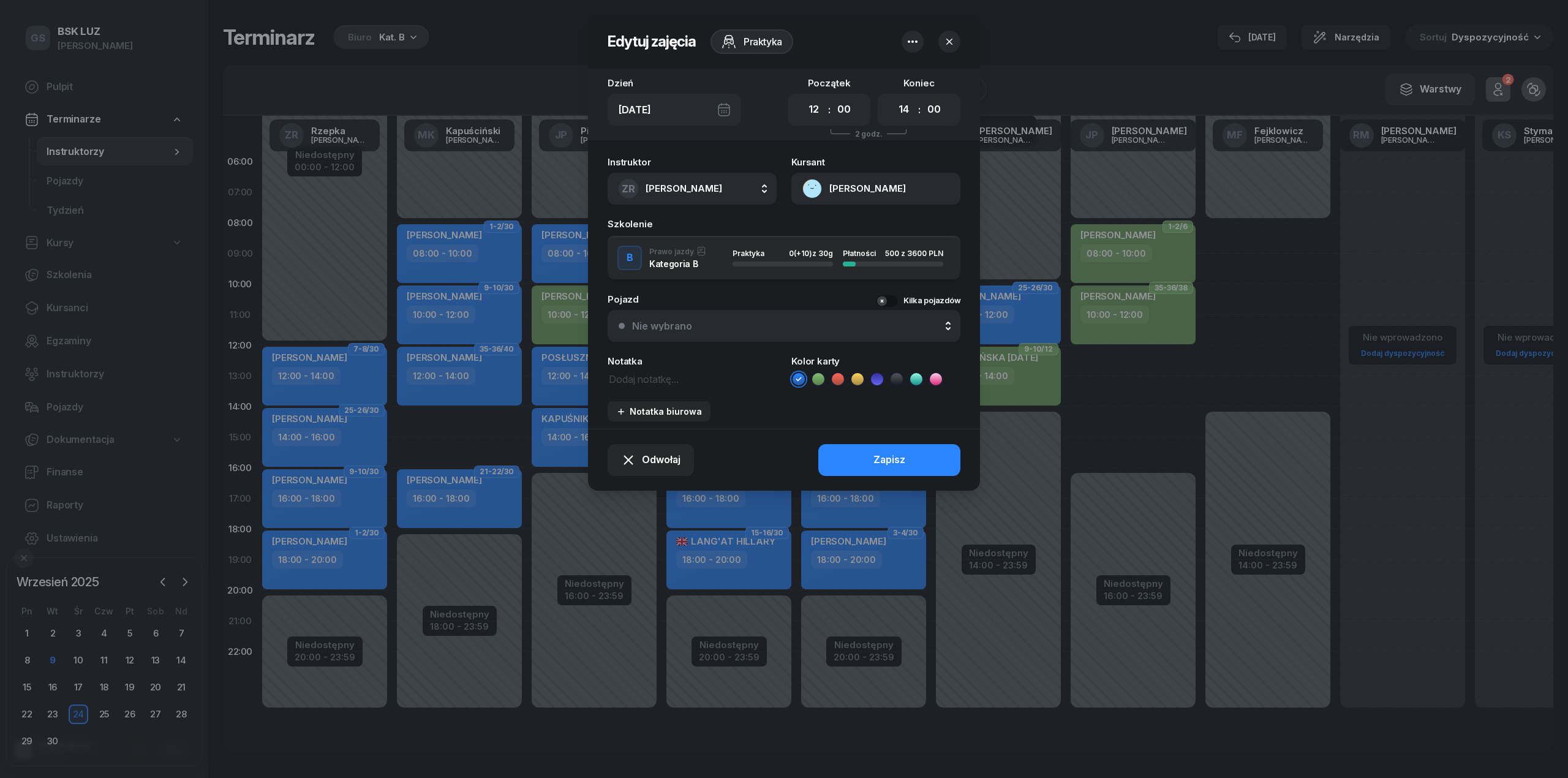
click at [677, 202] on button "ZR [PERSON_NAME]" at bounding box center [692, 188] width 169 height 32
type input "pią"
click at [718, 268] on span "[PERSON_NAME]" at bounding box center [690, 270] width 76 height 16
click at [900, 477] on div "Odwołaj Zapisz" at bounding box center [784, 459] width 392 height 62
click at [843, 456] on button "Zapisz" at bounding box center [889, 460] width 142 height 32
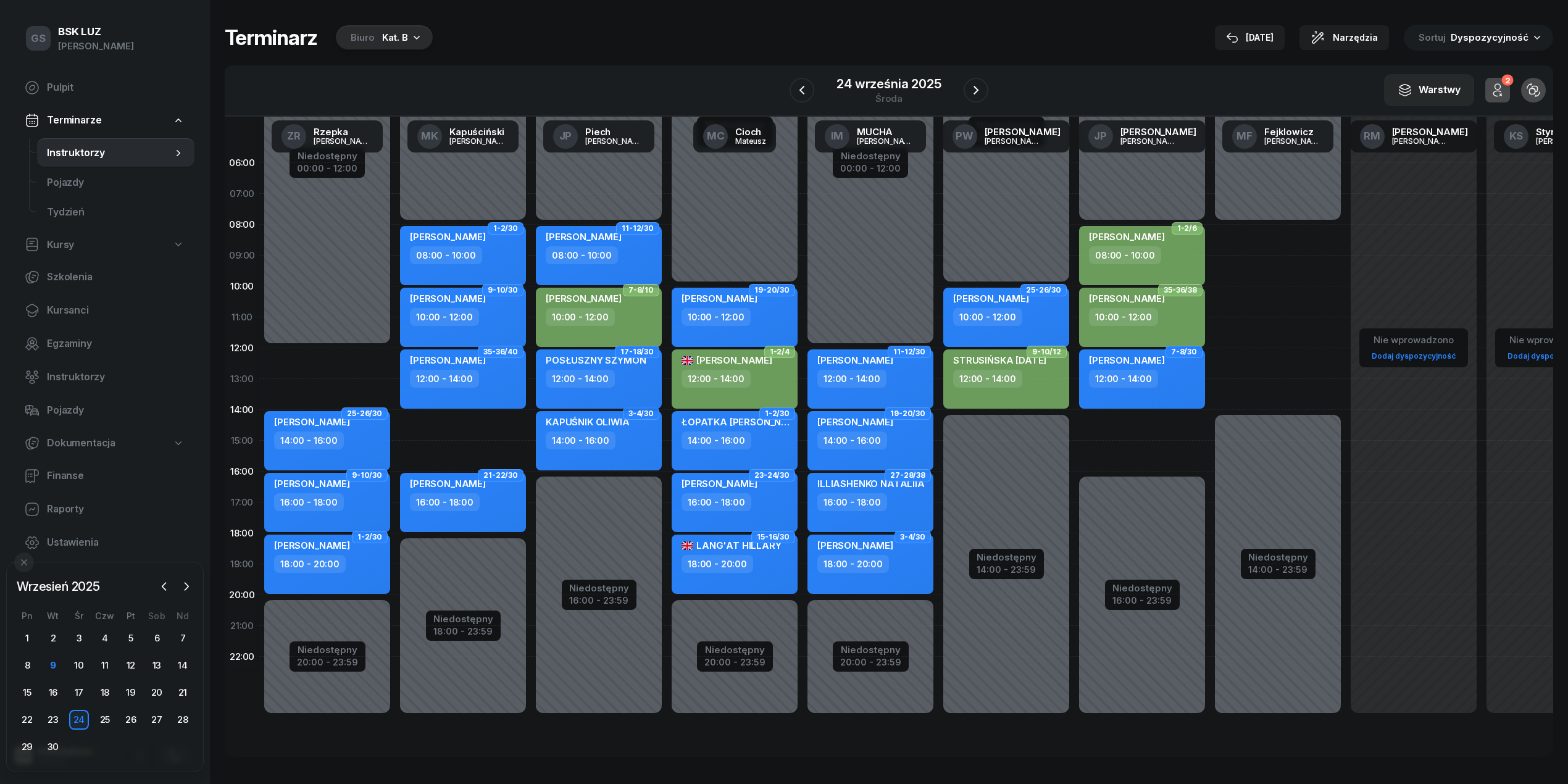
click at [590, 377] on div "12:00 - 14:00" at bounding box center [580, 378] width 69 height 18
select select "12"
select select "14"
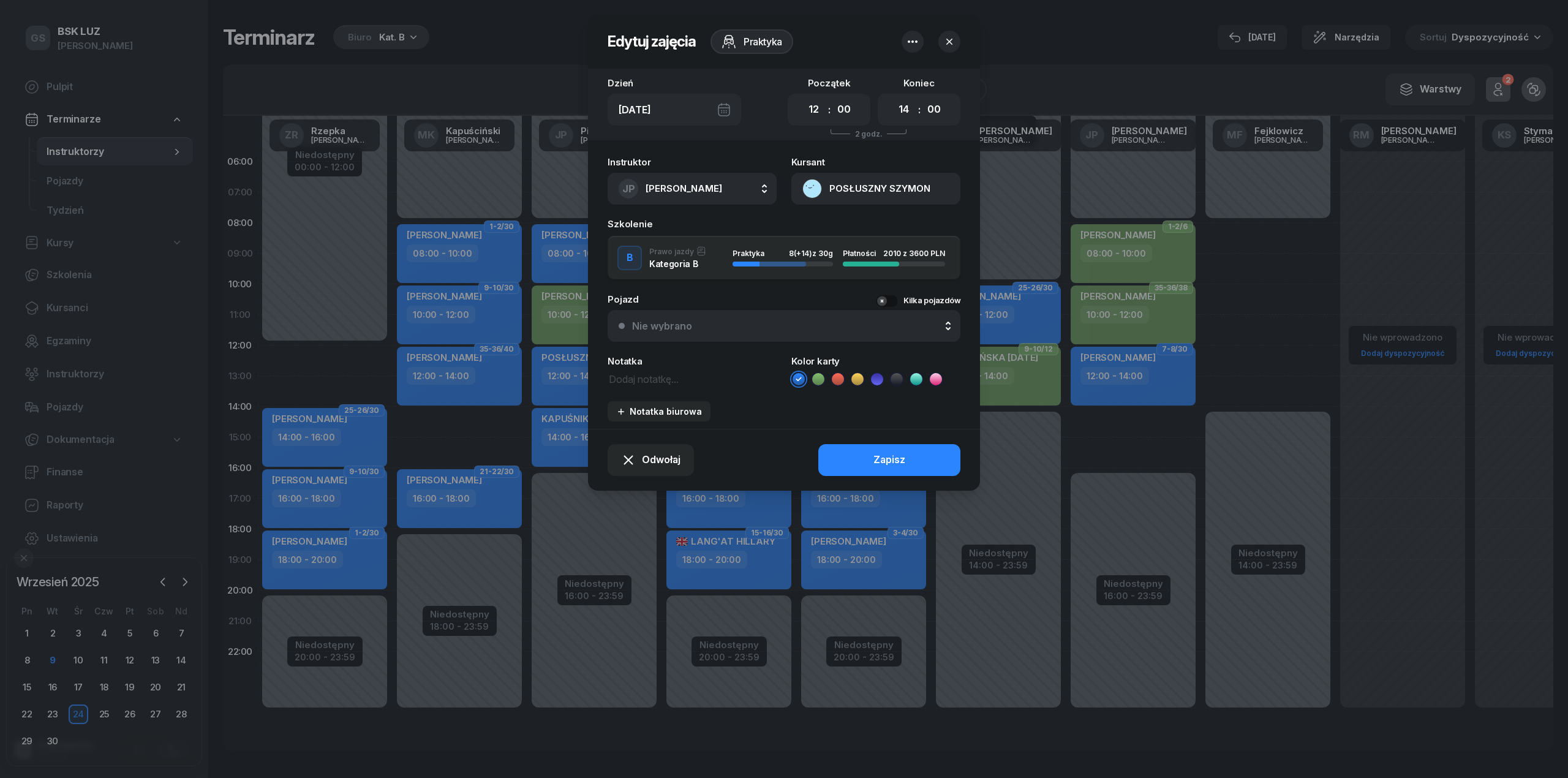
click at [673, 187] on span "[PERSON_NAME]" at bounding box center [684, 188] width 77 height 12
type input "rz"
click at [705, 297] on span "[PERSON_NAME]" at bounding box center [690, 304] width 76 height 16
click at [881, 463] on div "Zapisz" at bounding box center [889, 460] width 32 height 16
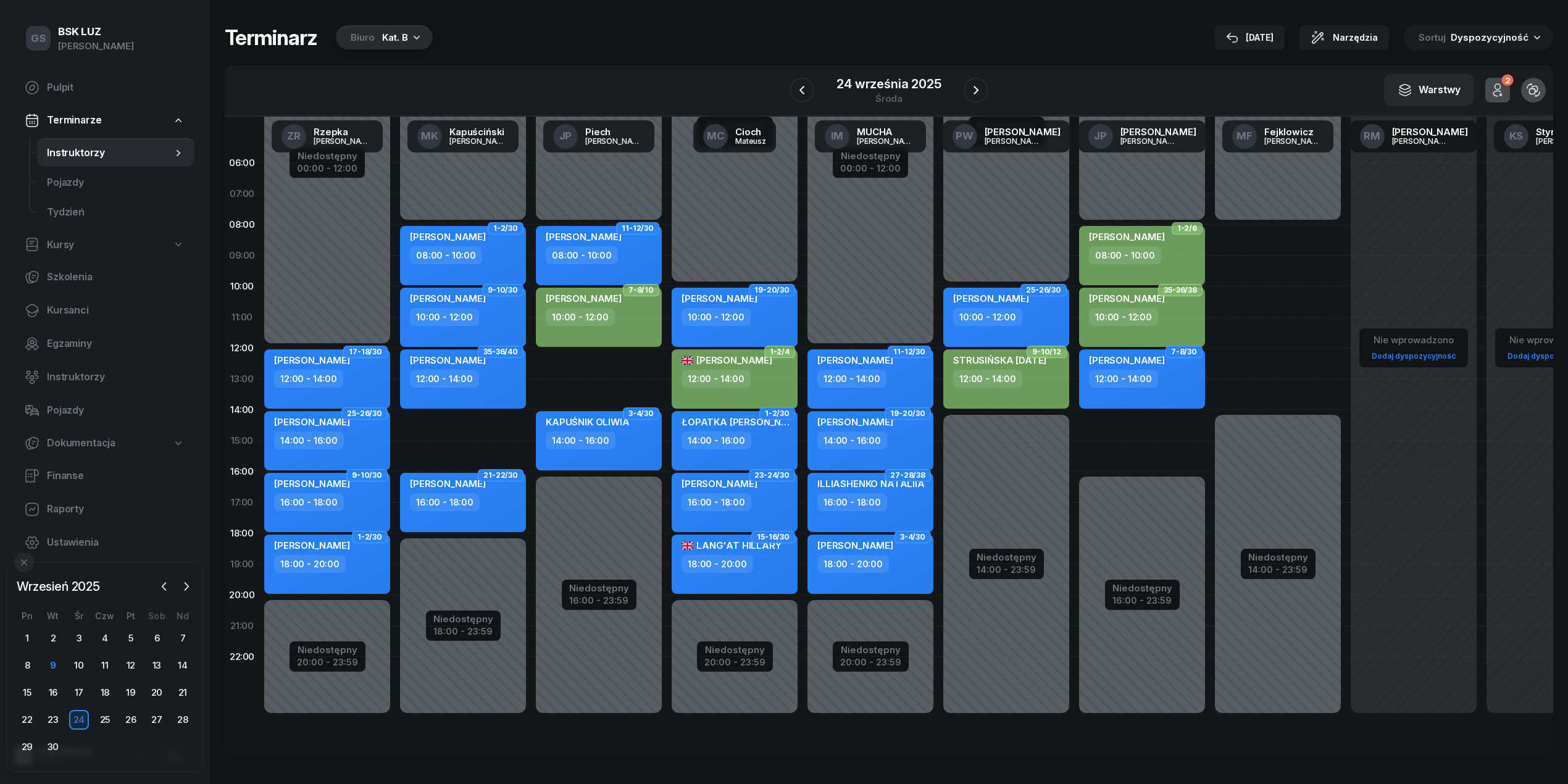
click at [1149, 378] on div "12:00 - 14:00" at bounding box center [1123, 378] width 69 height 18
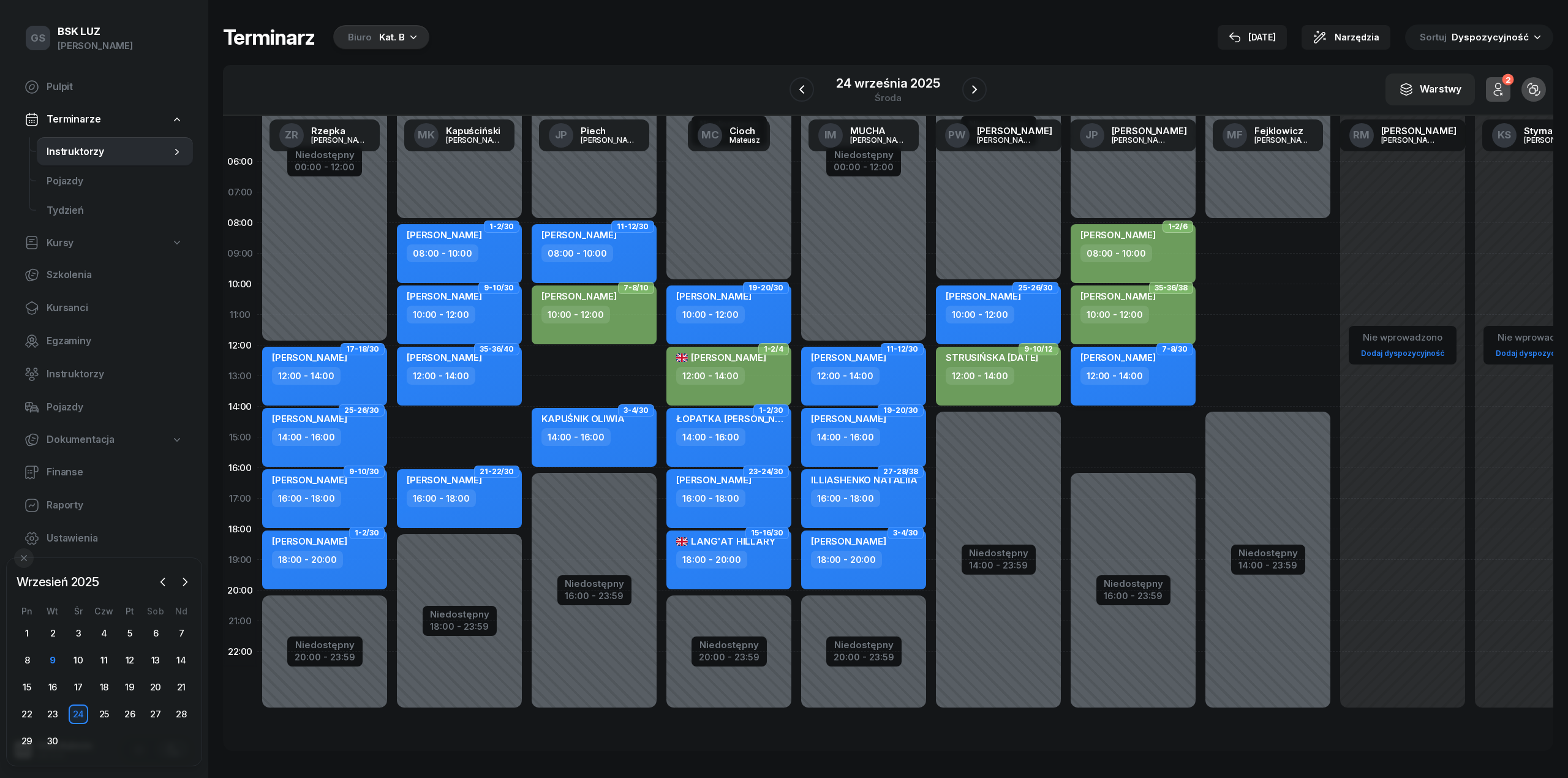
select select "12"
select select "14"
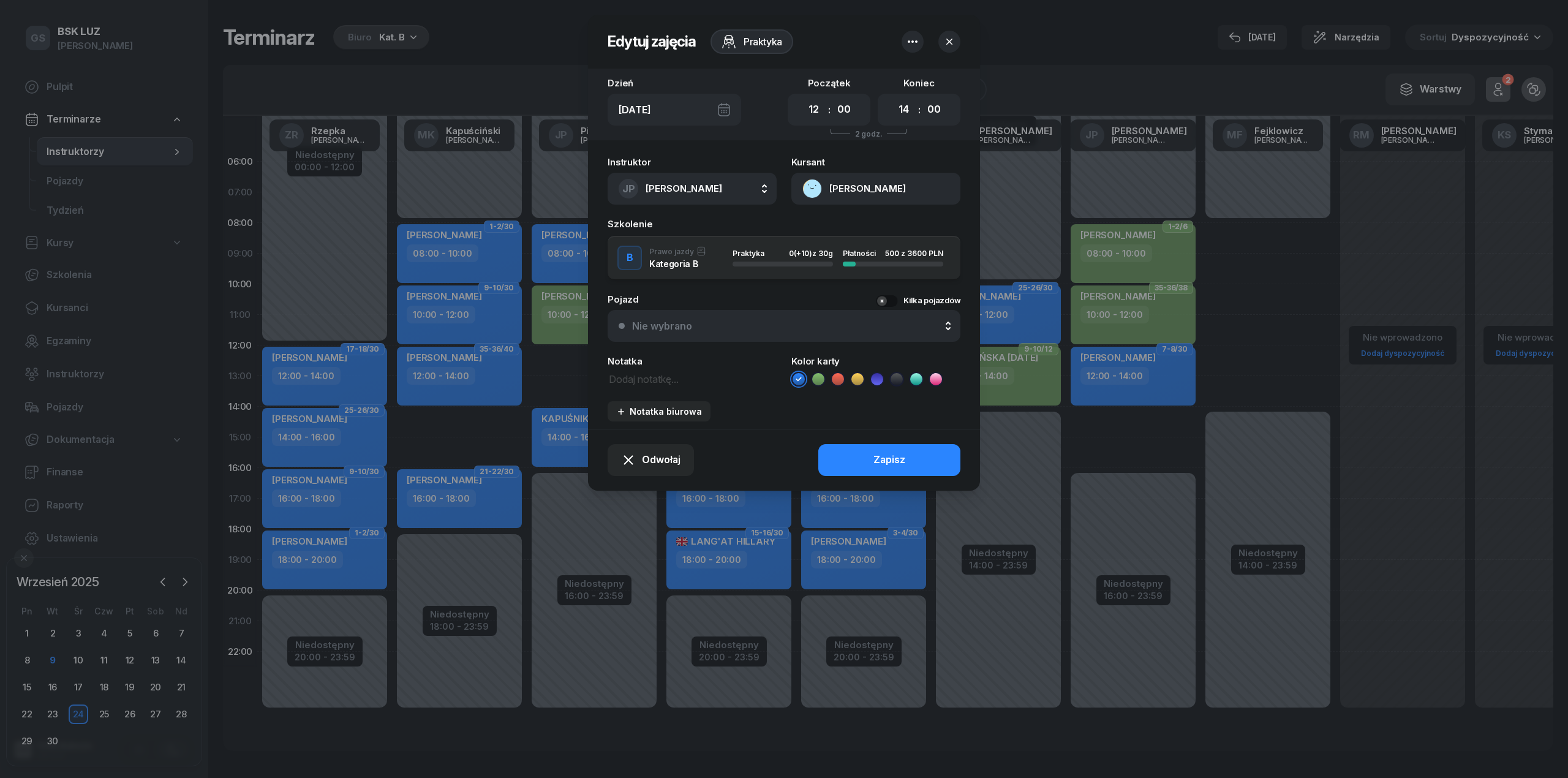
click at [877, 182] on button "[PERSON_NAME]" at bounding box center [876, 188] width 169 height 32
click at [888, 227] on link "Otwórz profil" at bounding box center [875, 230] width 160 height 31
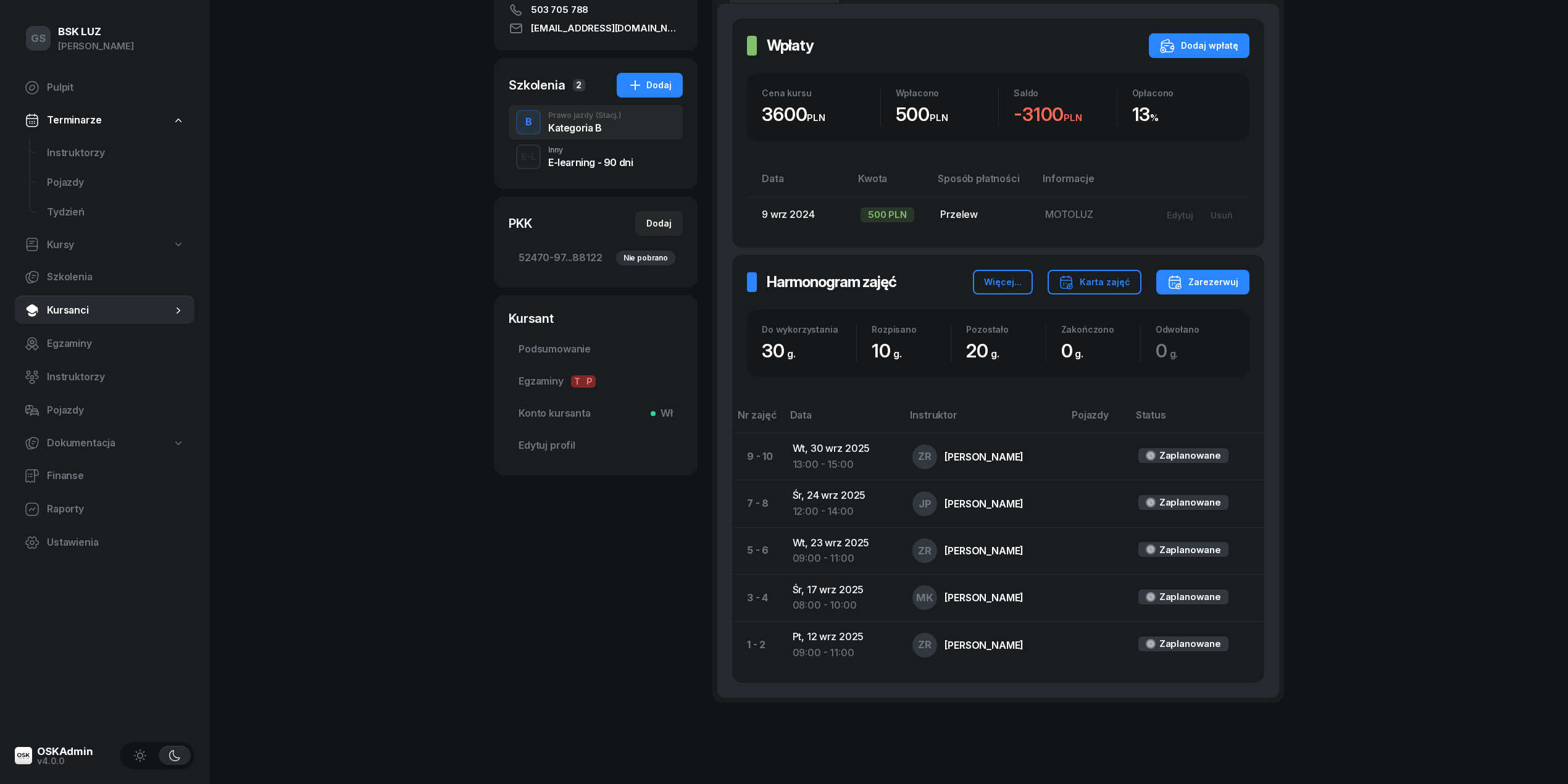
scroll to position [279, 0]
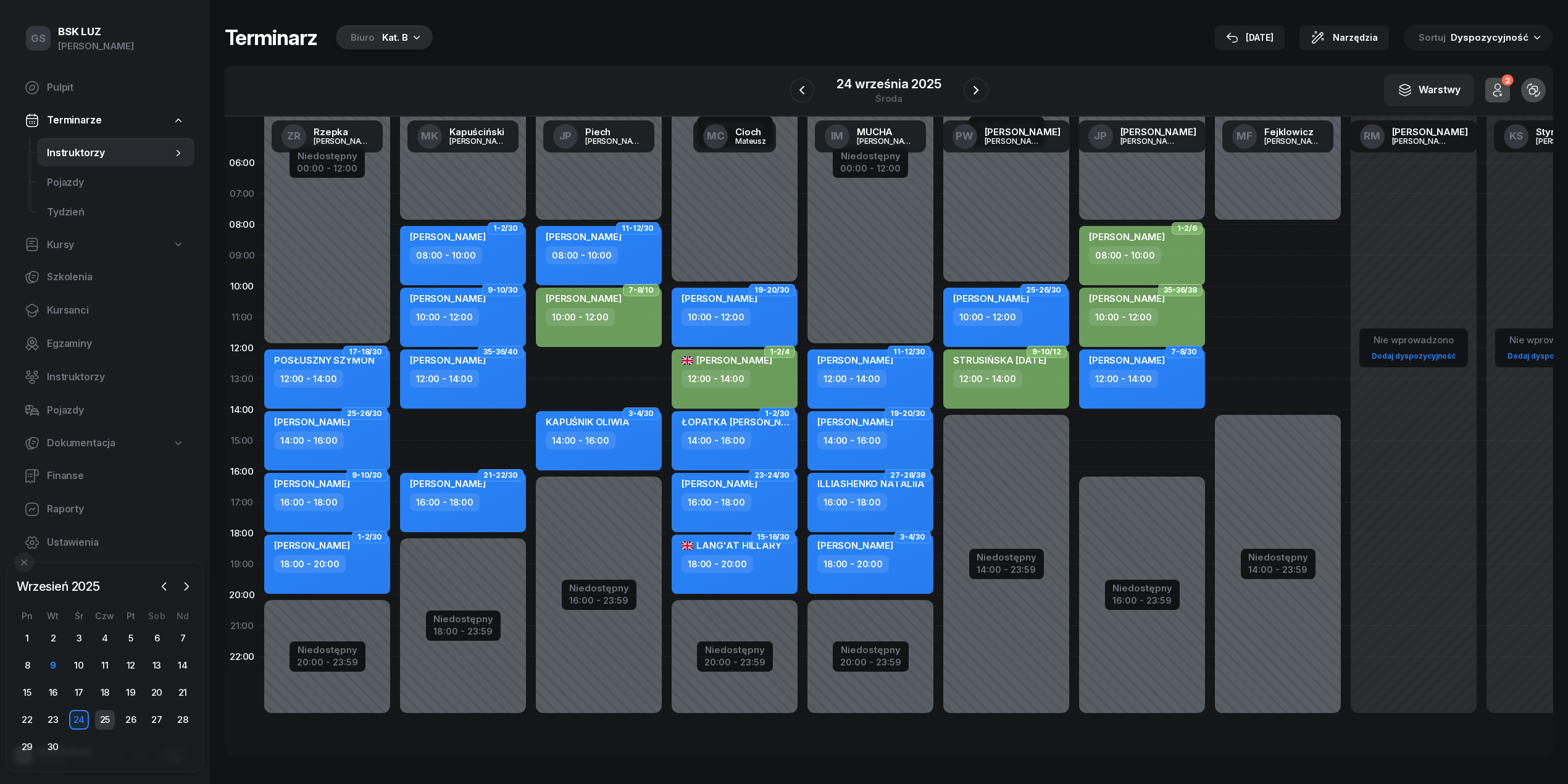
click at [102, 717] on div "25" at bounding box center [105, 720] width 20 height 20
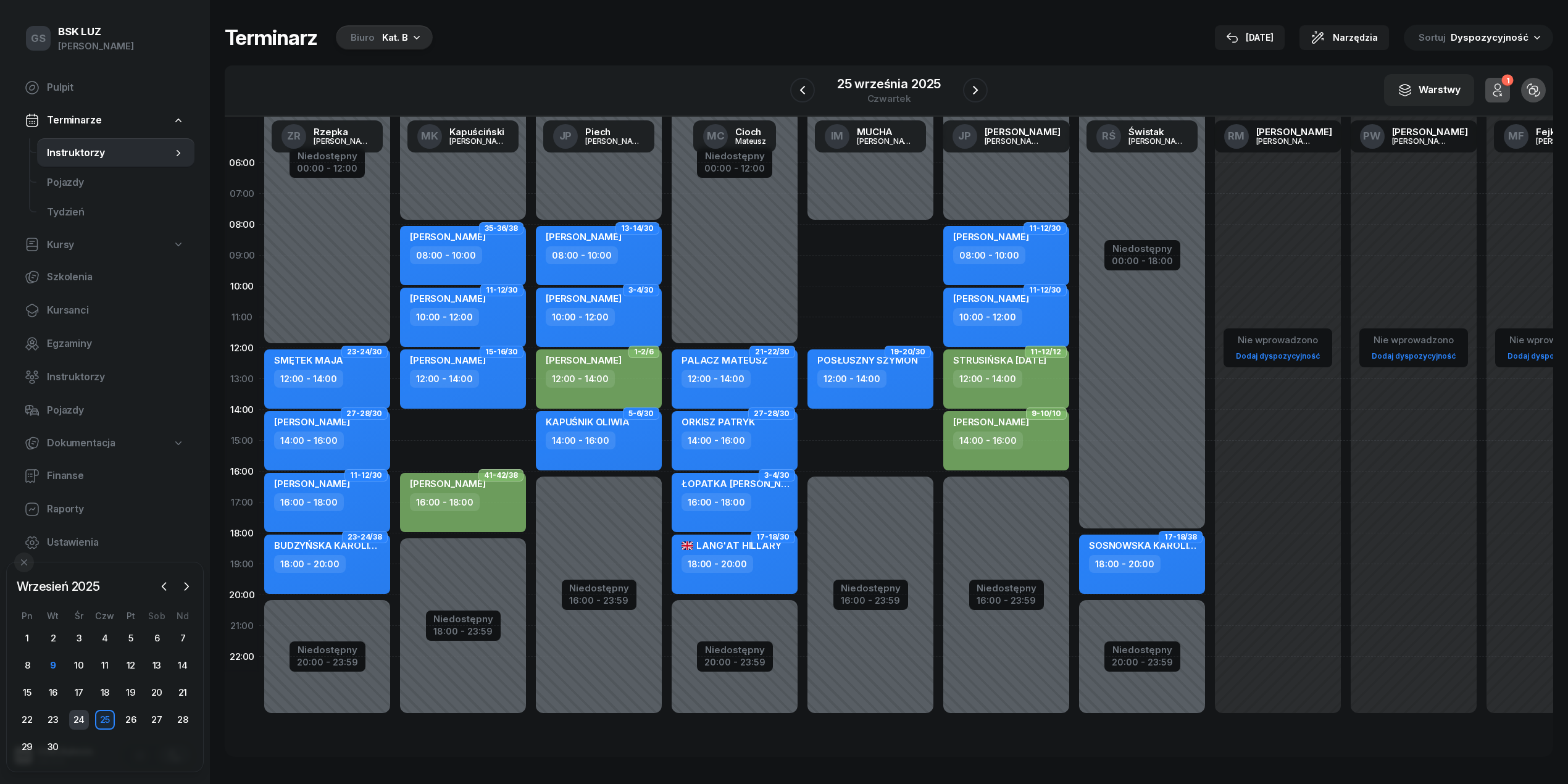
click at [87, 720] on div "24" at bounding box center [79, 720] width 20 height 20
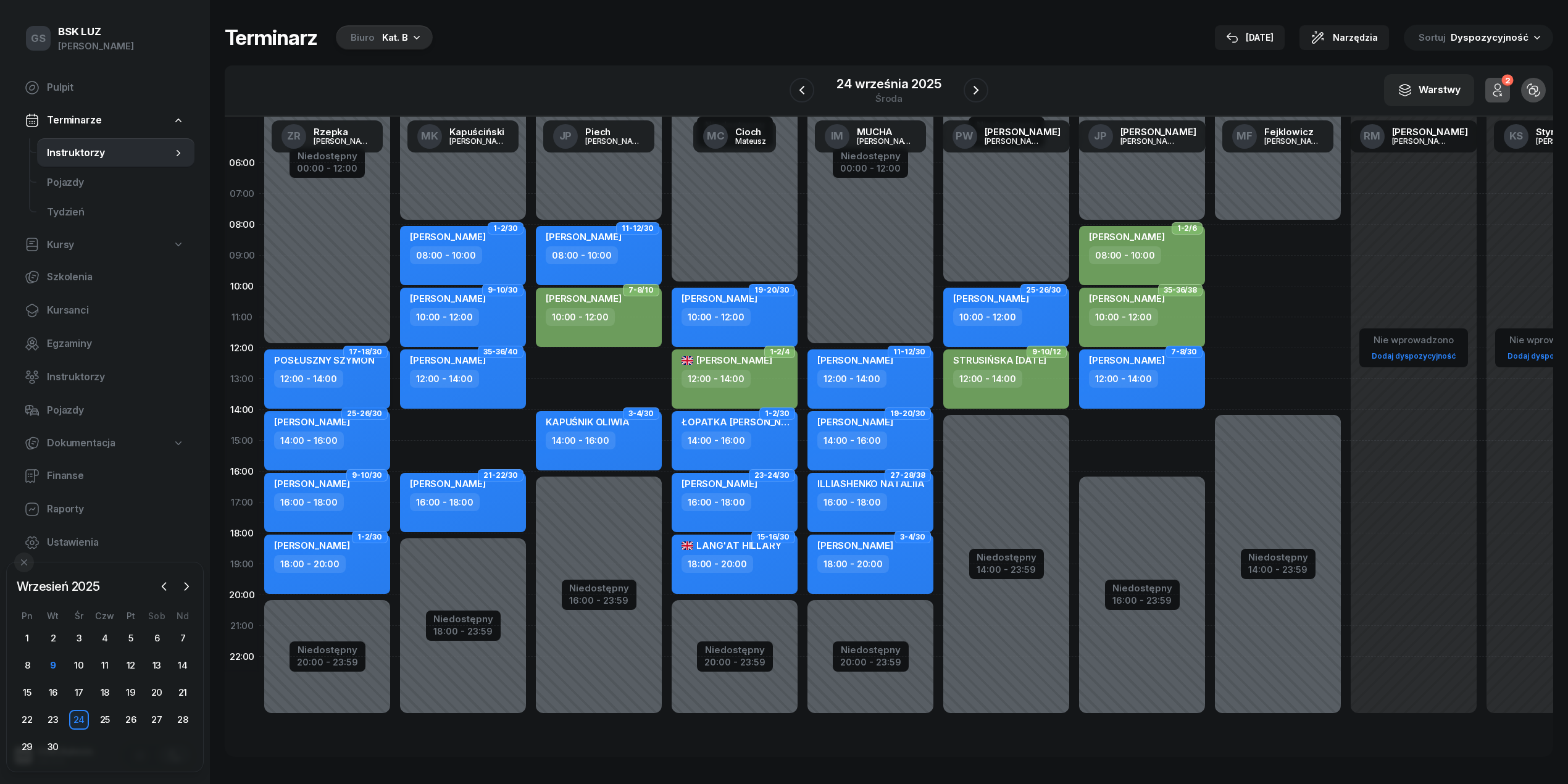
click at [332, 354] on span "POSŁUSZNY SZYMON" at bounding box center [324, 360] width 100 height 12
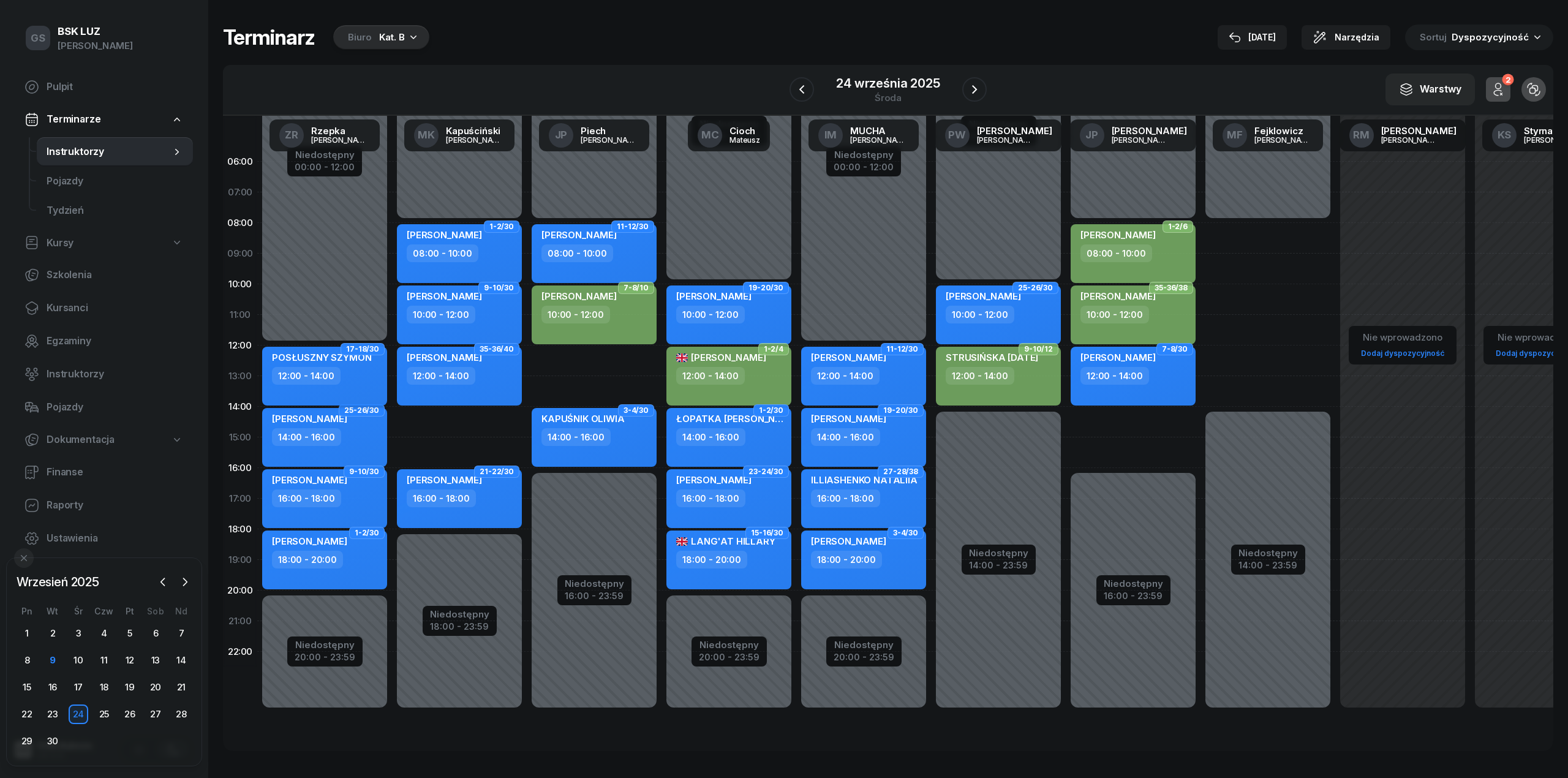
select select "12"
select select "14"
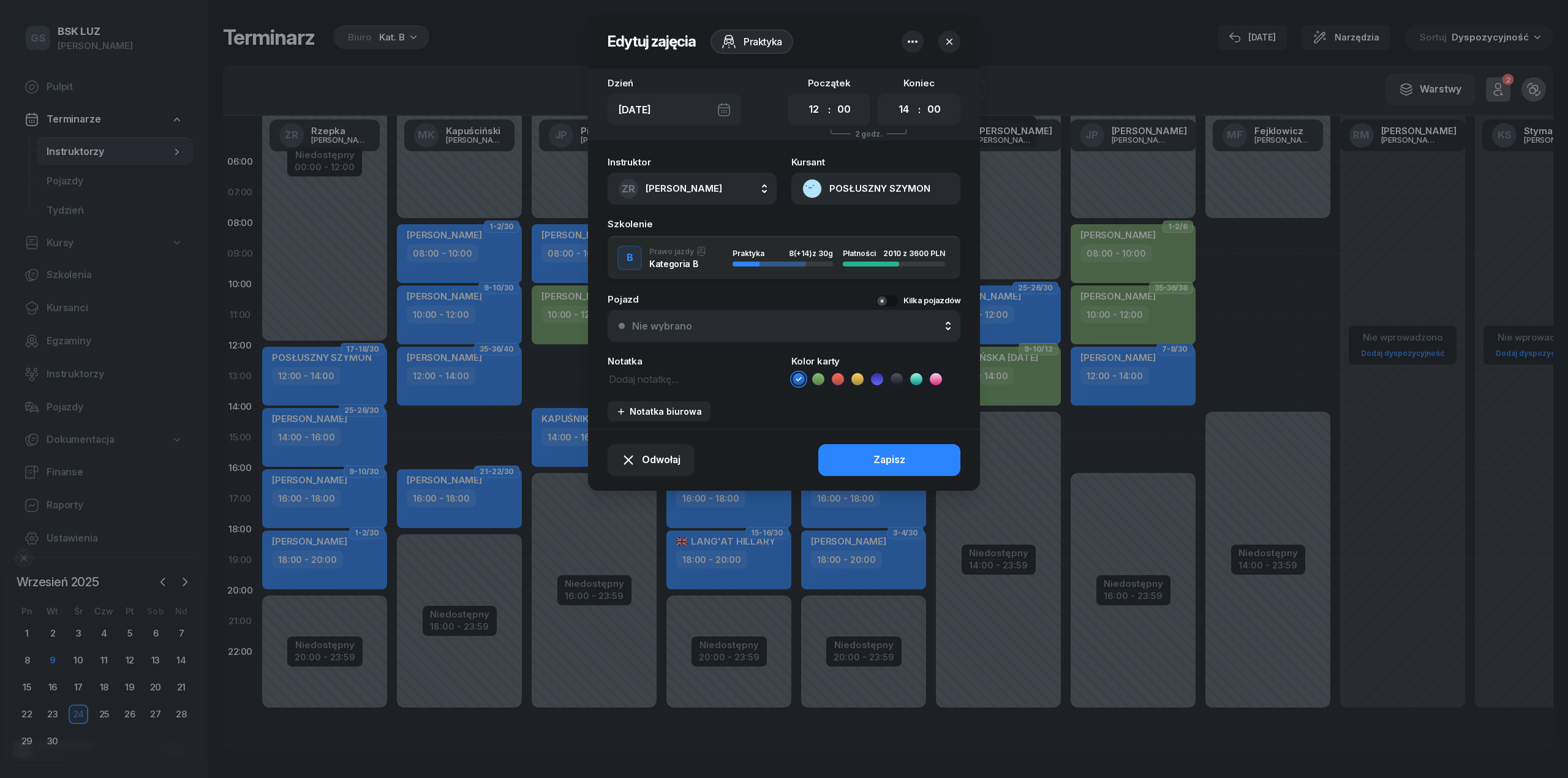
click at [836, 189] on button "POSŁUSZNY SZYMON" at bounding box center [876, 188] width 169 height 32
click at [837, 221] on link "Otwórz profil" at bounding box center [875, 230] width 160 height 31
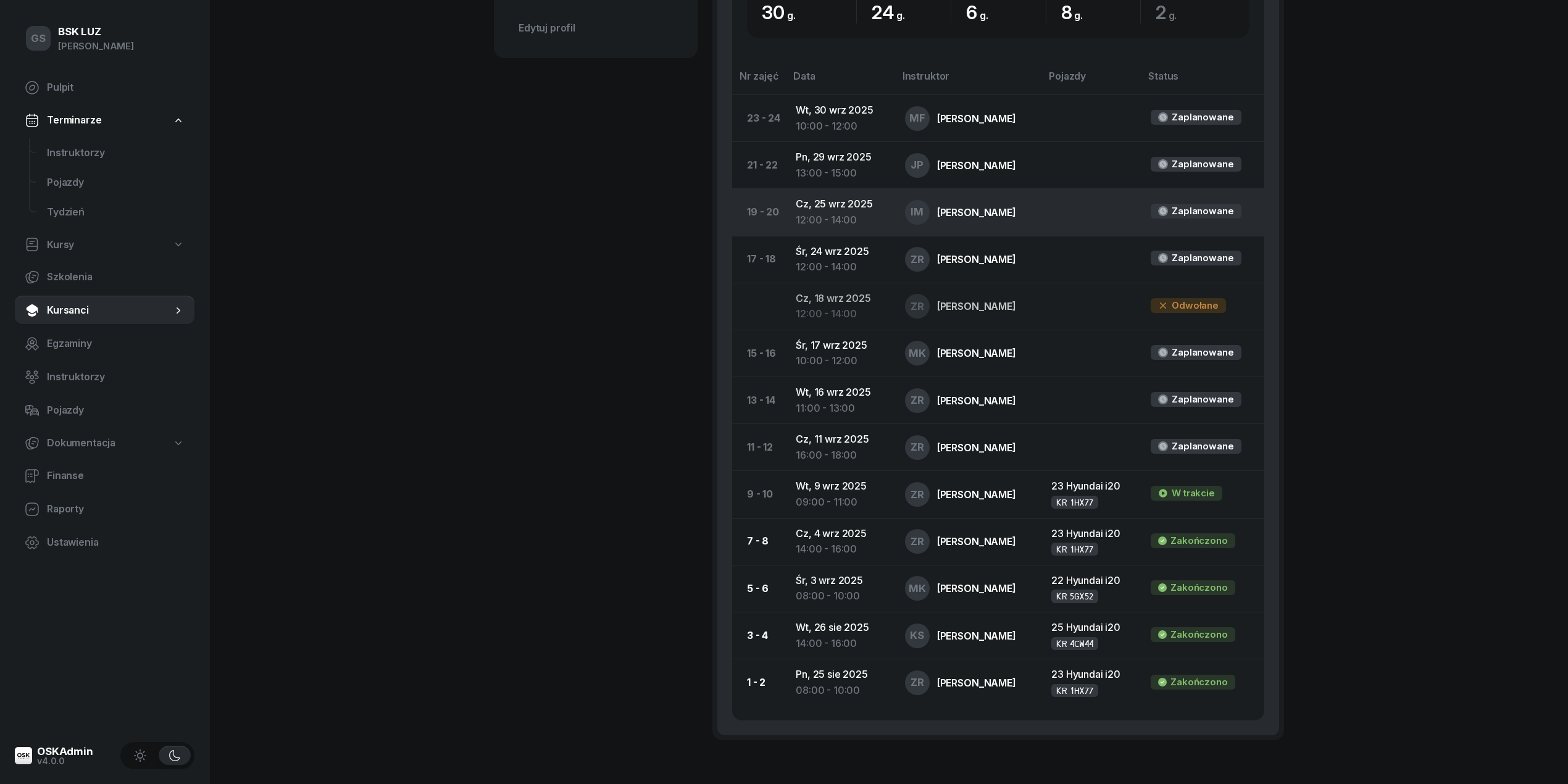
scroll to position [658, 0]
click at [49, 145] on span "Instruktorzy" at bounding box center [116, 153] width 138 height 16
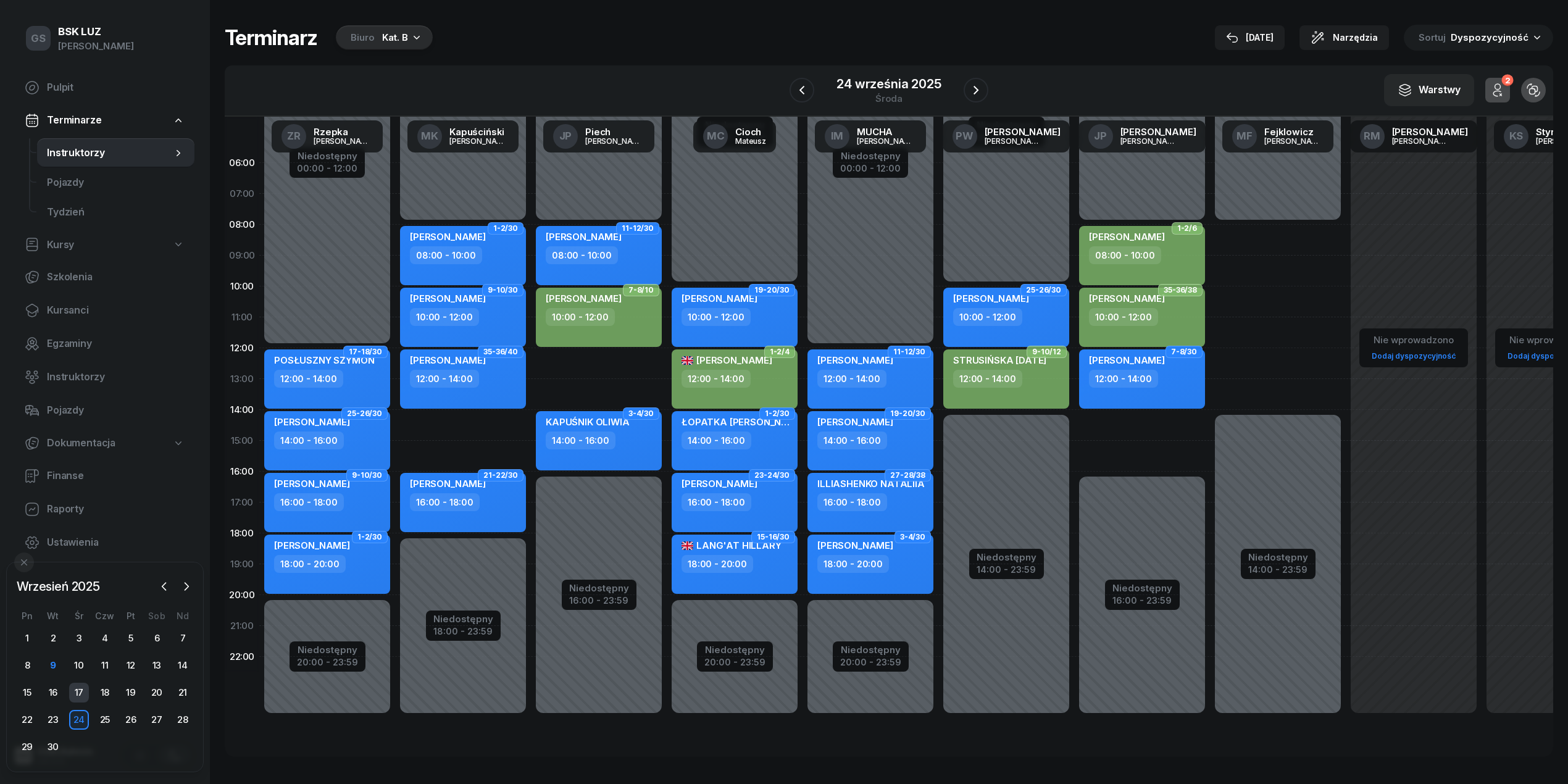
click at [77, 695] on div "17" at bounding box center [79, 692] width 20 height 20
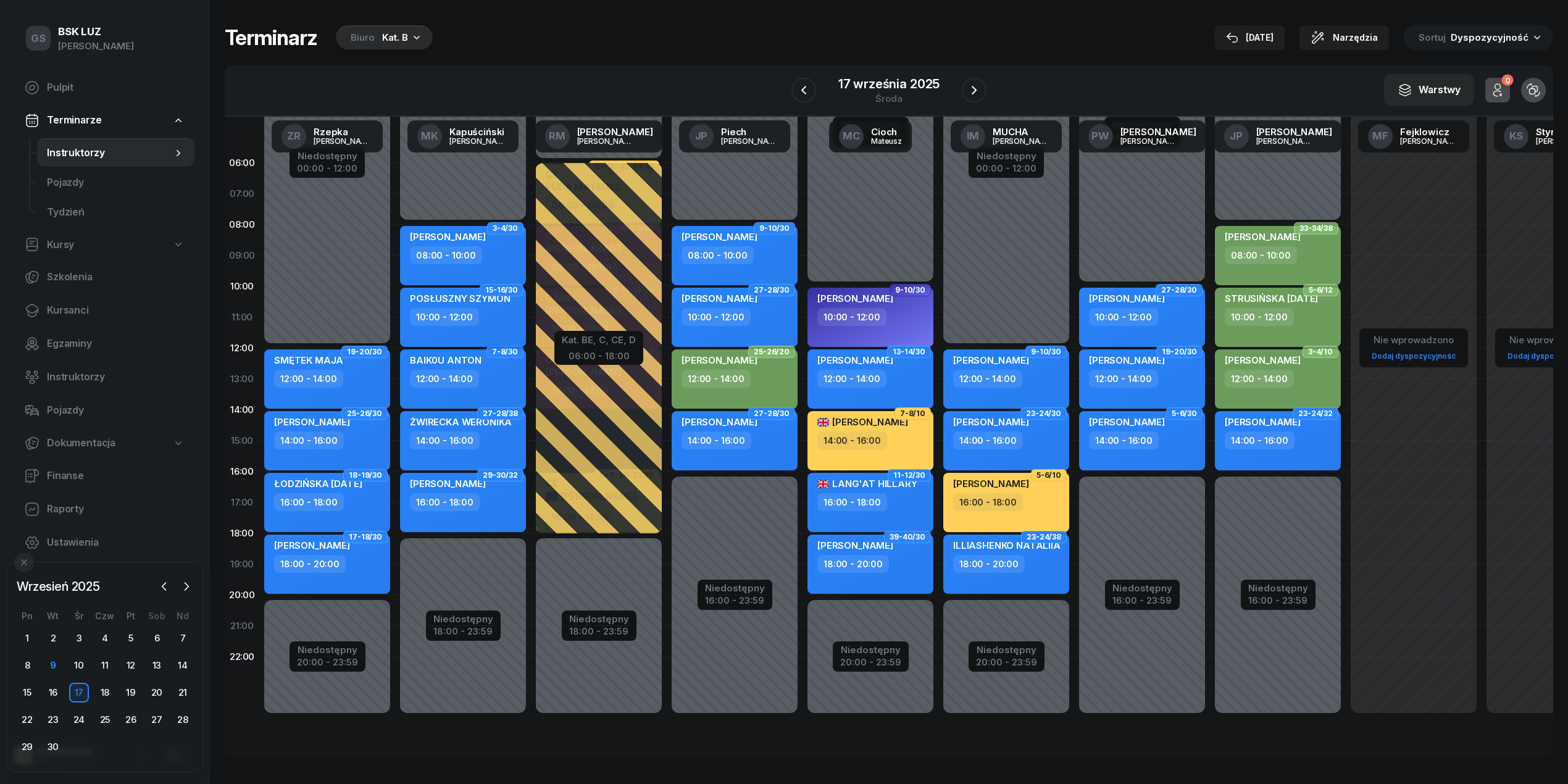
click at [451, 318] on div "10:00 - 12:00" at bounding box center [444, 316] width 69 height 18
select select "10"
select select "12"
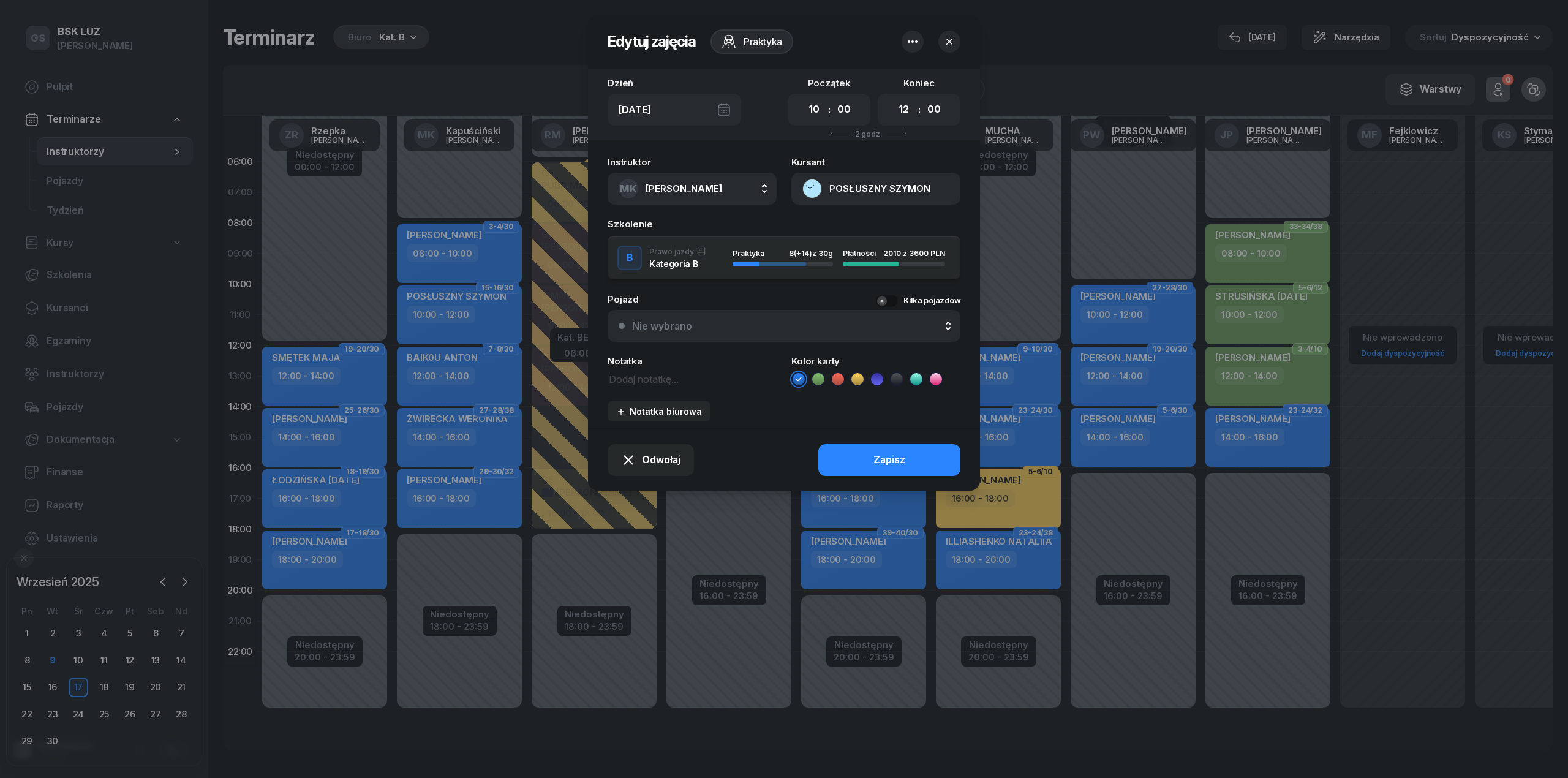
drag, startPoint x: 846, startPoint y: 168, endPoint x: 848, endPoint y: 176, distance: 8.2
click at [847, 168] on div "Kursant POSŁUSZNY SZYMON" at bounding box center [876, 181] width 169 height 47
click at [852, 187] on button "POSŁUSZNY SZYMON" at bounding box center [876, 188] width 169 height 32
click at [858, 217] on link "Otwórz profil" at bounding box center [875, 230] width 160 height 31
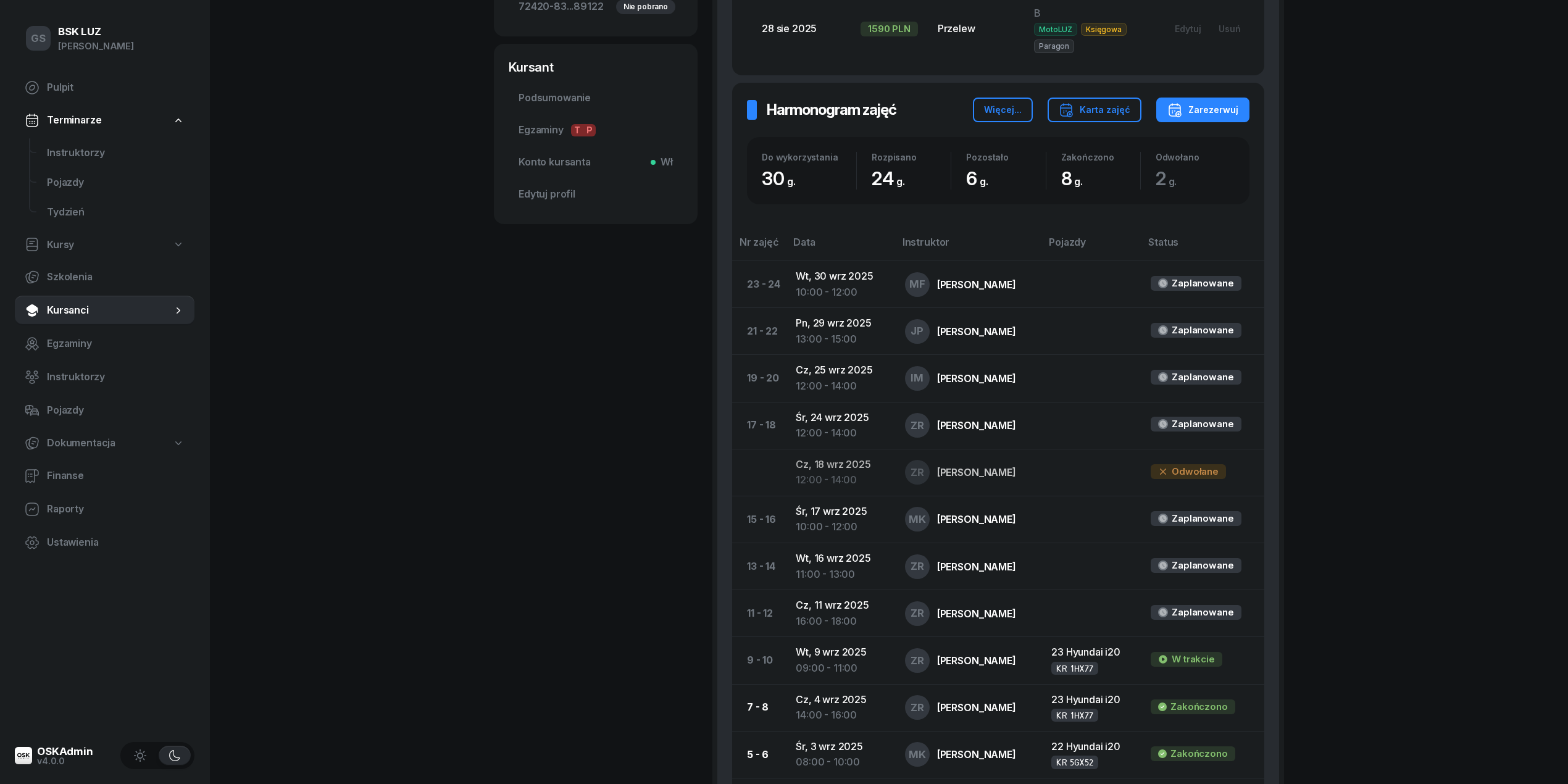
scroll to position [493, 0]
click at [70, 156] on span "Instruktorzy" at bounding box center [116, 153] width 138 height 16
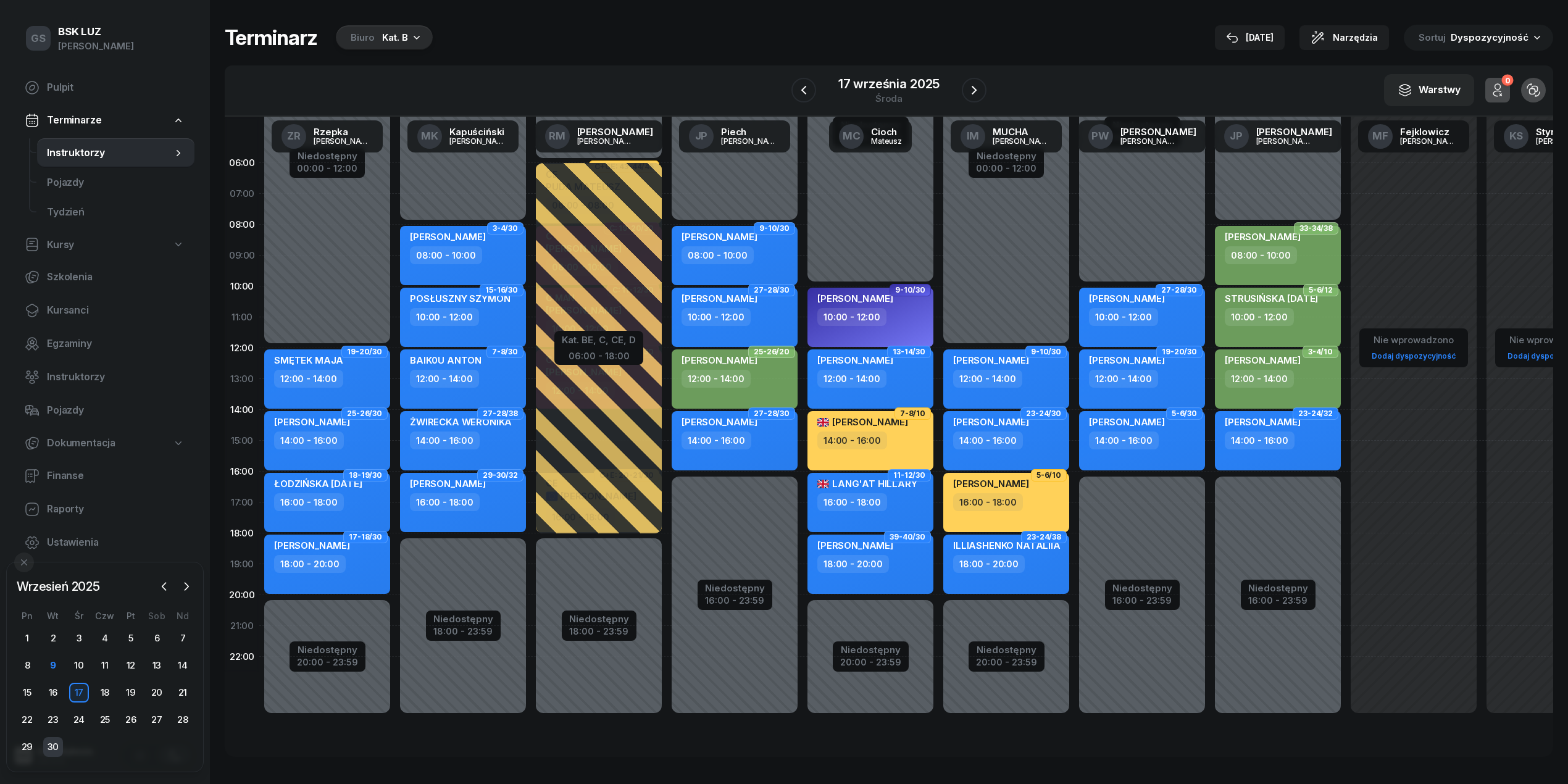
click at [59, 744] on div "30" at bounding box center [53, 747] width 20 height 20
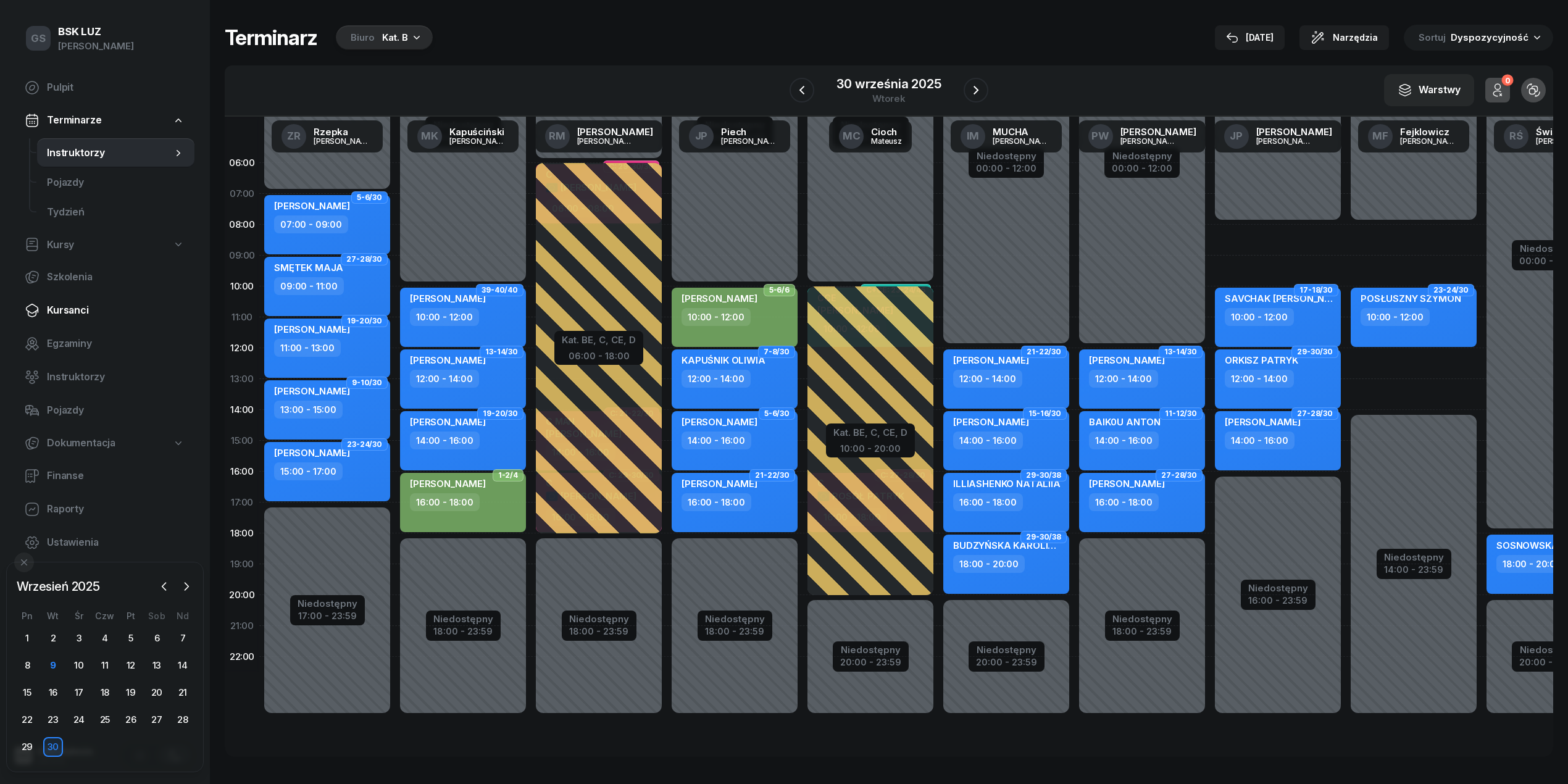
click at [87, 312] on span "Kursanci" at bounding box center [116, 310] width 138 height 16
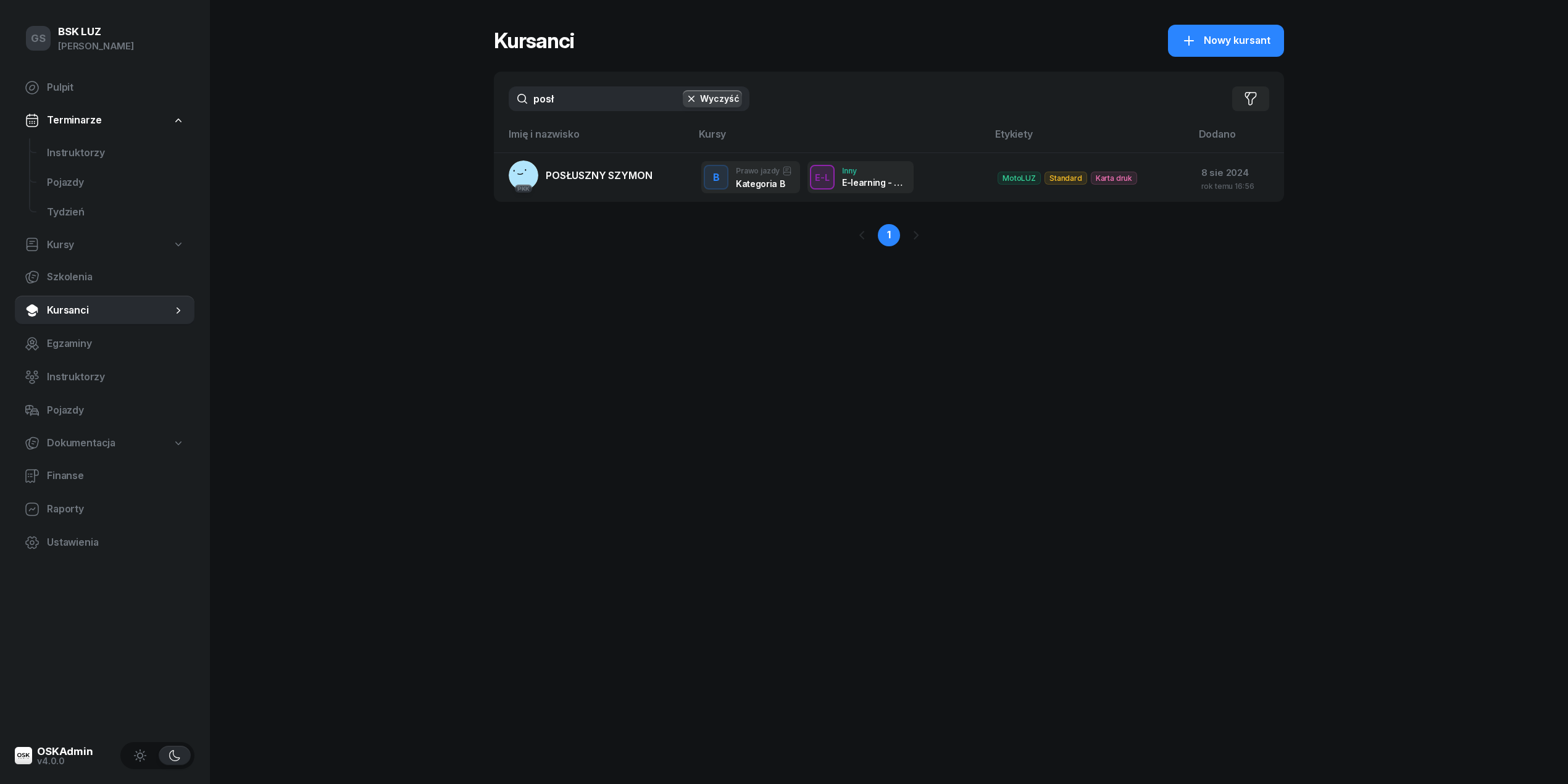
click at [593, 110] on input "posł" at bounding box center [629, 99] width 241 height 25
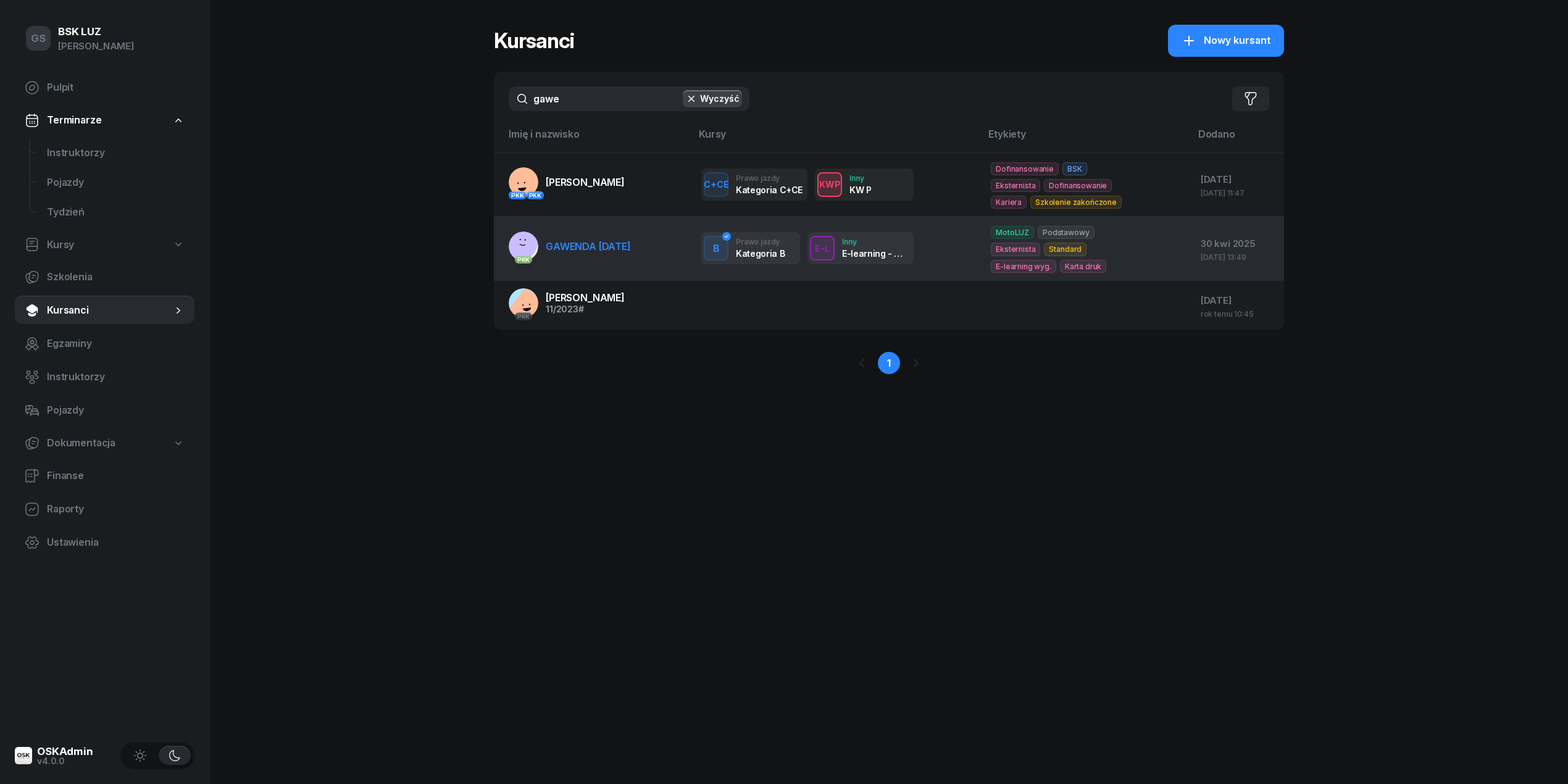
type input "gawe"
click at [616, 235] on link "PKK GAWENDA [DATE]" at bounding box center [570, 246] width 122 height 30
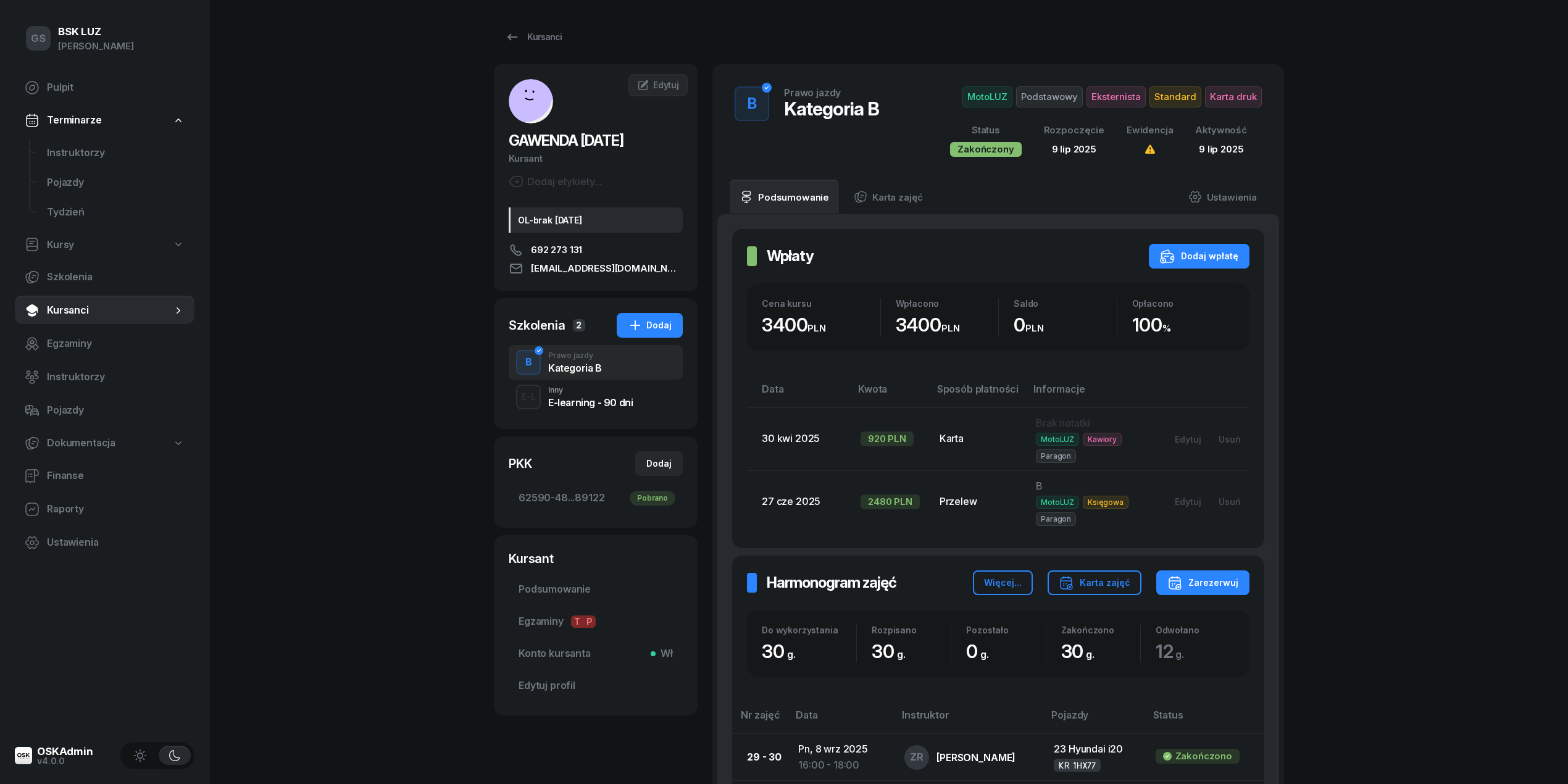
click at [579, 401] on div "E-learning - 90 dni" at bounding box center [590, 402] width 85 height 10
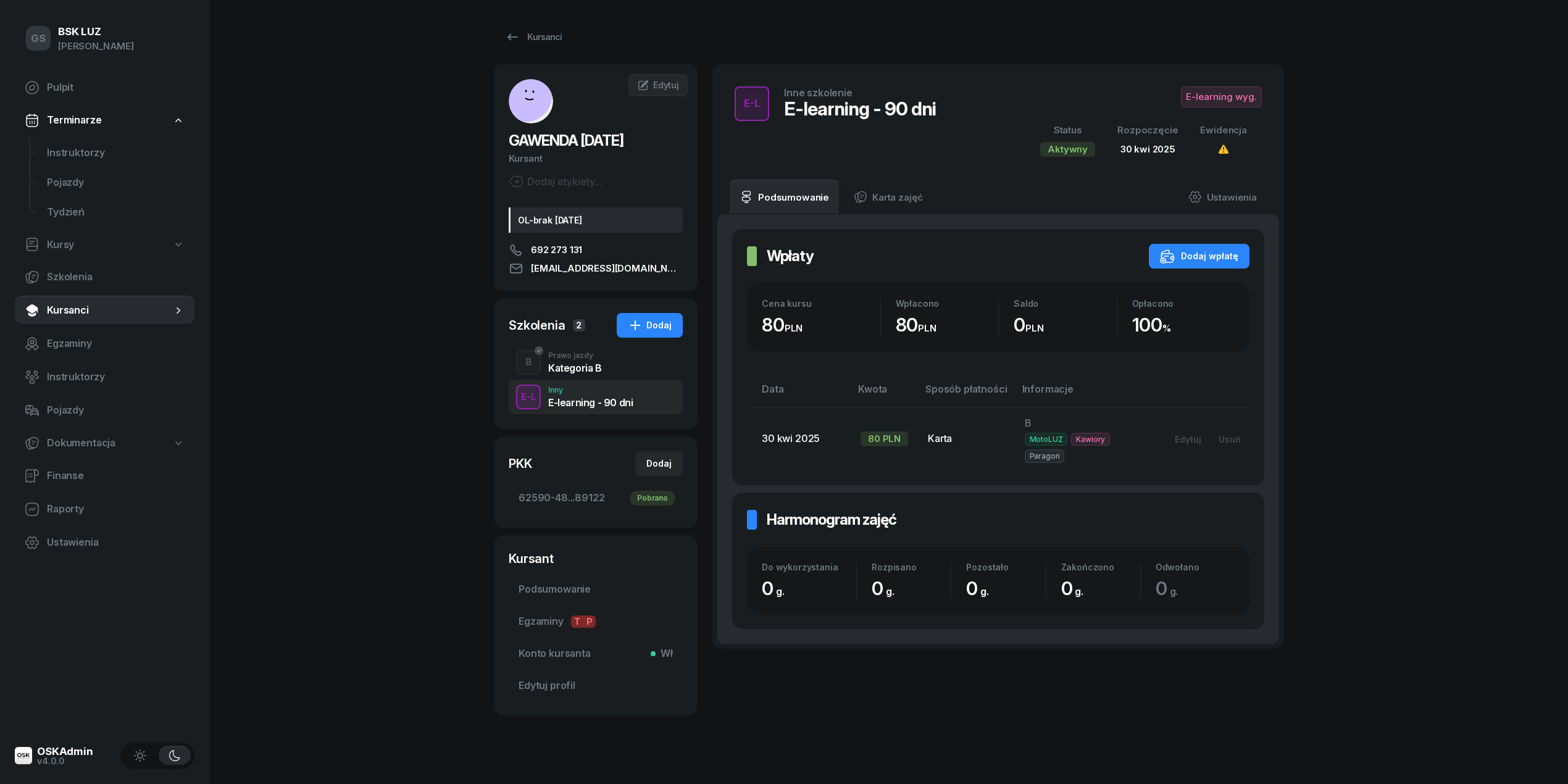
click at [584, 359] on div "Prawo jazdy" at bounding box center [575, 355] width 54 height 7
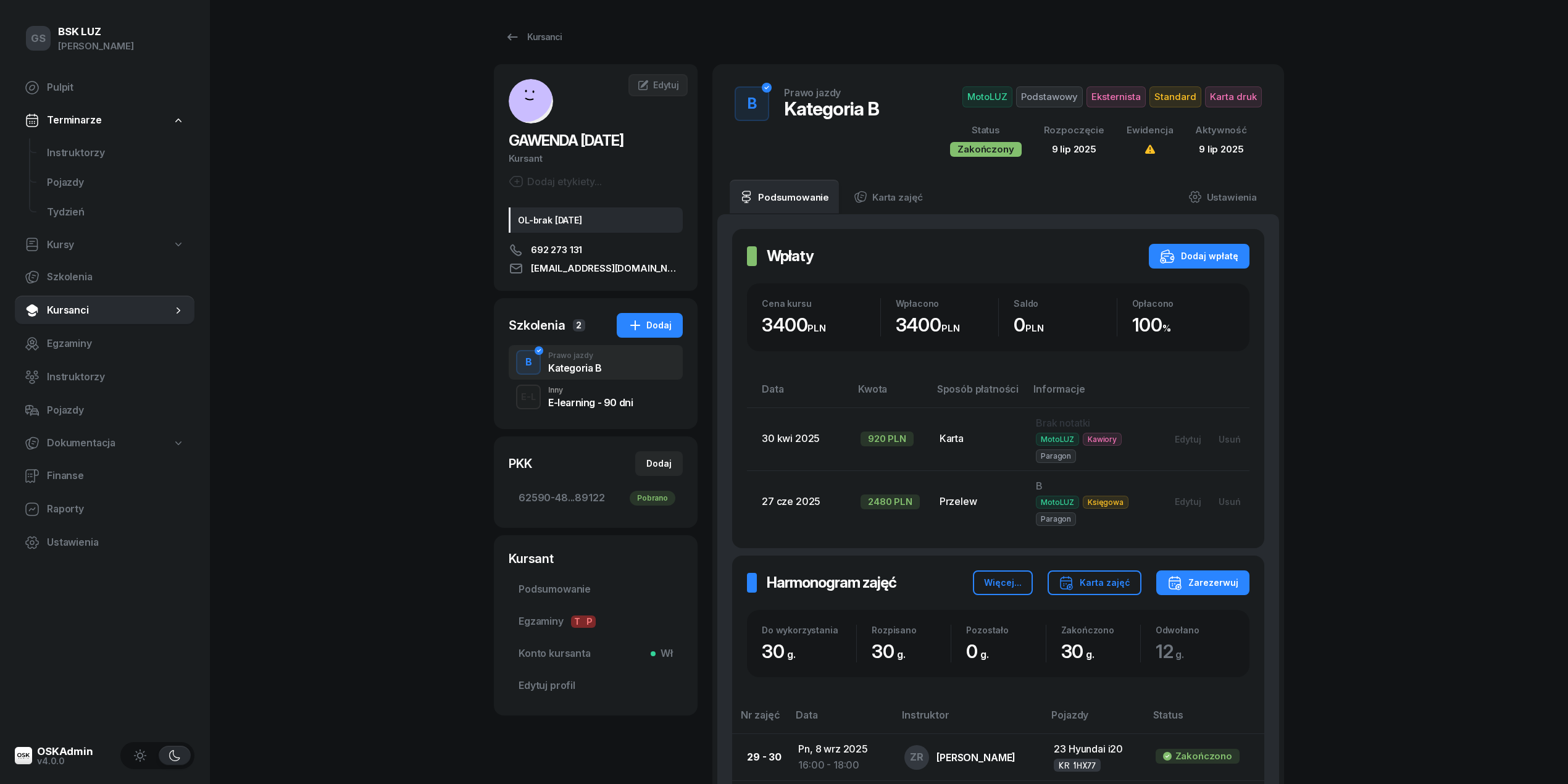
click at [601, 402] on div "E-learning - 90 dni" at bounding box center [590, 402] width 85 height 10
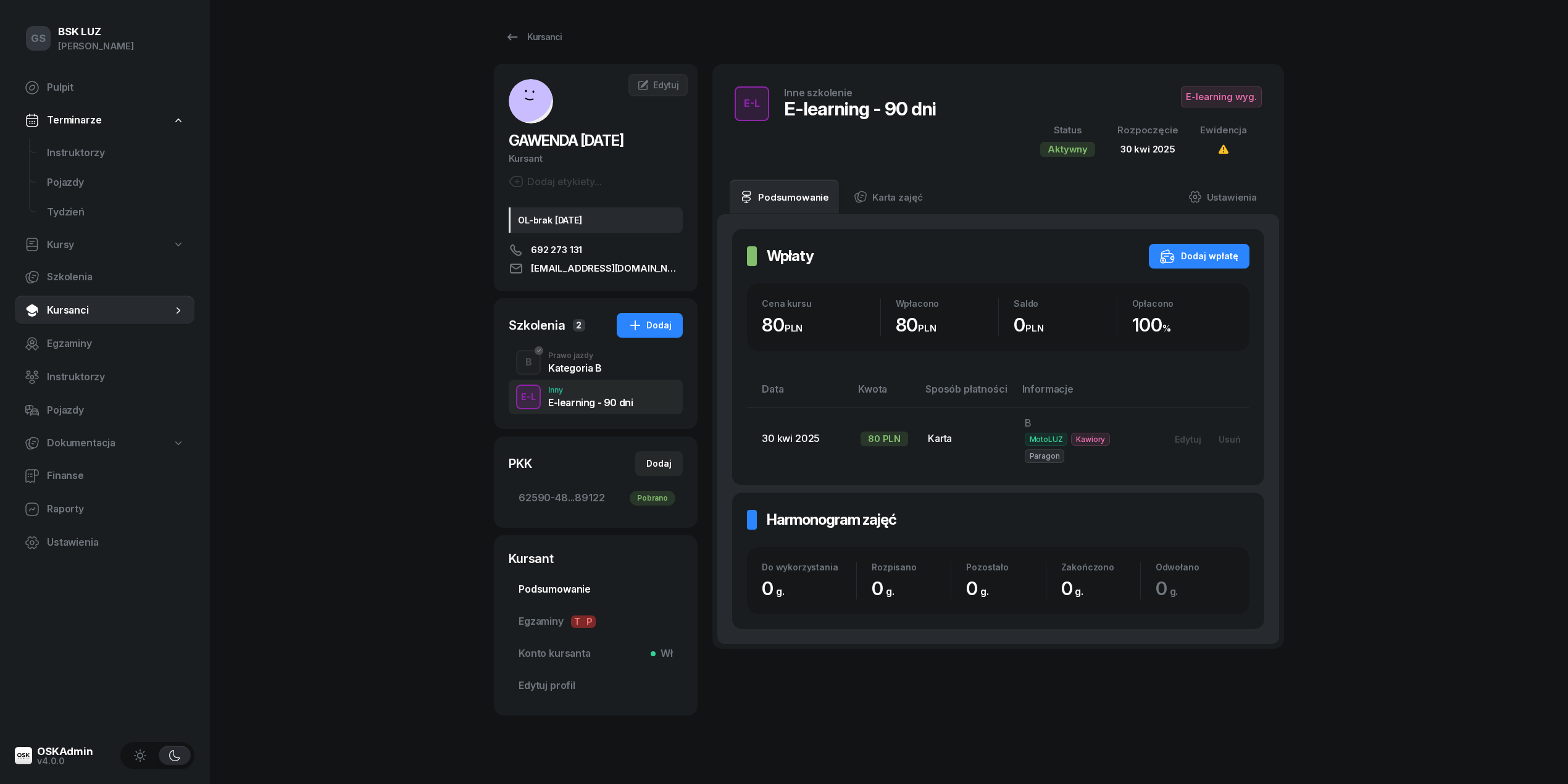
click at [608, 583] on span "Podsumowanie" at bounding box center [595, 589] width 154 height 16
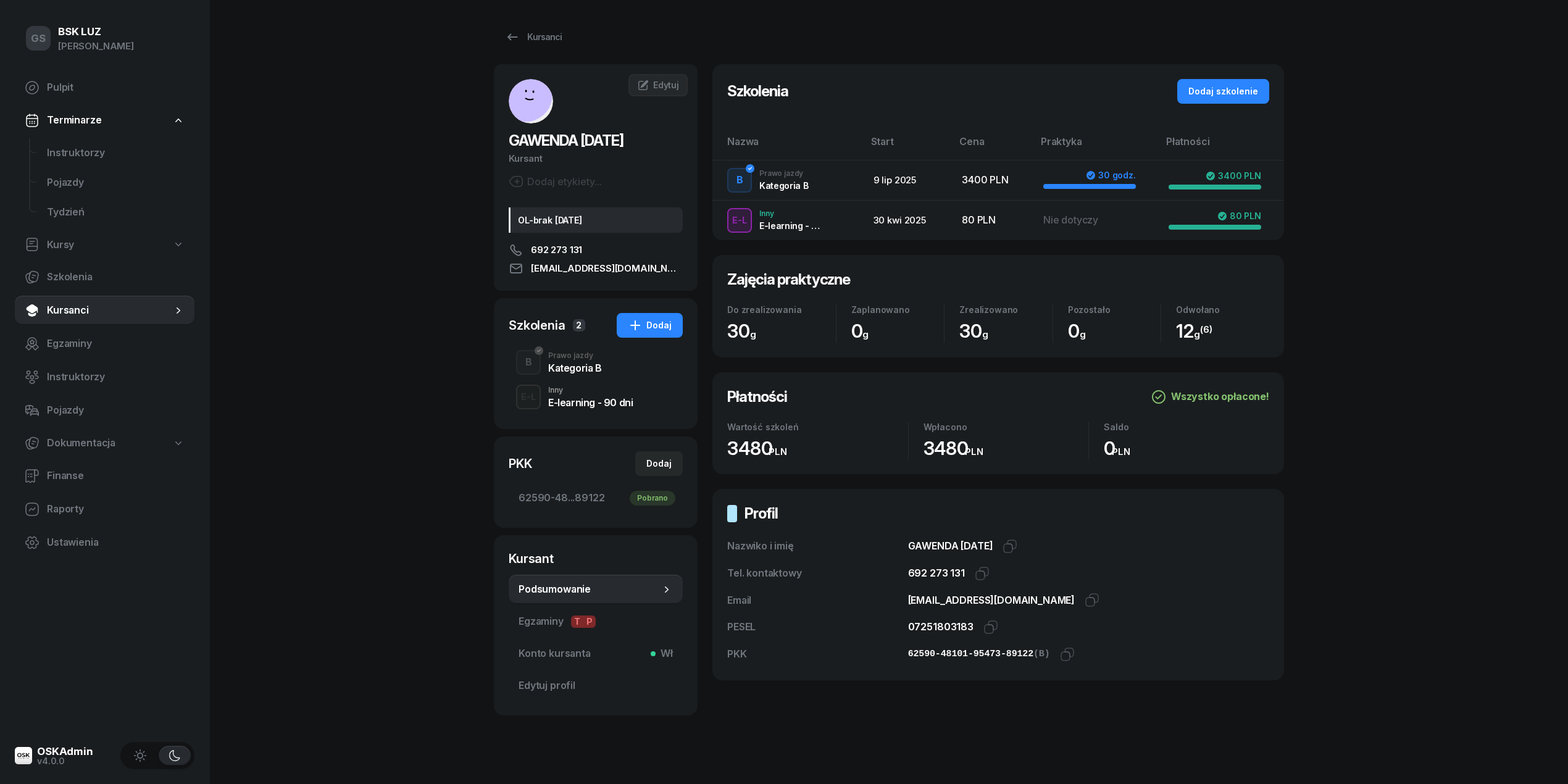
click at [588, 337] on div "Szkolenia 2 Dodaj" at bounding box center [595, 325] width 174 height 25
click at [584, 352] on div "Prawo jazdy" at bounding box center [575, 355] width 54 height 7
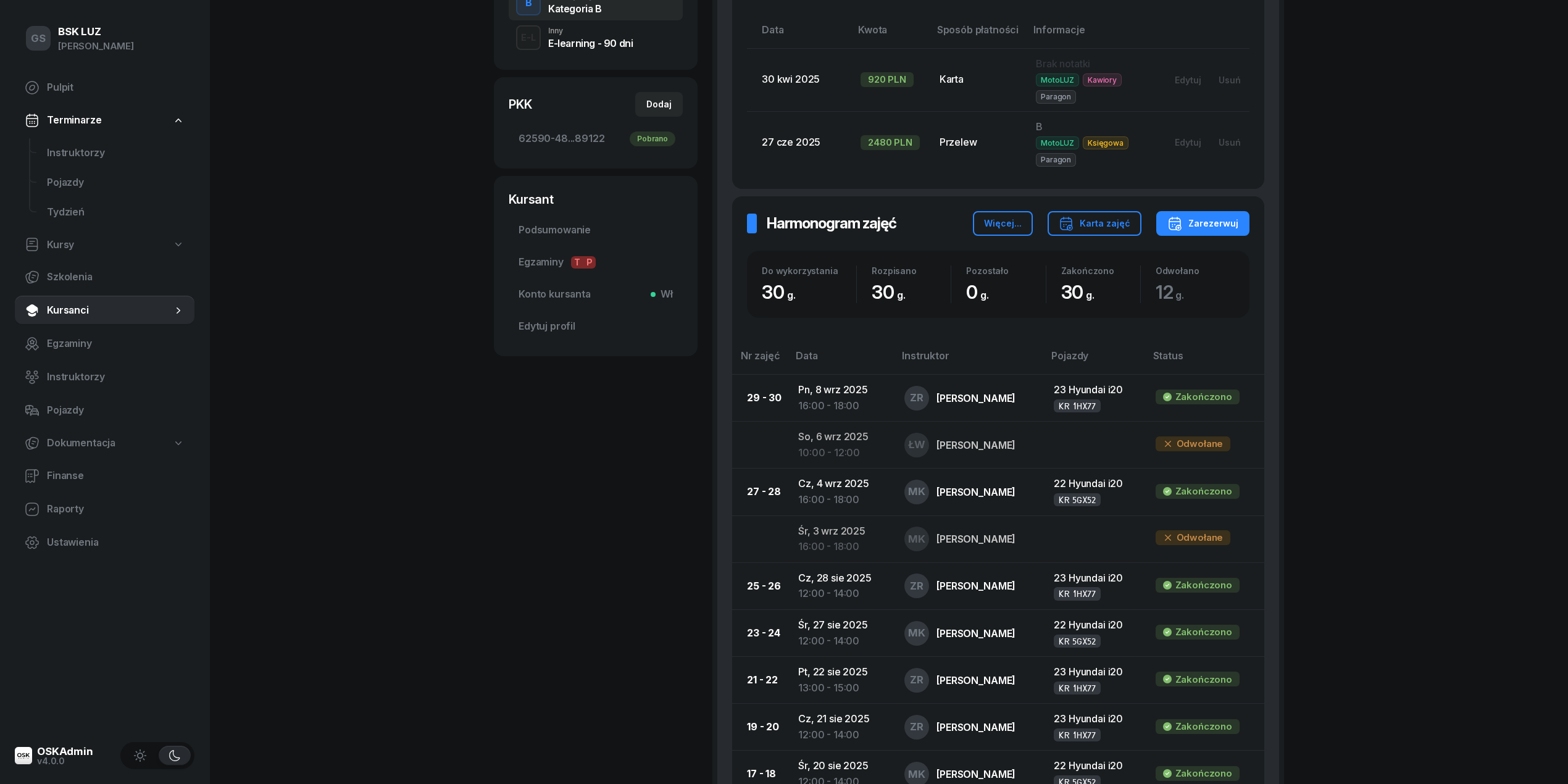
scroll to position [359, 0]
click at [58, 161] on link "Instruktorzy" at bounding box center [116, 153] width 158 height 30
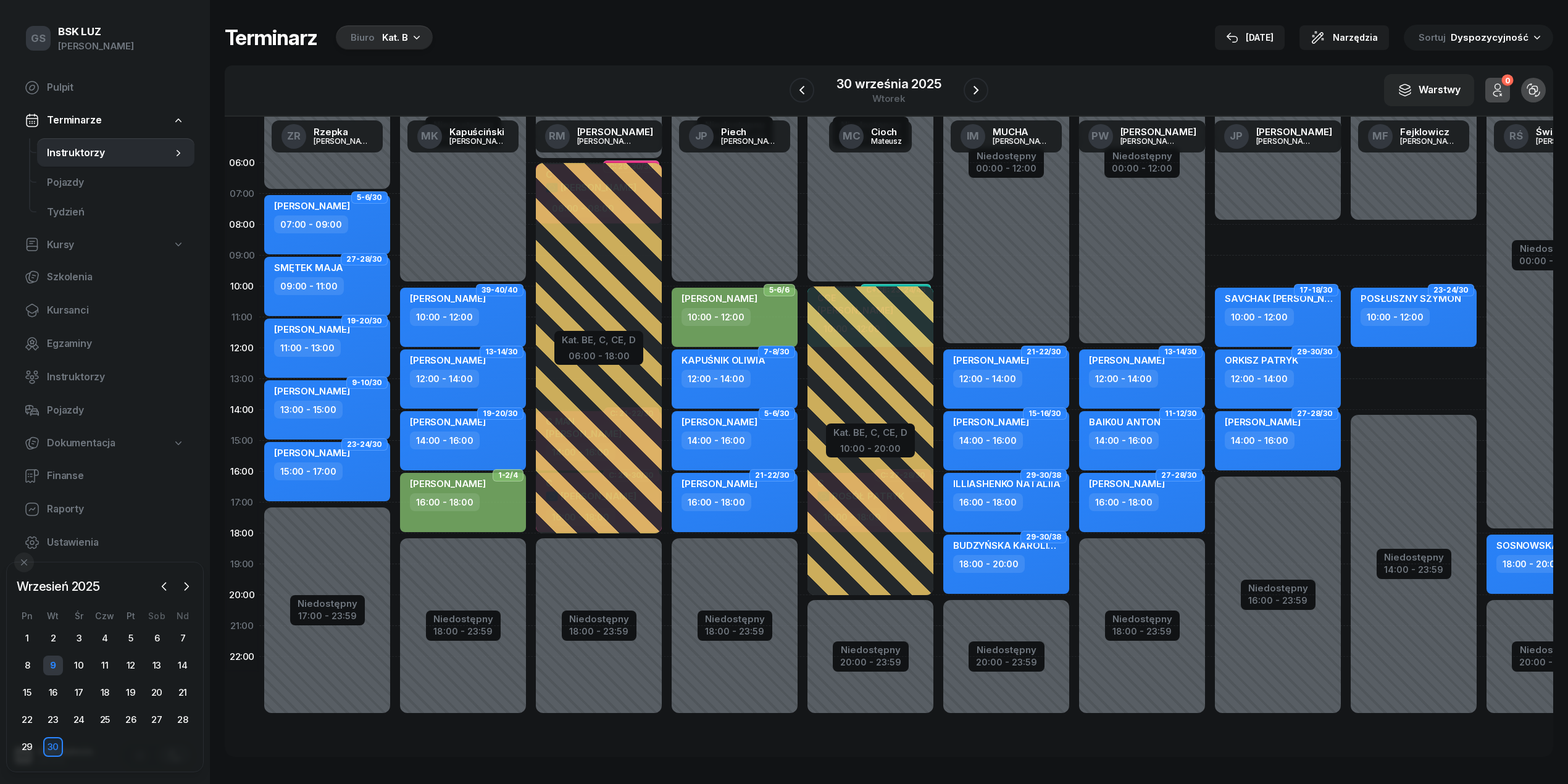
click at [53, 665] on div "9" at bounding box center [53, 665] width 20 height 20
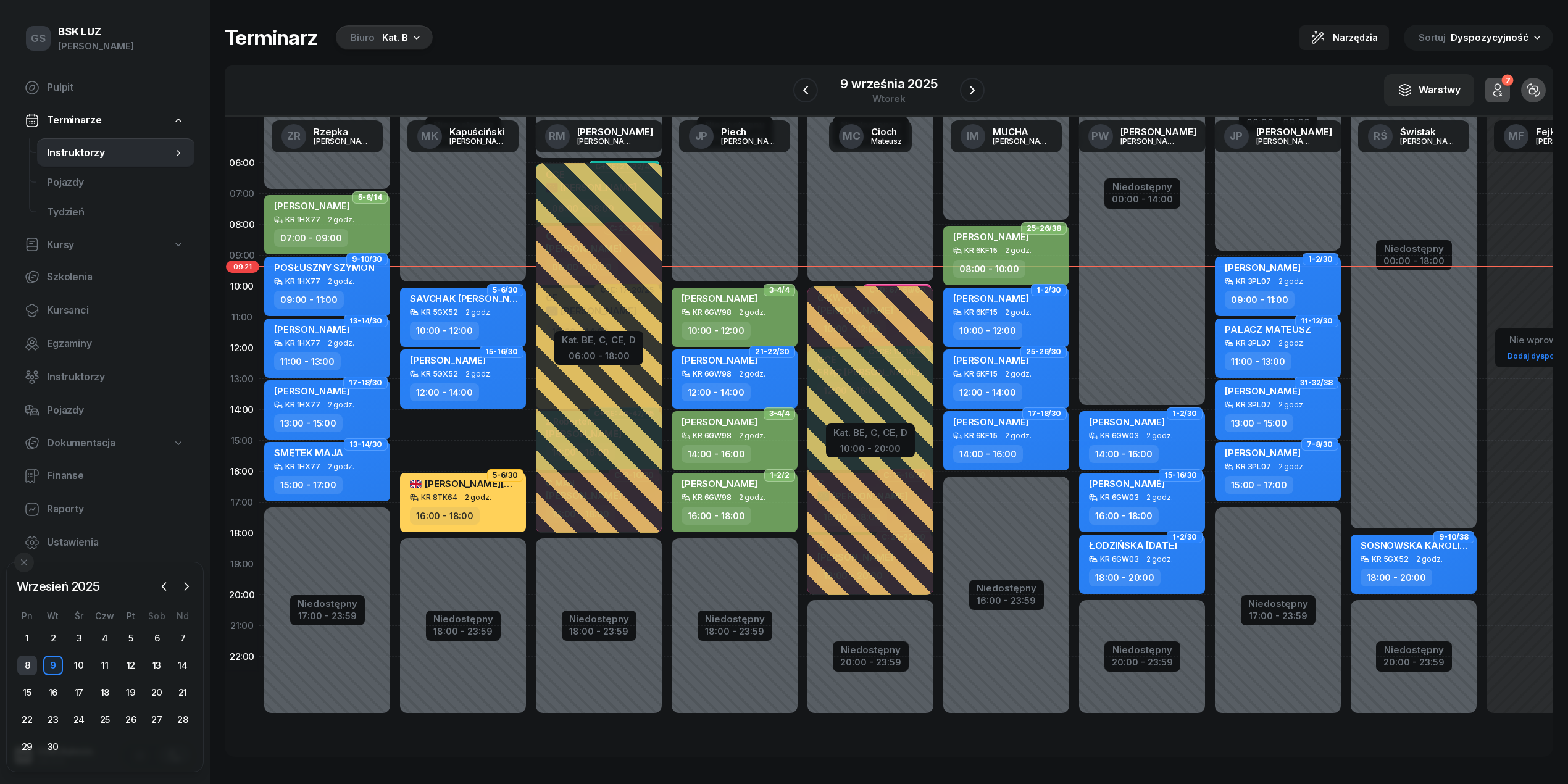
click at [31, 672] on div "8" at bounding box center [27, 665] width 20 height 20
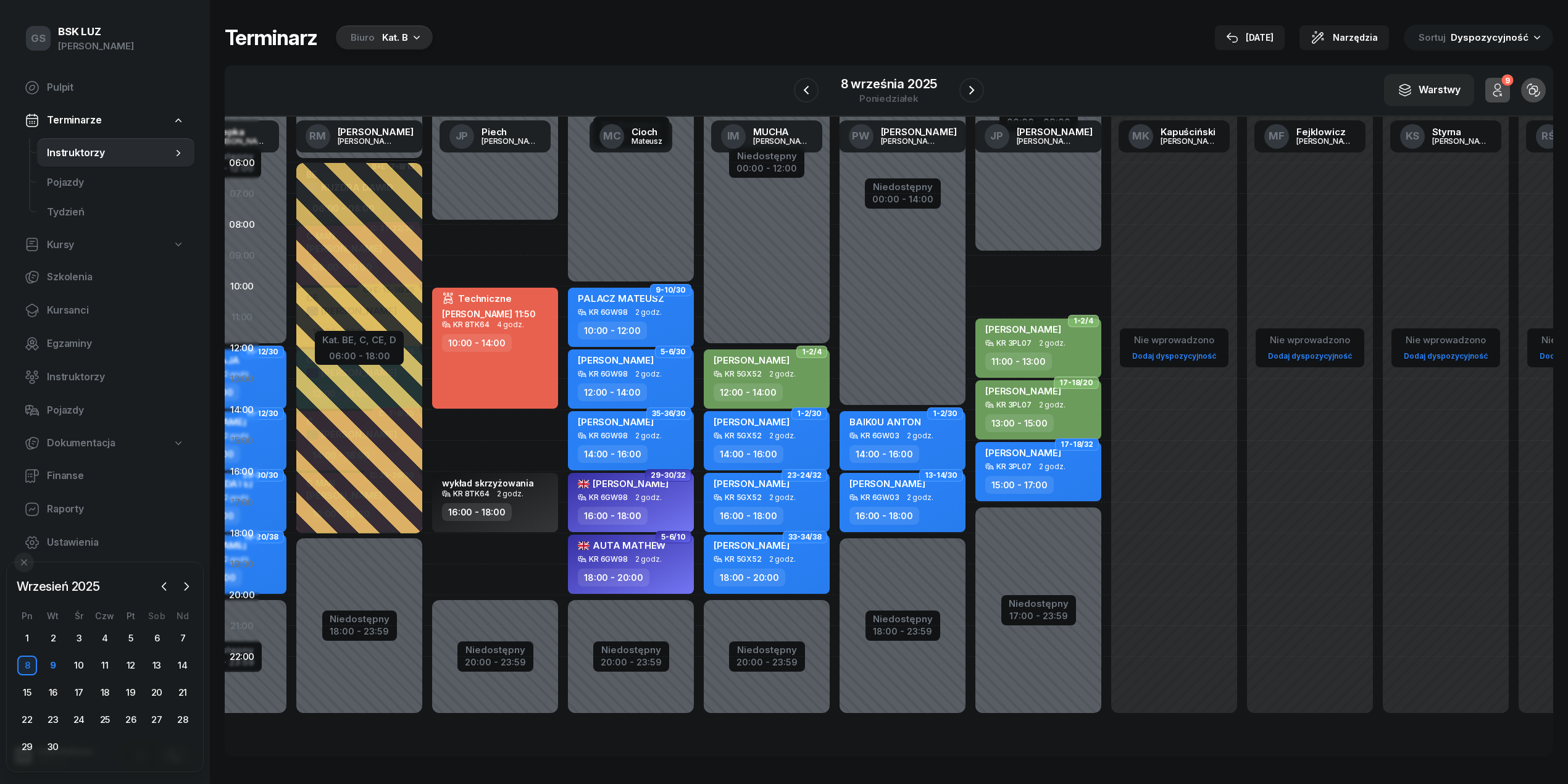
scroll to position [0, 221]
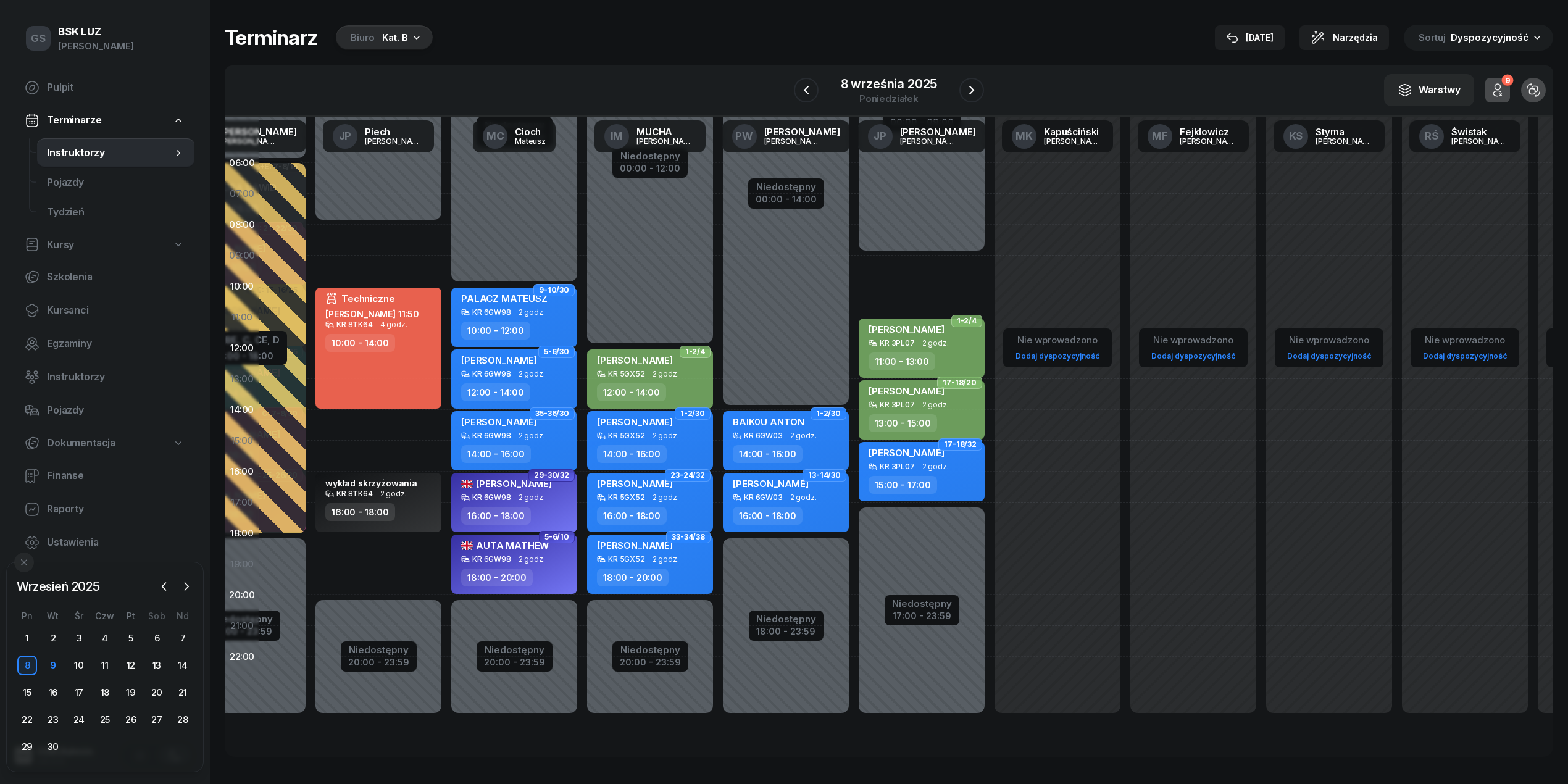
click at [1011, 556] on div "Nie wprowadzono Dodaj dyspozycyjność" at bounding box center [1057, 441] width 136 height 587
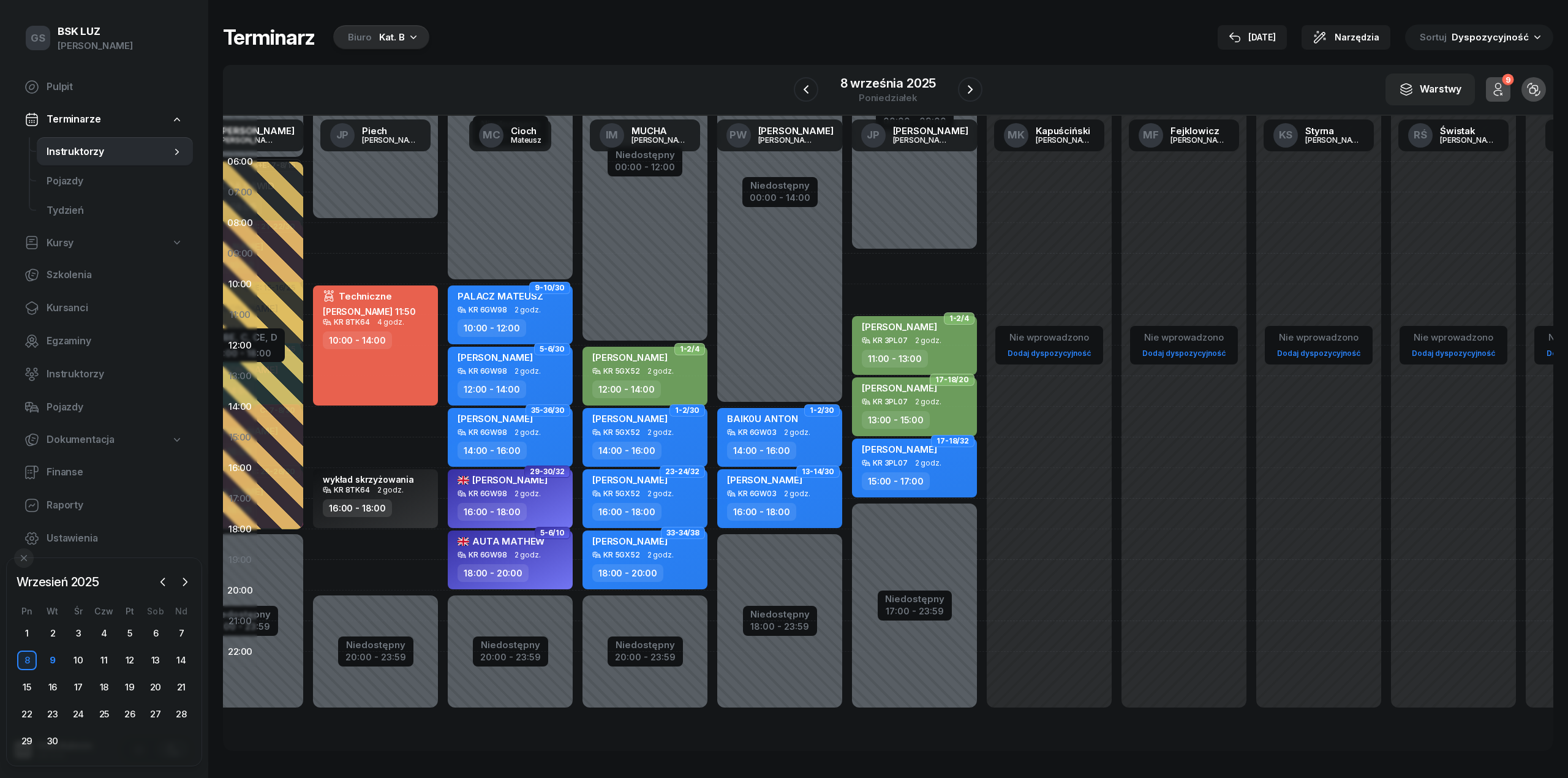
select select "18"
select select "20"
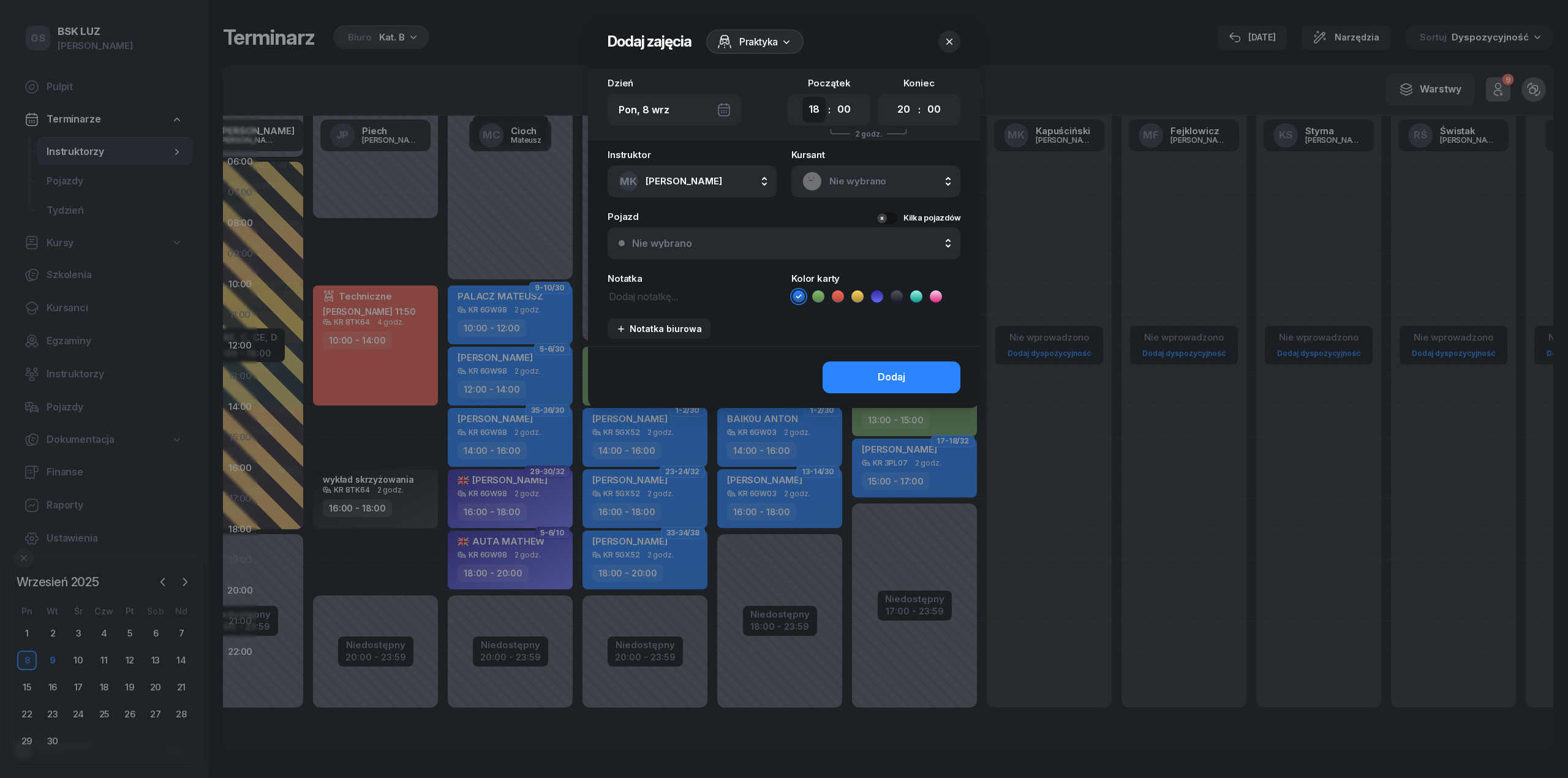
click at [809, 105] on select "00 01 02 03 04 05 06 07 08 09 10 11 12 13 14 15 16 17 18 19 20 21 22 23" at bounding box center [814, 110] width 23 height 26
select select "19"
click at [802, 97] on select "00 01 02 03 04 05 06 07 08 09 10 11 12 13 14 15 16 17 18 19 20 21 22 23" at bounding box center [814, 110] width 23 height 26
click at [701, 285] on div "Notatka" at bounding box center [692, 288] width 169 height 30
click at [692, 290] on textarea at bounding box center [692, 296] width 169 height 16
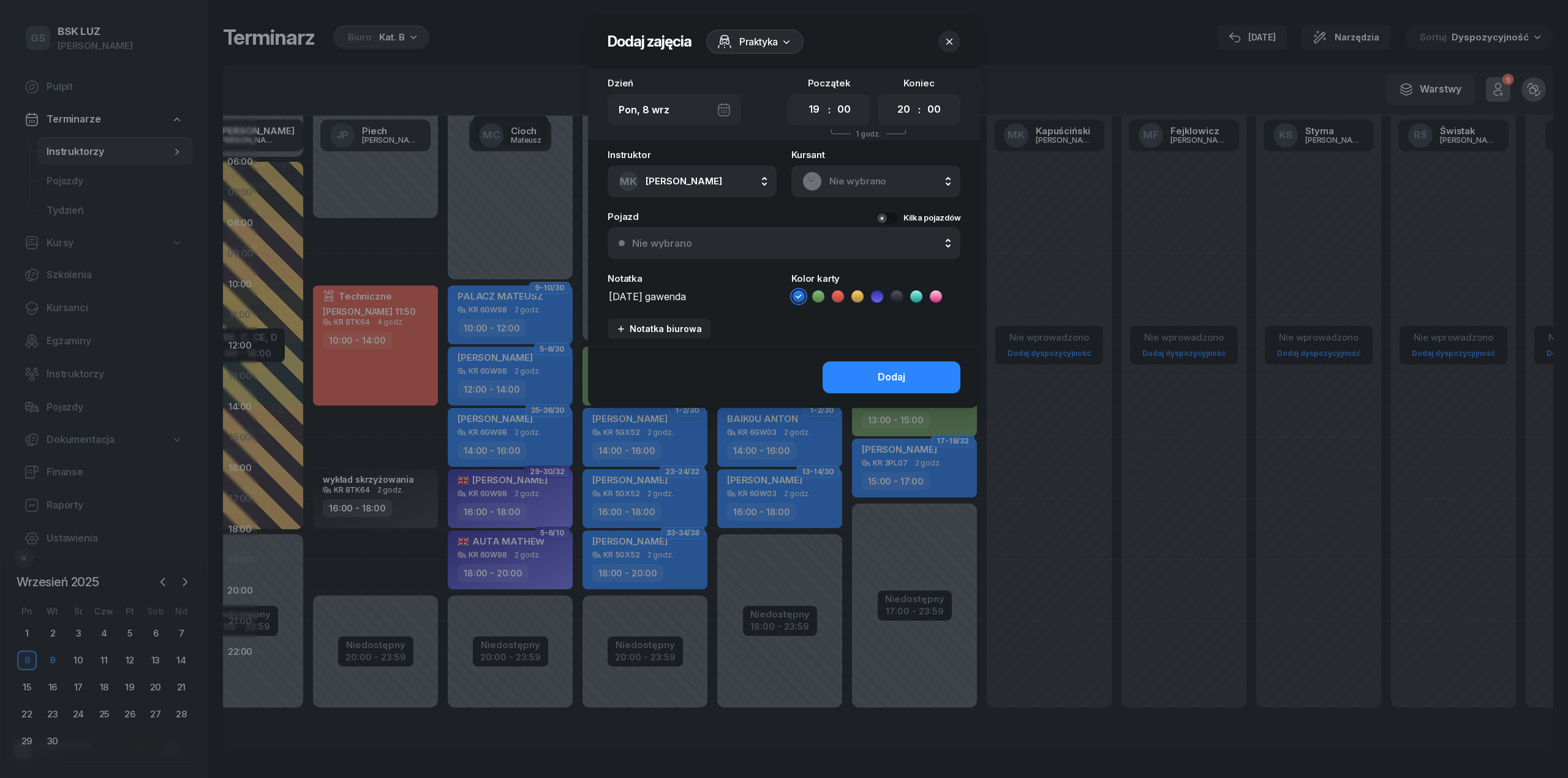
click at [895, 298] on icon at bounding box center [897, 296] width 12 height 12
click at [756, 301] on textarea "[DATE] gawenda" at bounding box center [692, 296] width 169 height 16
type textarea "[DATE] gawenda wewn"
click at [877, 361] on button "Dodaj" at bounding box center [891, 377] width 138 height 32
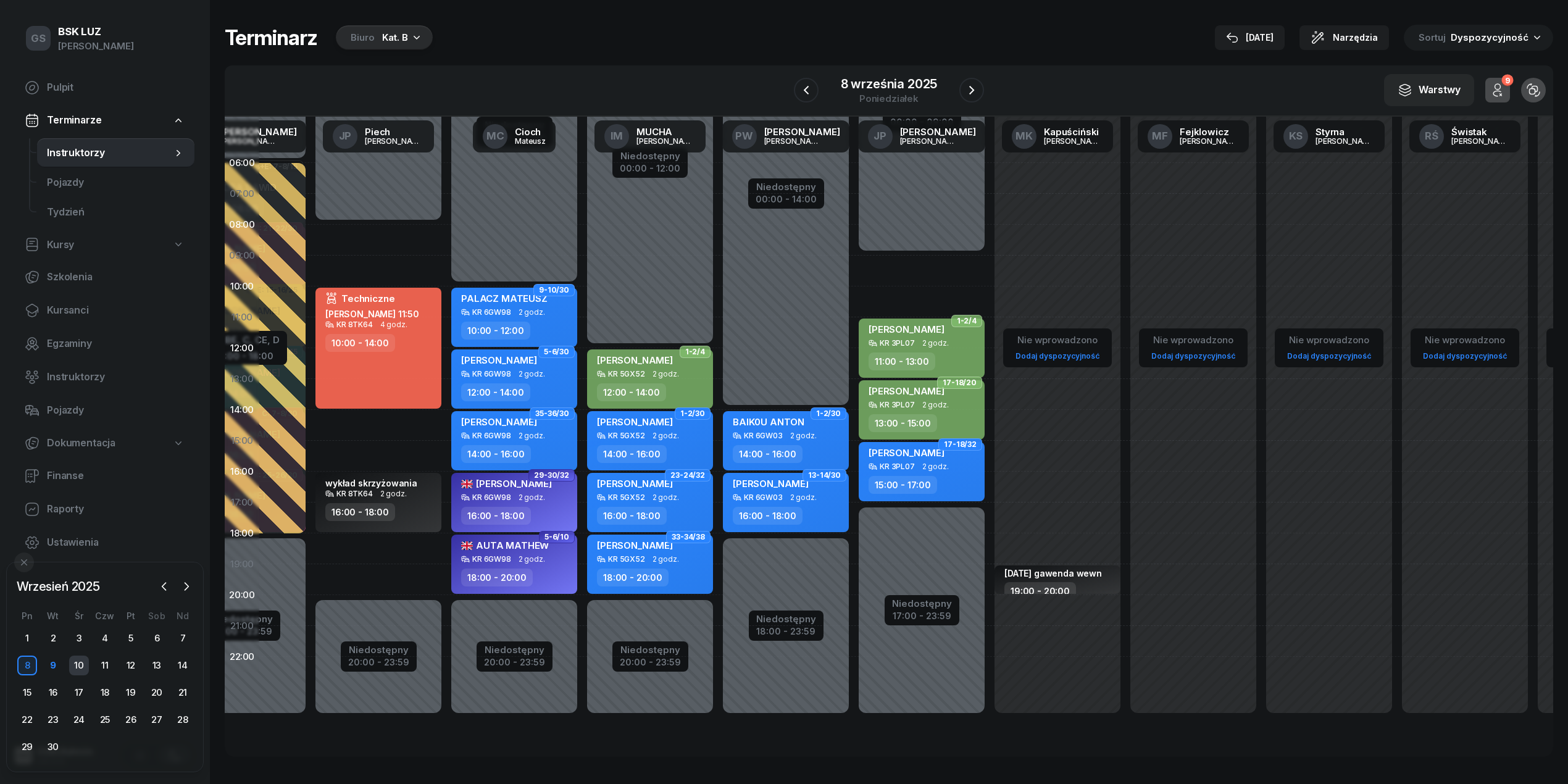
click at [72, 667] on div "10" at bounding box center [79, 665] width 20 height 20
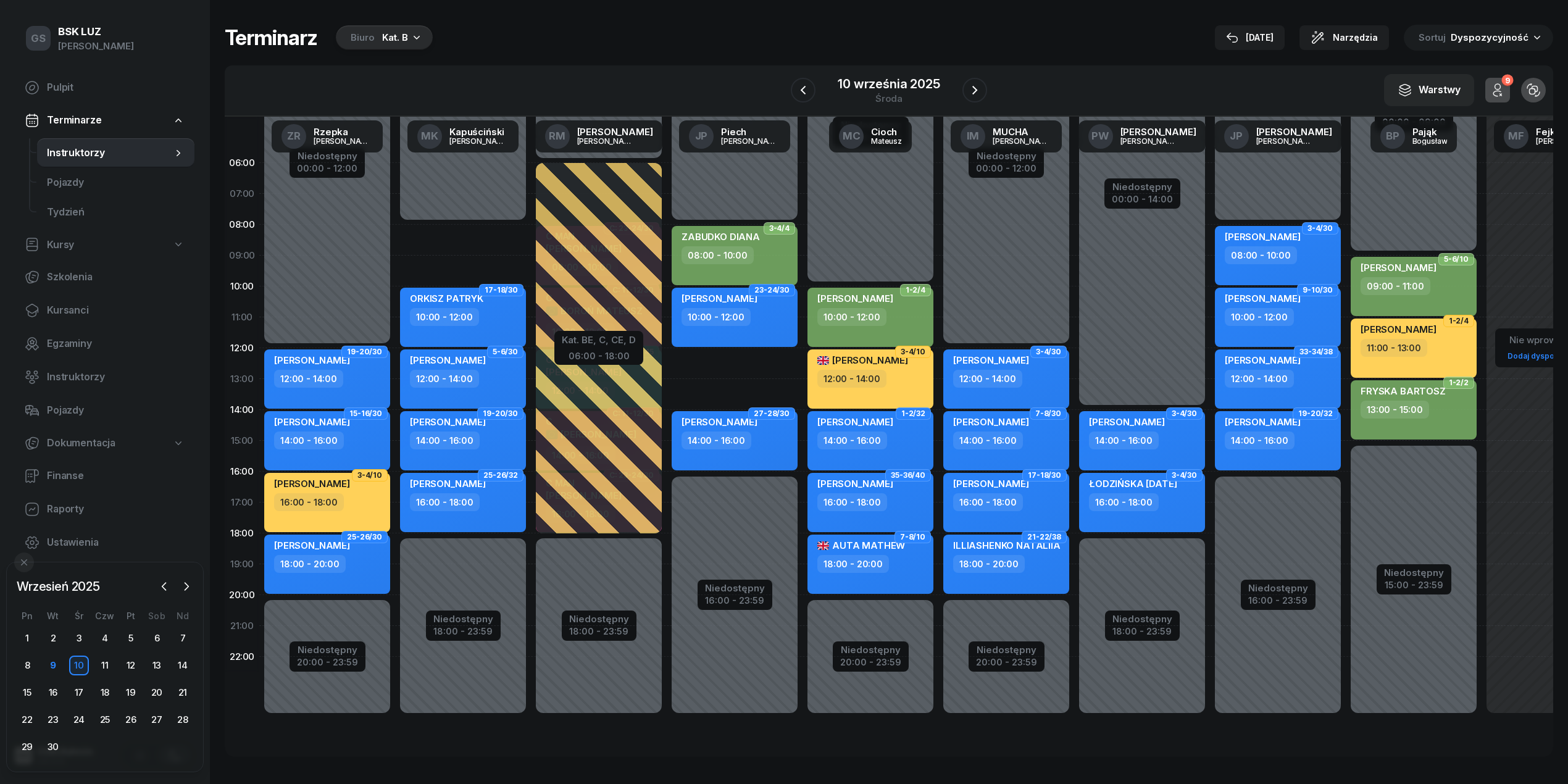
drag, startPoint x: 625, startPoint y: 756, endPoint x: 1145, endPoint y: 753, distance: 520.0
click at [1145, 753] on div "06:00 07:00 08:00 09:00 10:00 11:00 12:00 13:00 14:00 15:00 16:00 17:00 18:00 1…" at bounding box center [889, 436] width 1328 height 640
click at [72, 316] on span "Kursanci" at bounding box center [116, 310] width 138 height 16
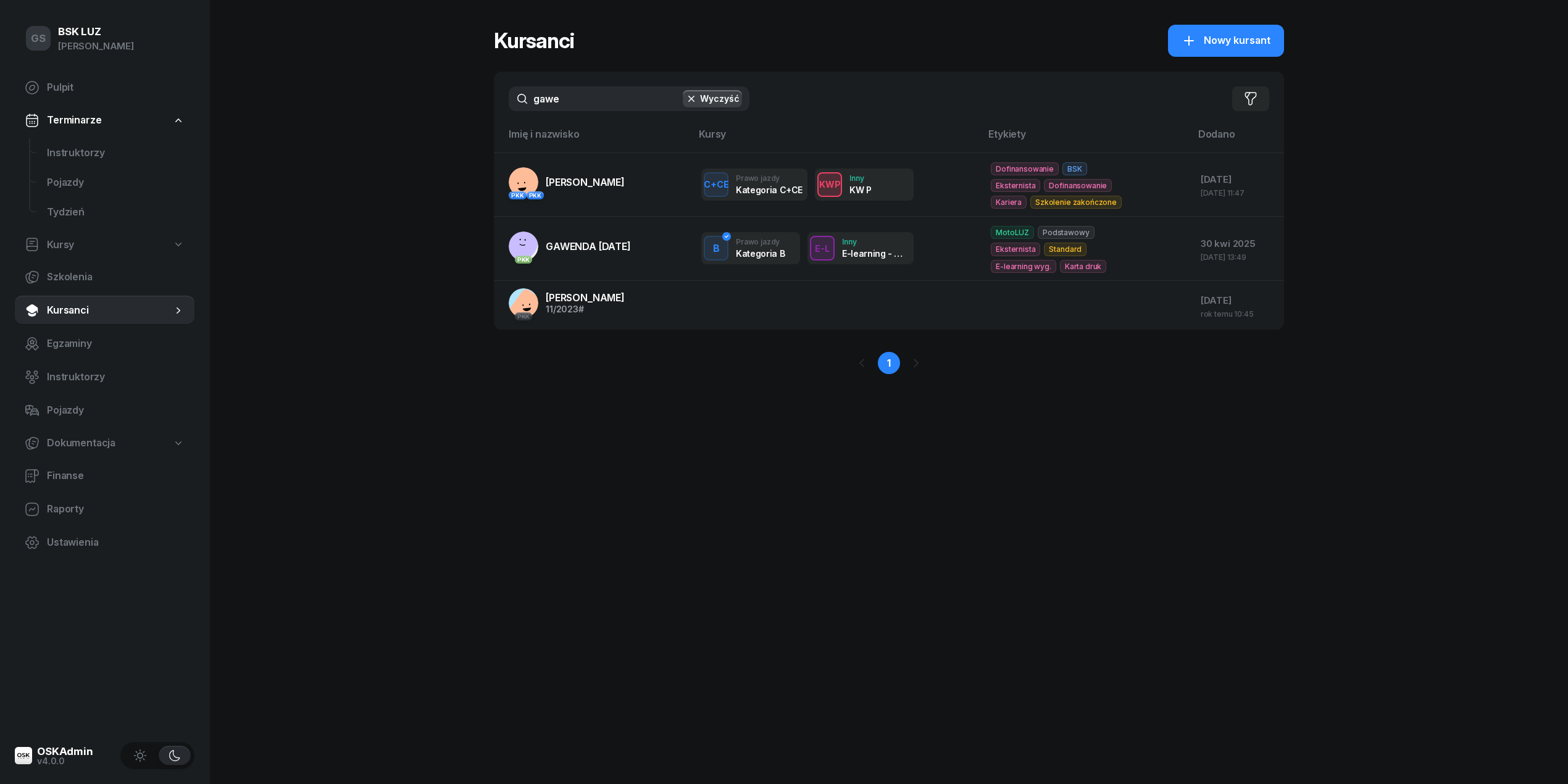
click at [593, 89] on input "gawe" at bounding box center [629, 99] width 241 height 25
type input "t"
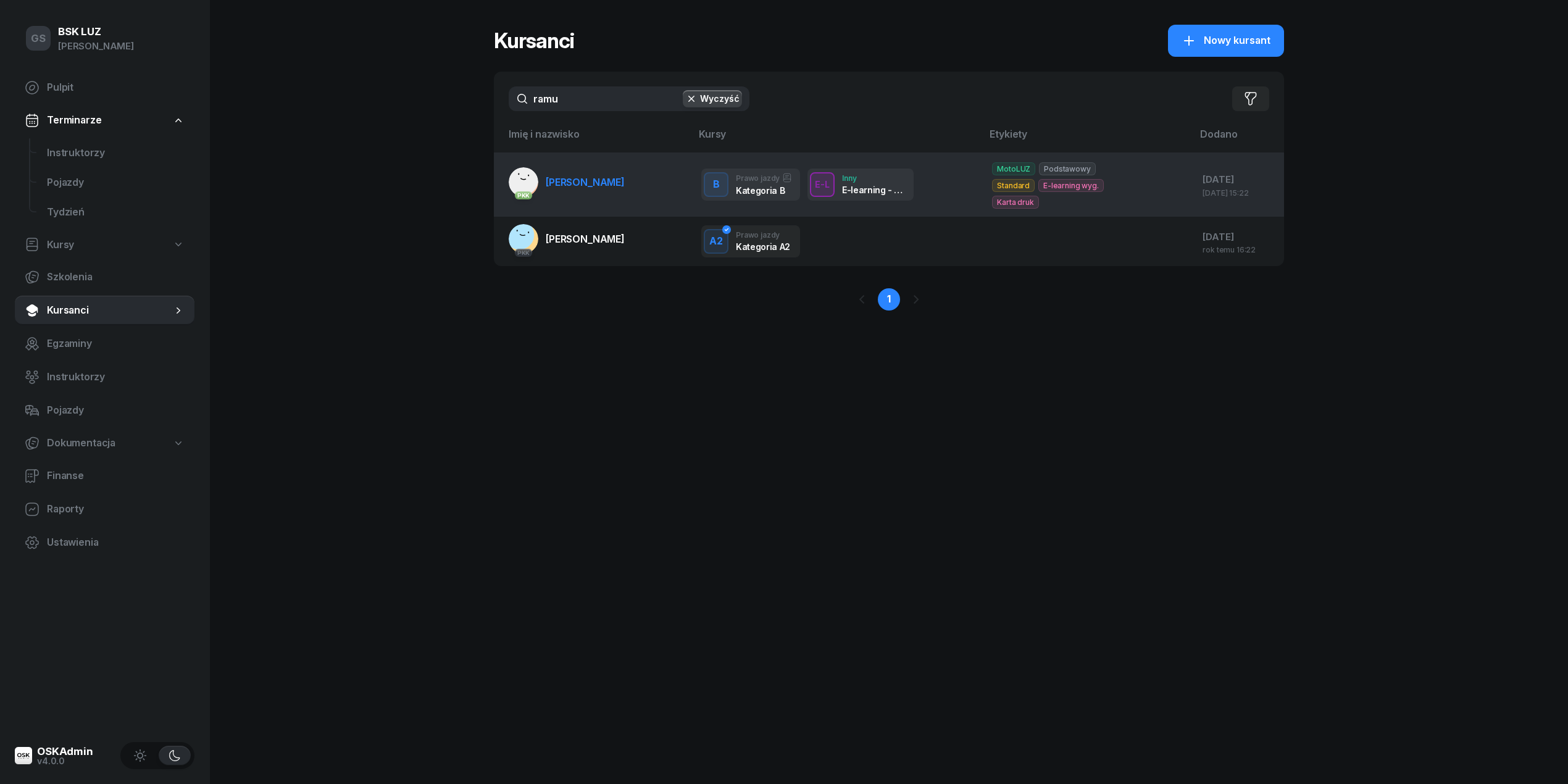
type input "ramu"
click at [600, 176] on span "[PERSON_NAME]" at bounding box center [585, 182] width 79 height 12
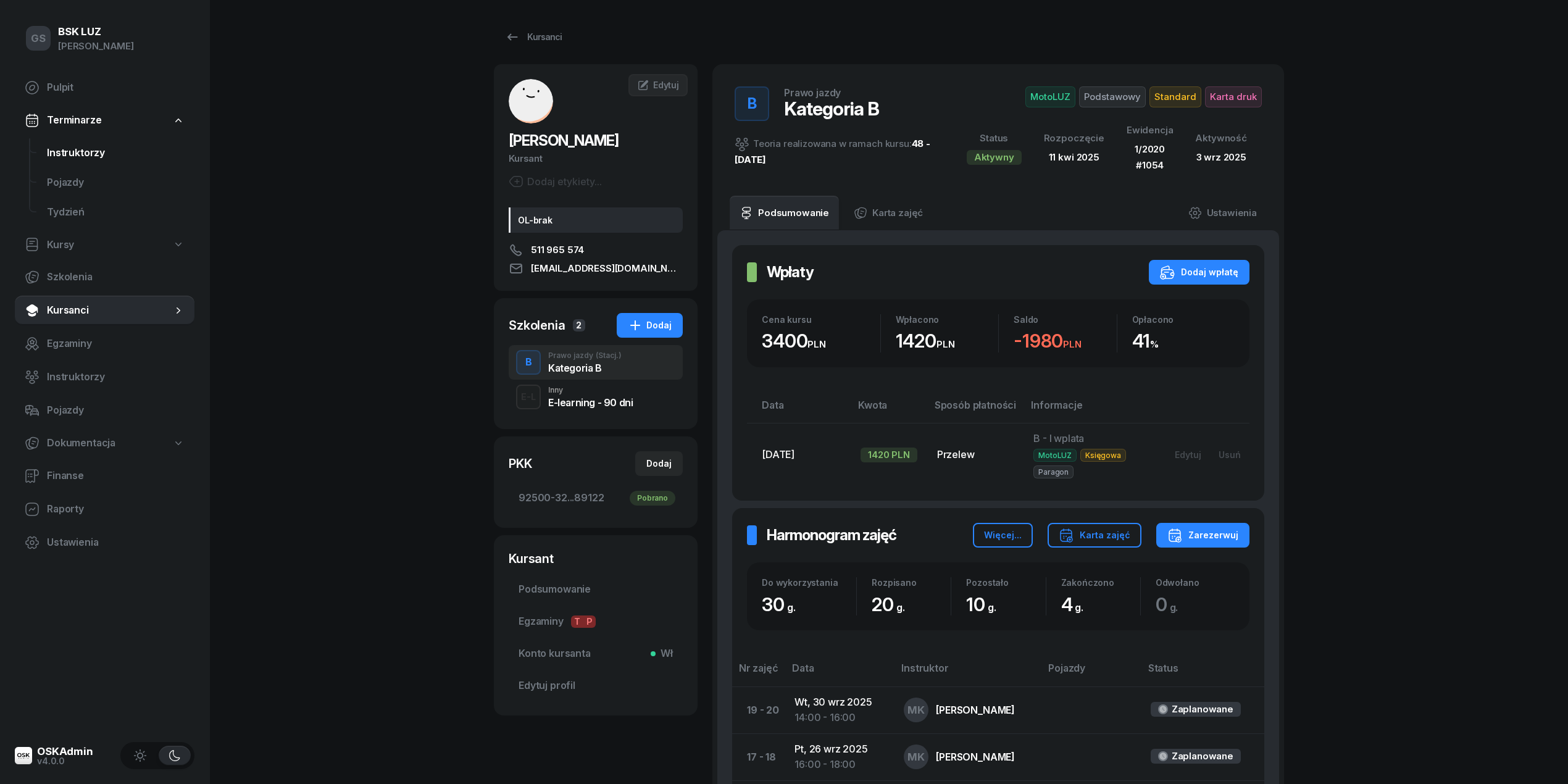
click at [88, 157] on span "Instruktorzy" at bounding box center [116, 153] width 138 height 16
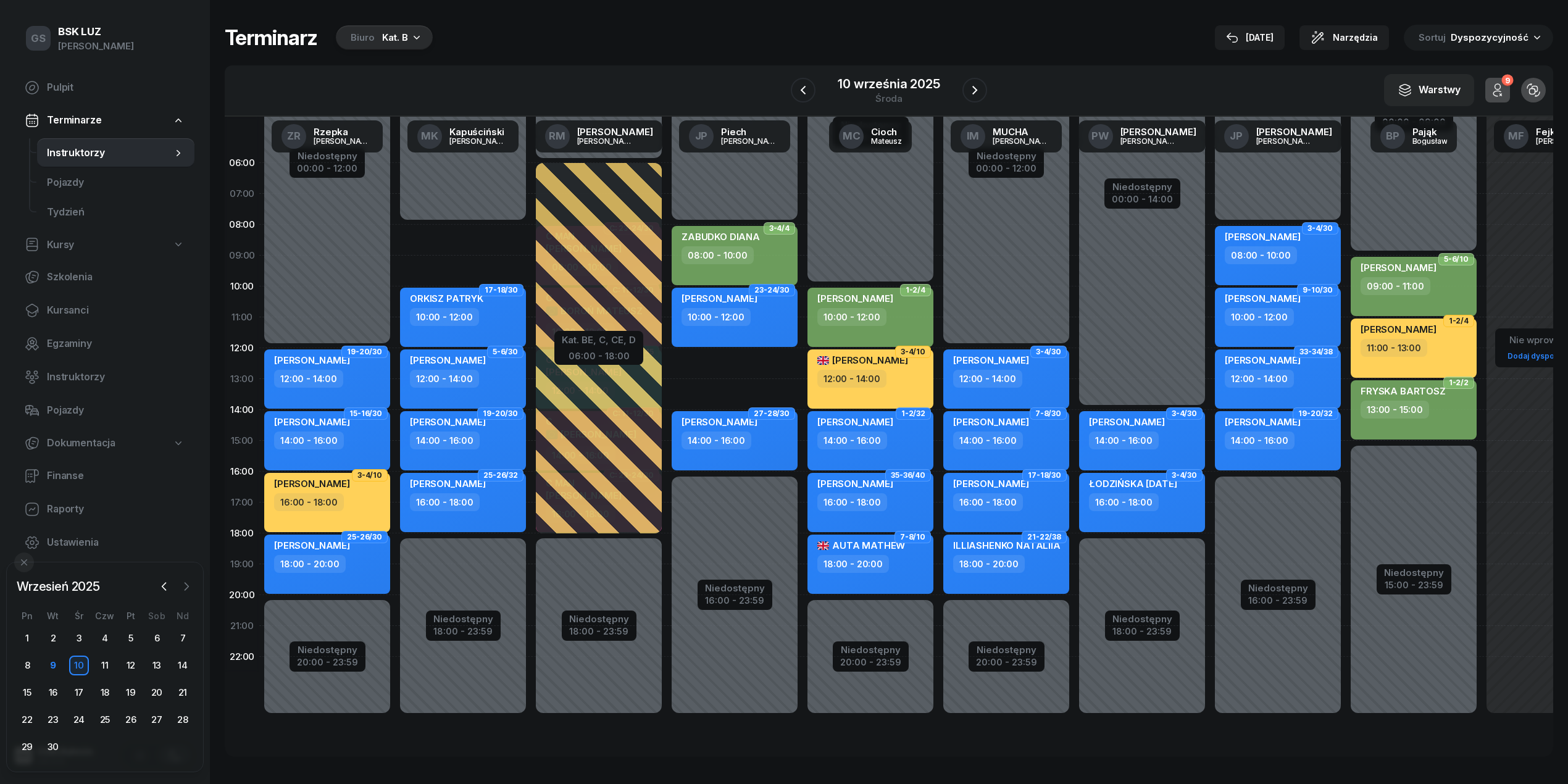
click at [185, 590] on icon "button" at bounding box center [187, 586] width 4 height 7
click at [84, 640] on div "1" at bounding box center [79, 638] width 20 height 20
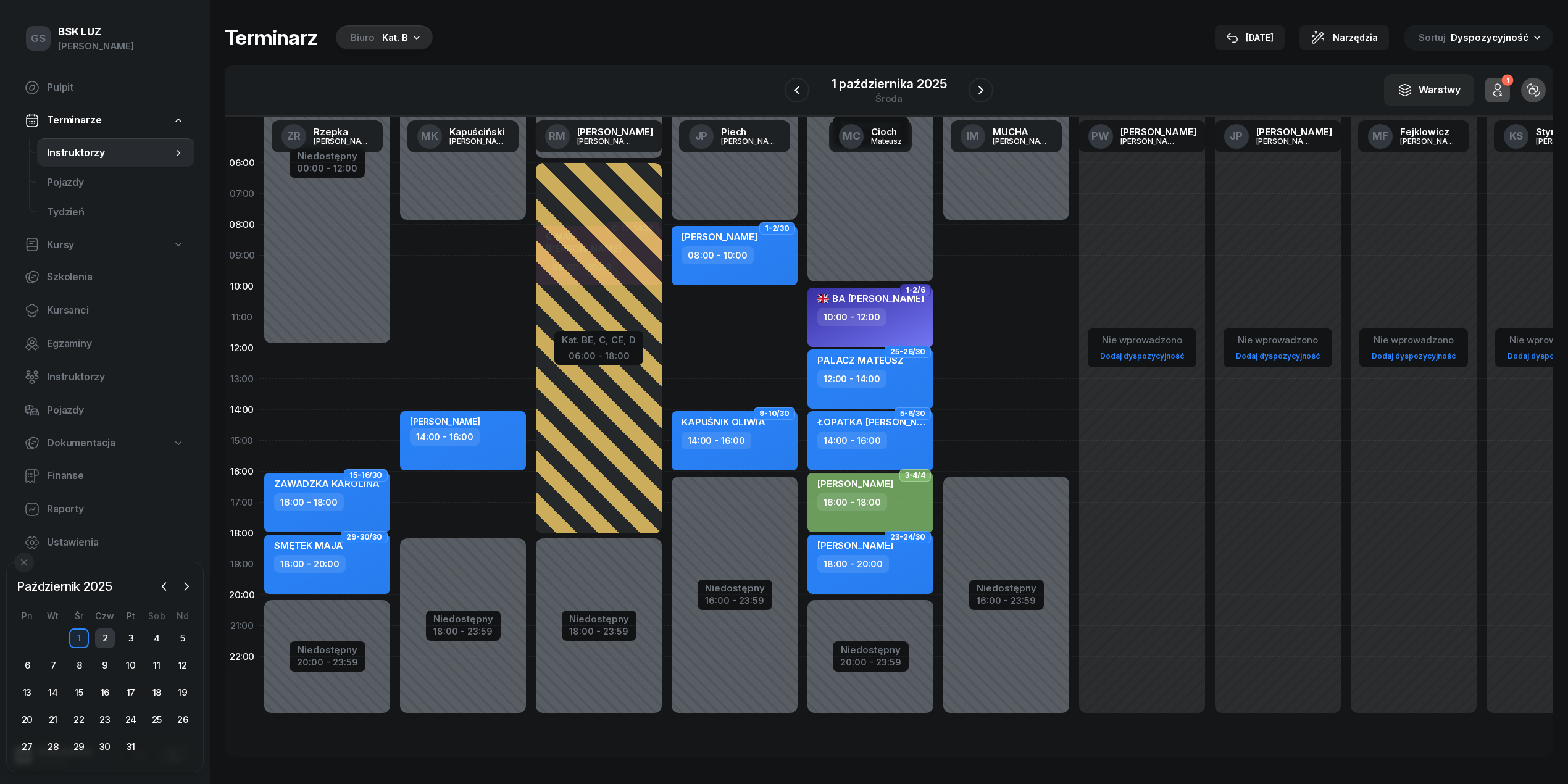
click at [99, 639] on div "2" at bounding box center [105, 638] width 20 height 20
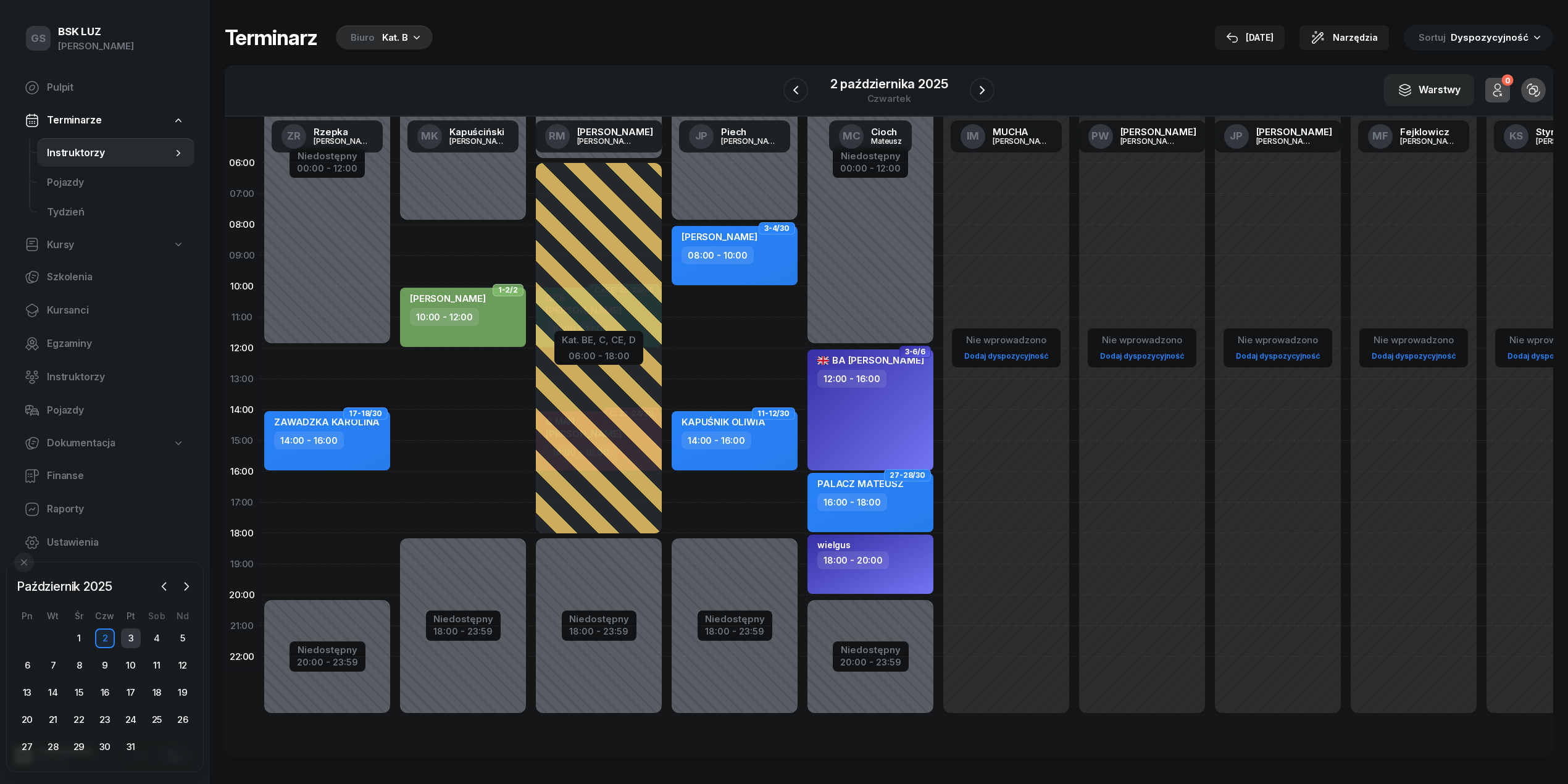
click at [129, 639] on div "3" at bounding box center [131, 638] width 20 height 20
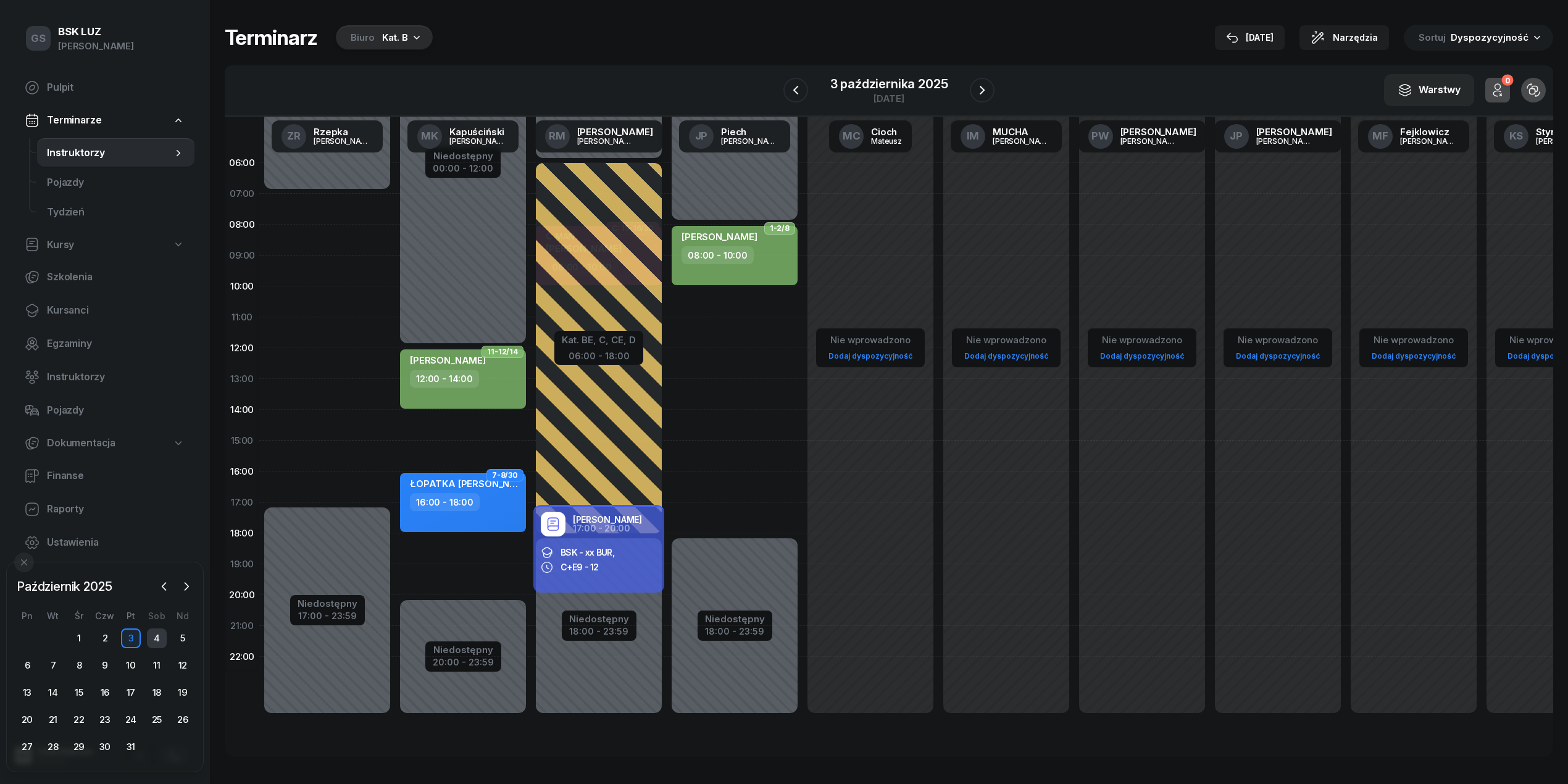
click at [158, 637] on div "4" at bounding box center [157, 638] width 20 height 20
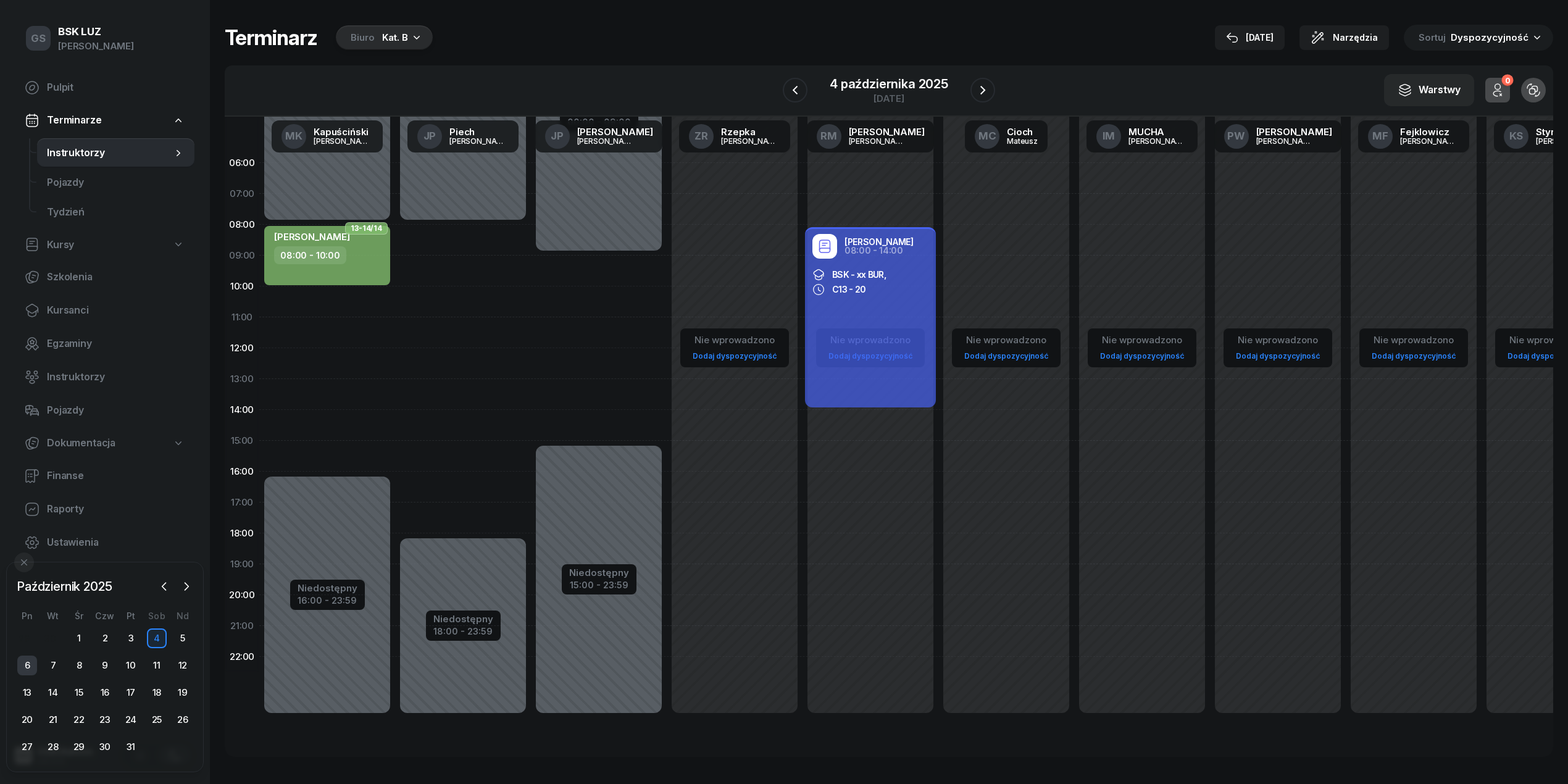
click at [30, 669] on div "6" at bounding box center [27, 665] width 20 height 20
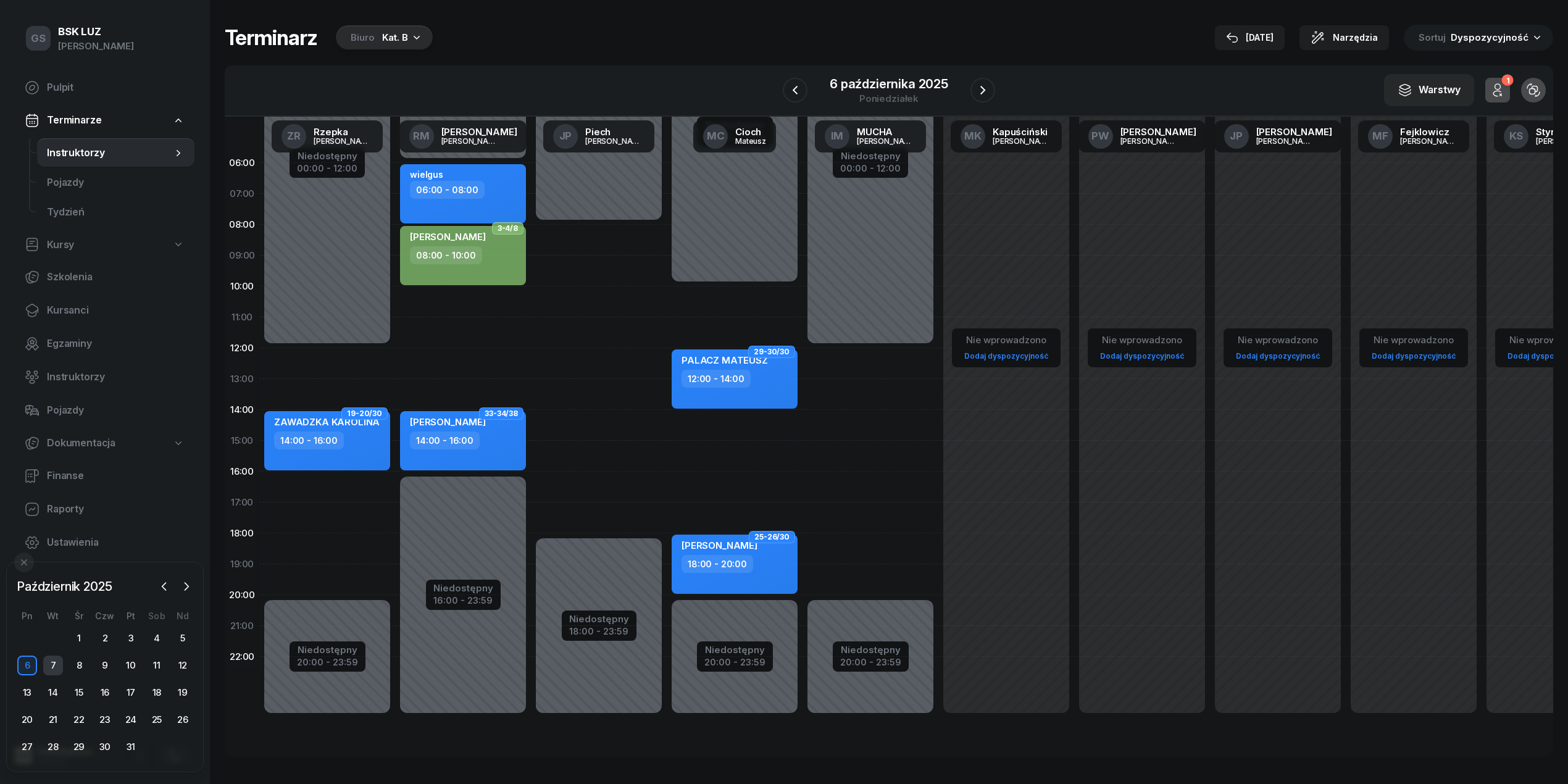
click at [52, 671] on div "7" at bounding box center [53, 665] width 20 height 20
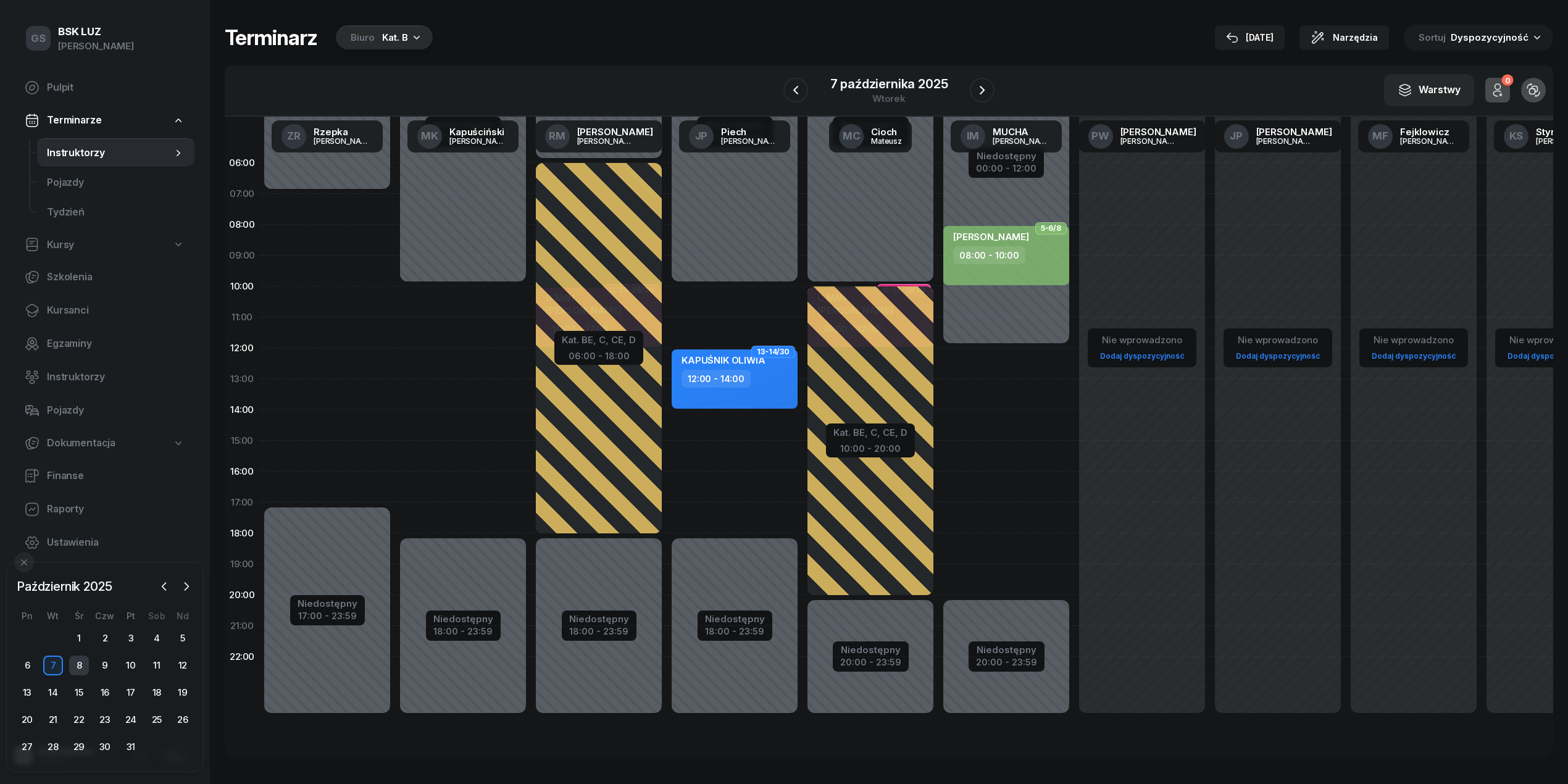
click at [75, 667] on div "8" at bounding box center [79, 665] width 20 height 20
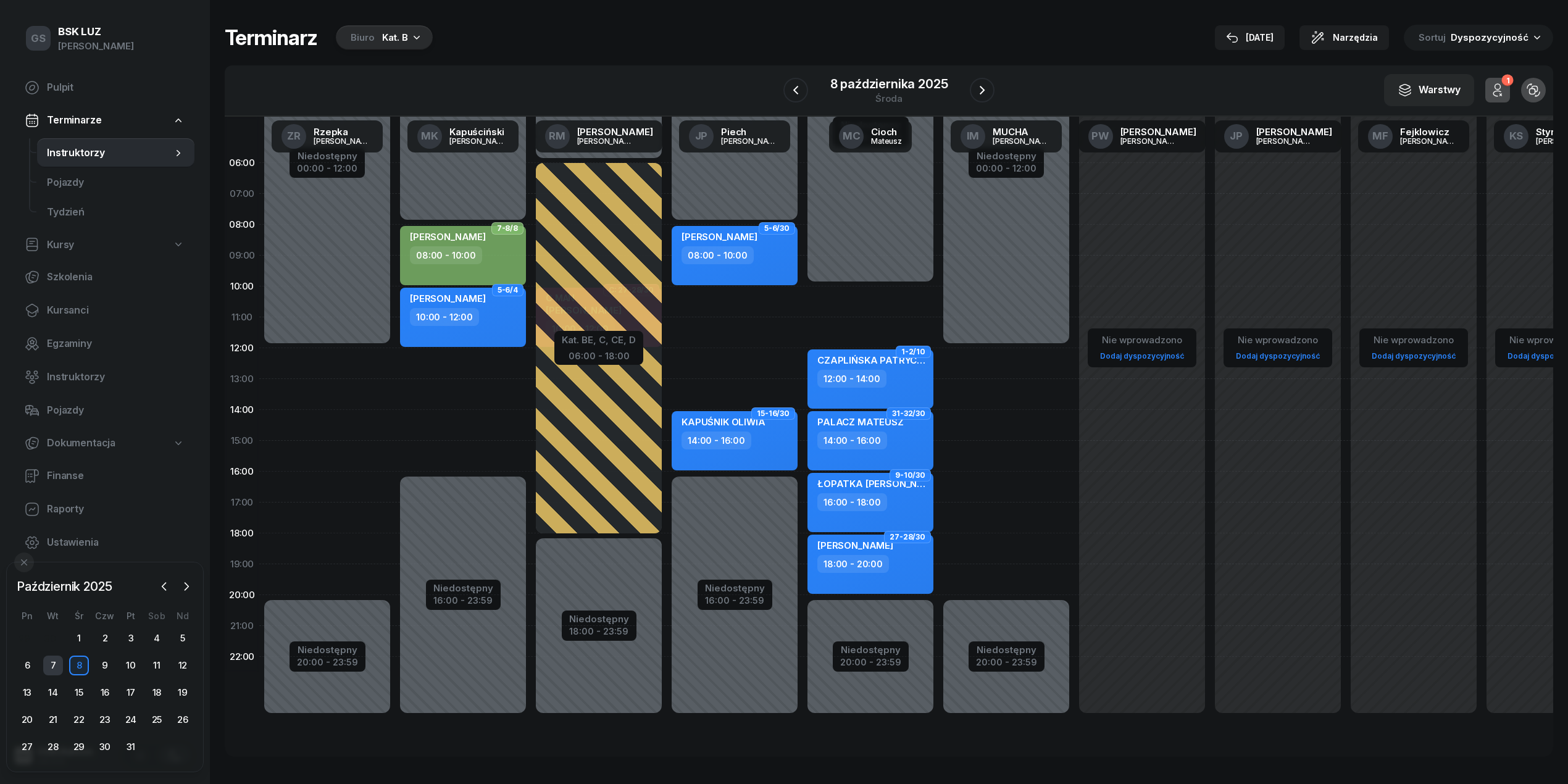
click at [51, 671] on div "7" at bounding box center [53, 665] width 20 height 20
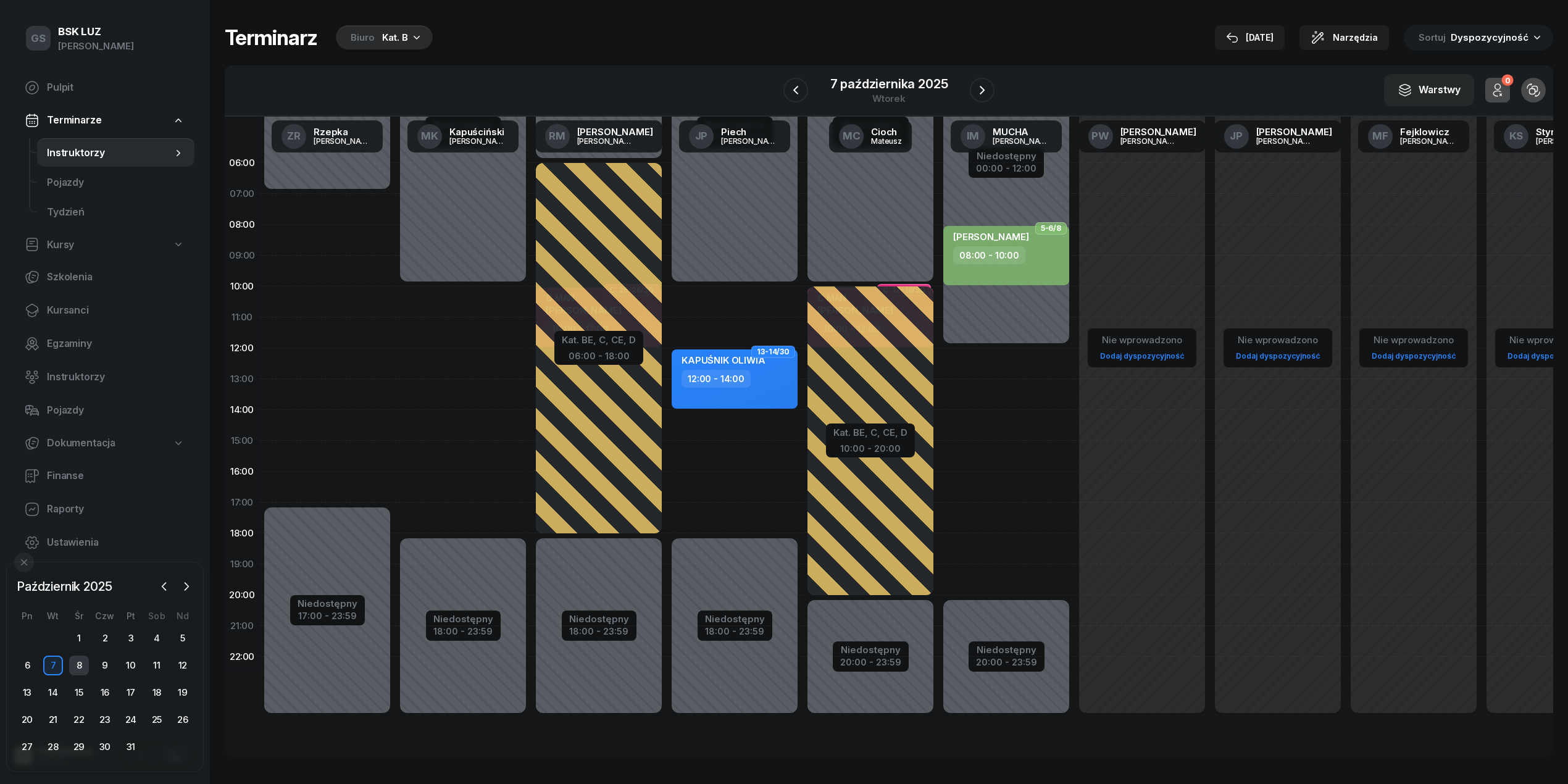
click at [79, 661] on div "8" at bounding box center [79, 665] width 20 height 20
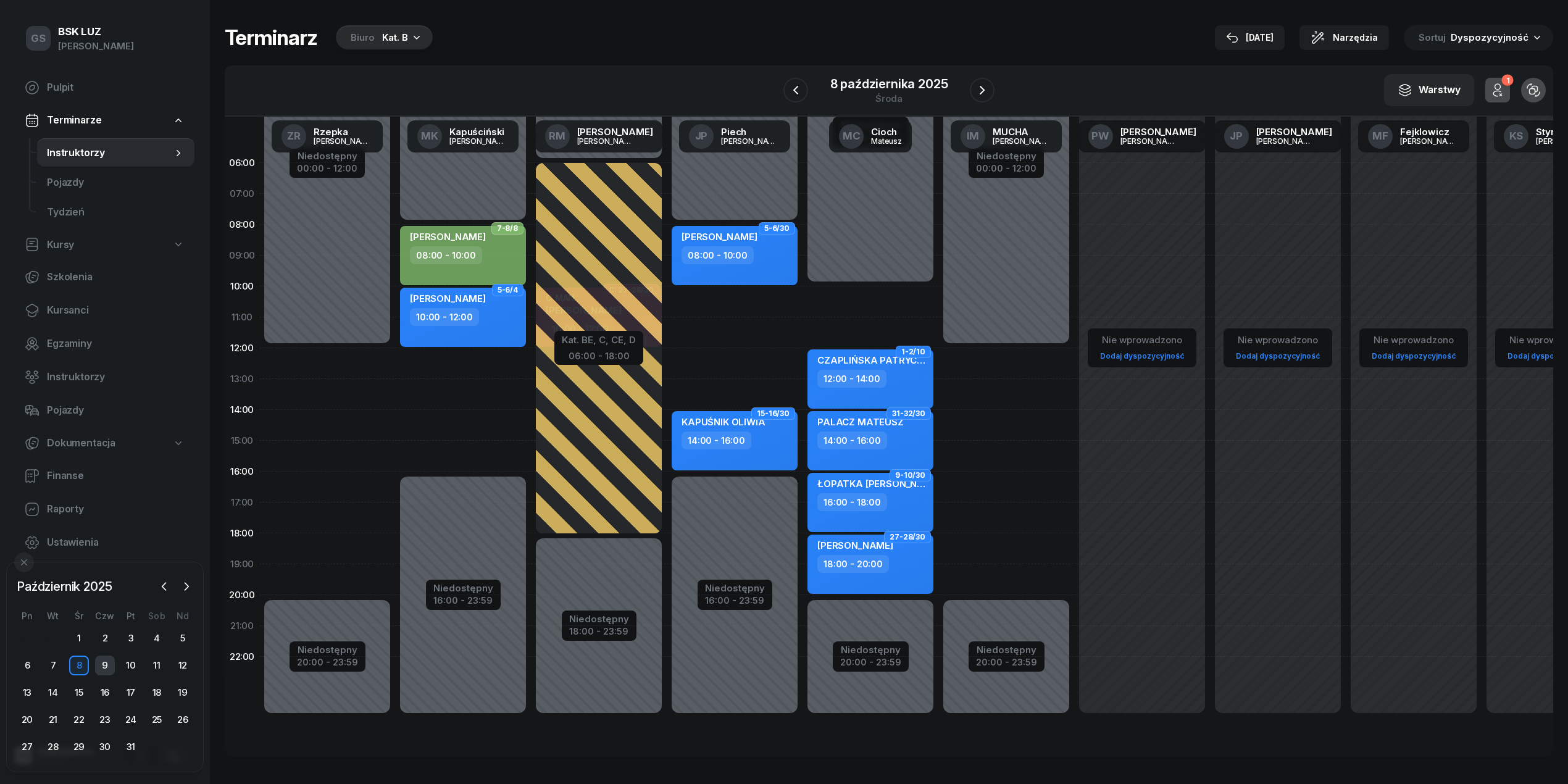
click at [109, 663] on div "9" at bounding box center [105, 665] width 20 height 20
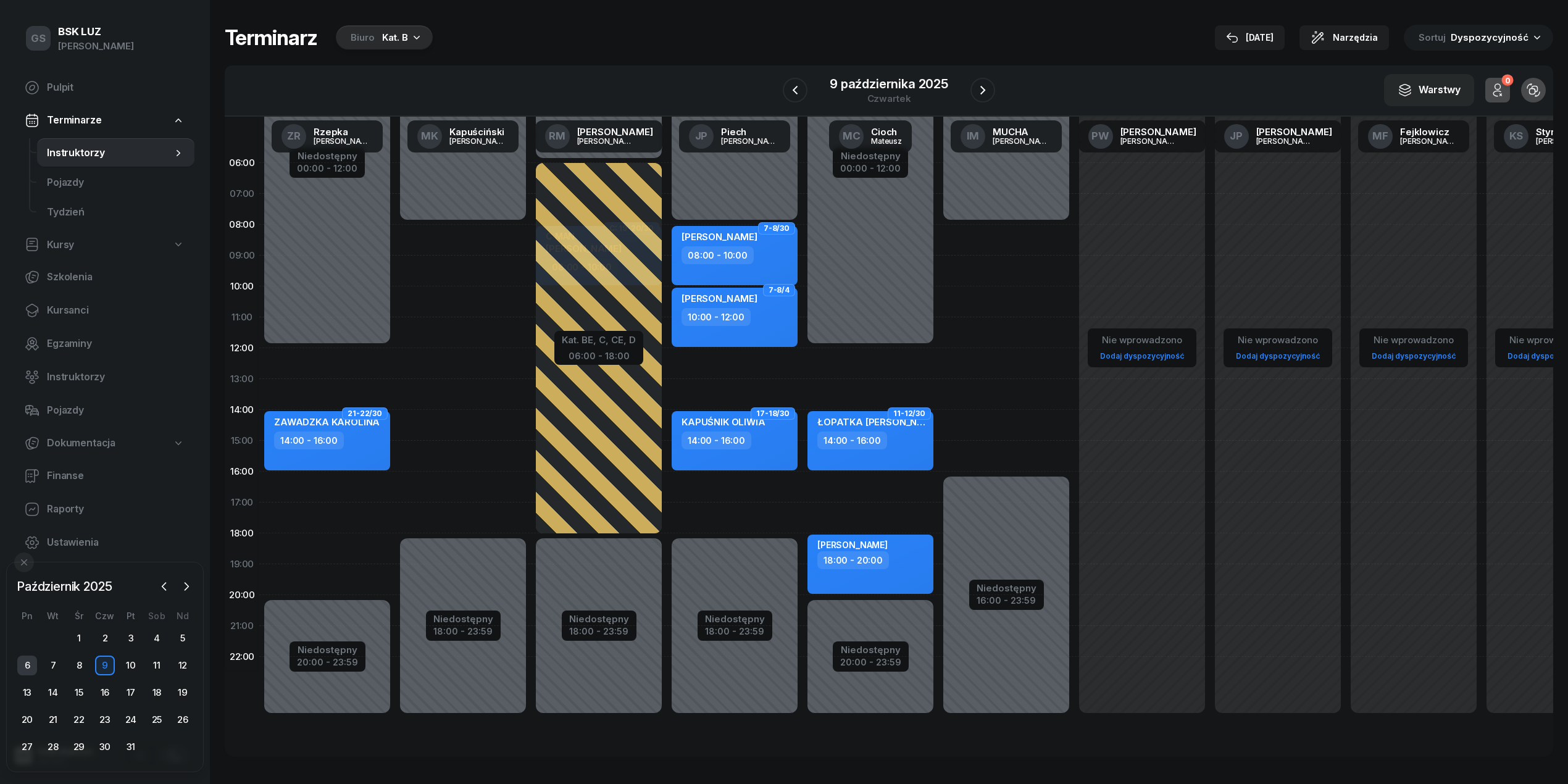
click at [21, 670] on div "6" at bounding box center [27, 665] width 20 height 20
